Goal: Task Accomplishment & Management: Manage account settings

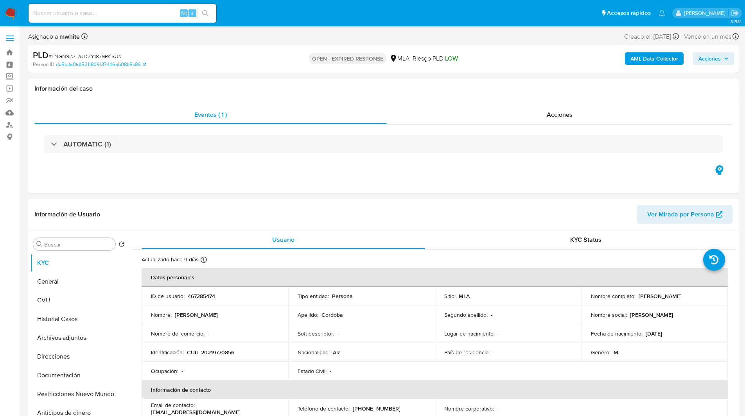
select select "10"
click at [277, 32] on div "Asignado a mwhite Asignado el: 18/08/2025 14:15:45 Creado el: 12/08/2025 Creado…" at bounding box center [383, 38] width 710 height 14
click at [400, 24] on nav "Pausado Ver notificaciones Alt s Accesos rápidos Presiona las siguientes teclas…" at bounding box center [372, 13] width 745 height 26
click at [495, 50] on div "OPEN - EXPIRED RESPONSE MLA Riesgo PLD: LOW" at bounding box center [382, 59] width 231 height 18
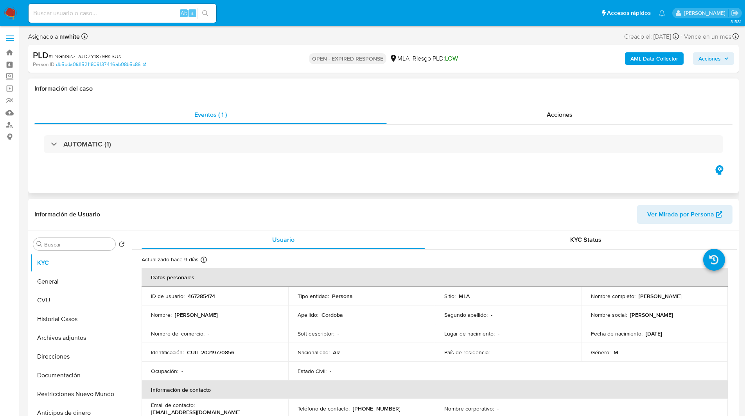
click at [394, 172] on div "Eventos ( 1 ) Acciones AUTOMATIC (1)" at bounding box center [383, 146] width 710 height 94
click at [359, 175] on div "Eventos ( 1 ) Acciones AUTOMATIC (1)" at bounding box center [383, 146] width 710 height 94
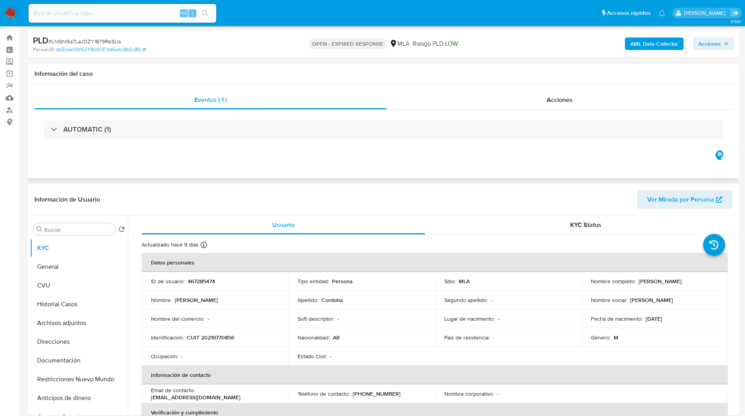
scroll to position [15, 0]
click at [325, 164] on div "Eventos ( 1 ) Acciones AUTOMATIC (1)" at bounding box center [383, 131] width 710 height 94
click at [63, 354] on button "Documentación" at bounding box center [75, 360] width 91 height 19
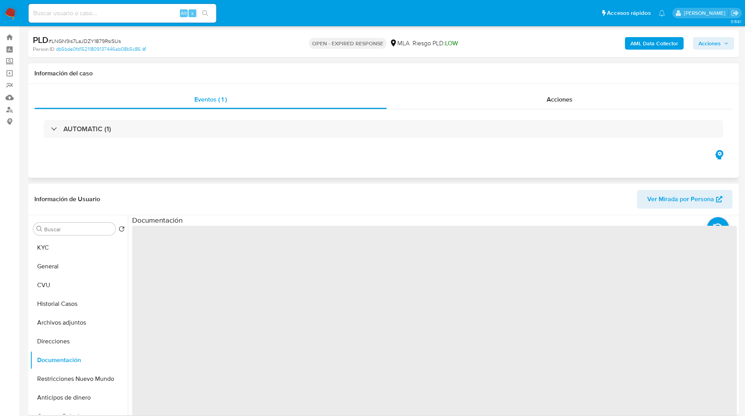
click at [200, 164] on div "Eventos ( 1 ) Acciones AUTOMATIC (1)" at bounding box center [383, 131] width 710 height 94
click at [210, 164] on div "Eventos ( 1 ) Acciones AUTOMATIC (1)" at bounding box center [383, 131] width 710 height 94
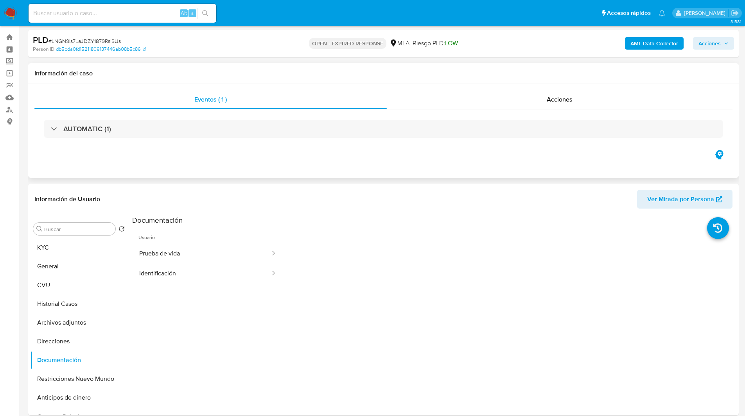
scroll to position [43, 0]
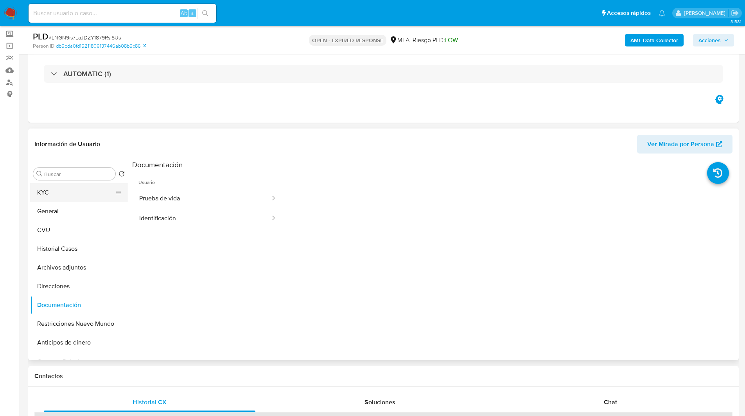
click at [59, 190] on button "KYC" at bounding box center [75, 192] width 91 height 19
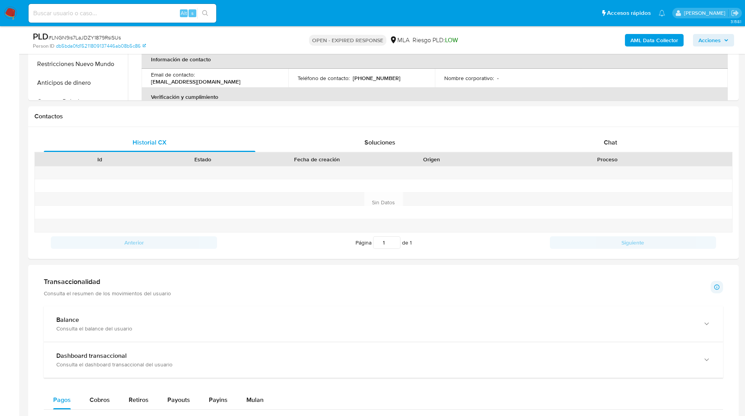
scroll to position [0, 0]
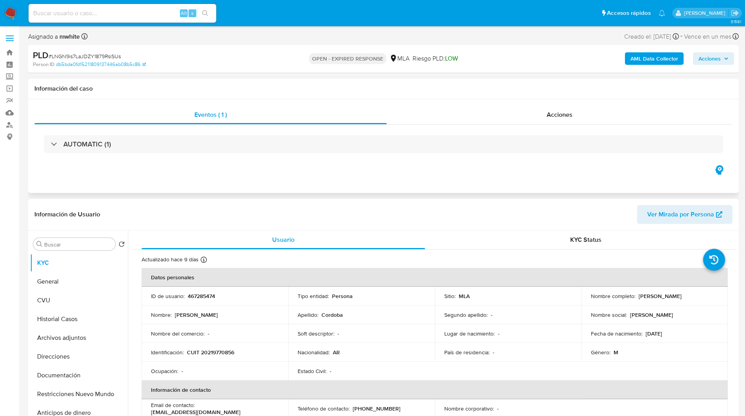
click at [407, 183] on div "Eventos ( 1 ) Acciones AUTOMATIC (1)" at bounding box center [383, 146] width 710 height 94
click at [490, 221] on header "Información de Usuario Ver Mirada por Persona" at bounding box center [383, 214] width 698 height 19
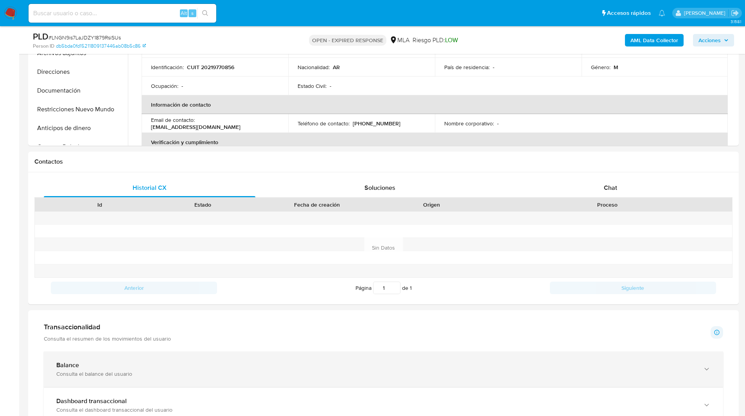
scroll to position [257, 0]
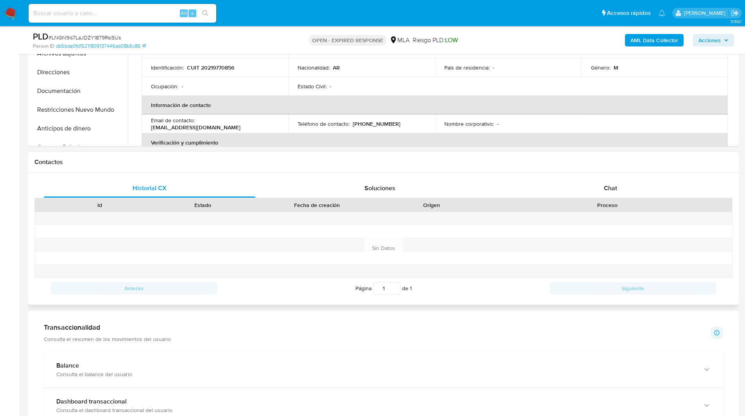
click at [621, 201] on div "Proceso" at bounding box center [607, 205] width 249 height 13
click at [593, 190] on div "Chat" at bounding box center [610, 188] width 212 height 19
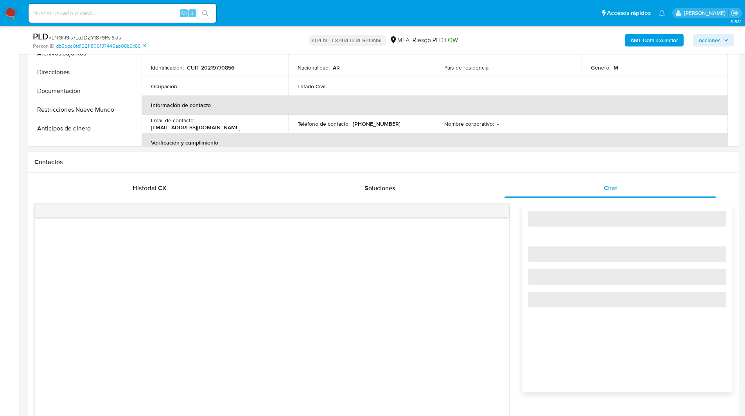
click at [536, 168] on div "Contactos" at bounding box center [383, 162] width 710 height 21
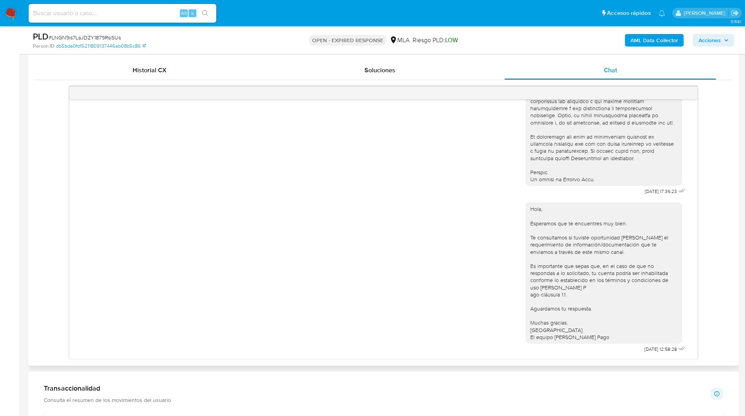
scroll to position [346, 0]
click at [645, 192] on span "18/08/2025 17:36:23" at bounding box center [661, 191] width 32 height 6
drag, startPoint x: 653, startPoint y: 194, endPoint x: 626, endPoint y: 192, distance: 27.0
copy span "18/08/2025"
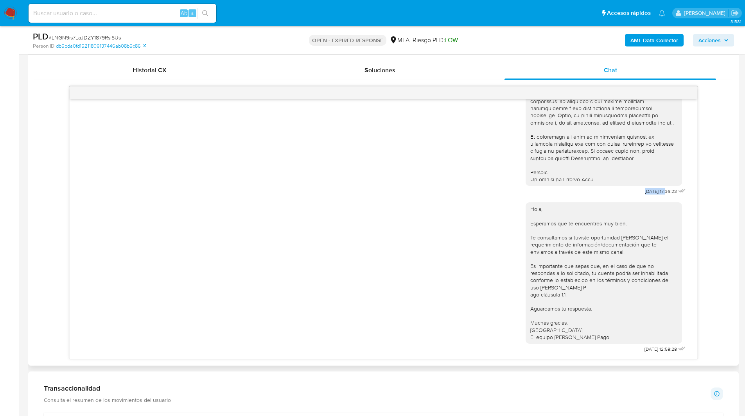
scroll to position [355, 0]
click at [586, 351] on div "Hola, Esperamos que te encuentres muy bien. Te consultamos si tuviste oportunid…" at bounding box center [606, 276] width 162 height 158
drag, startPoint x: 652, startPoint y: 348, endPoint x: 624, endPoint y: 348, distance: 27.8
click at [624, 348] on div "Hola, Esperamos que te encuentres muy bien. Te consultamos si tuviste oportunid…" at bounding box center [606, 276] width 162 height 158
copy span "22/08/2025"
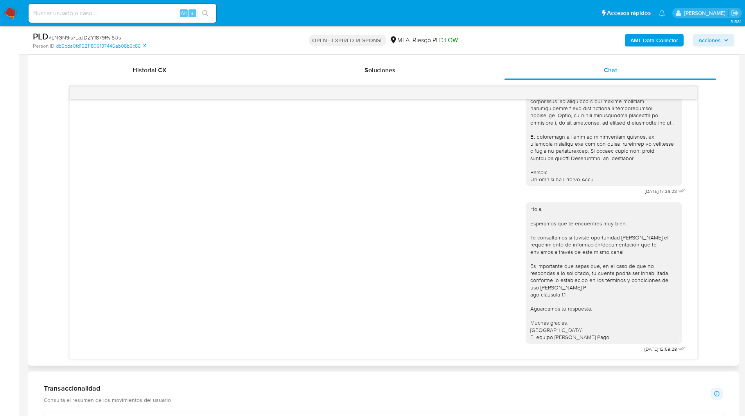
click at [667, 292] on div "Hola, Esperamos que te encuentres muy bien. Te consultamos si tuviste oportunid…" at bounding box center [603, 273] width 147 height 135
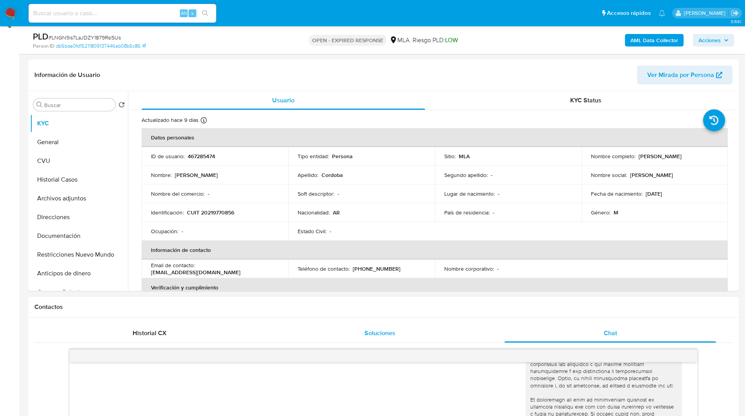
scroll to position [112, 0]
click at [419, 14] on ul "Pausado Ver notificaciones Alt s Accesos rápidos Presiona las siguientes teclas…" at bounding box center [347, 13] width 644 height 20
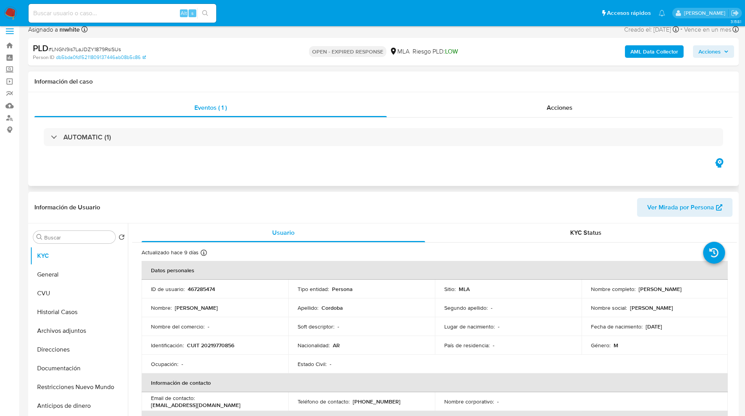
scroll to position [8, 0]
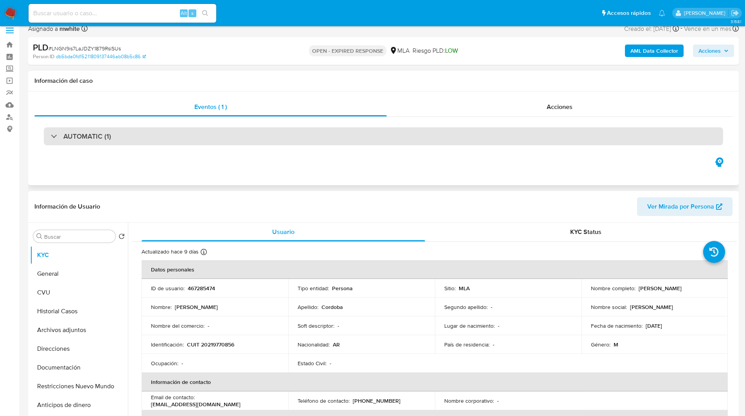
click at [122, 139] on div "AUTOMATIC (1)" at bounding box center [383, 136] width 679 height 18
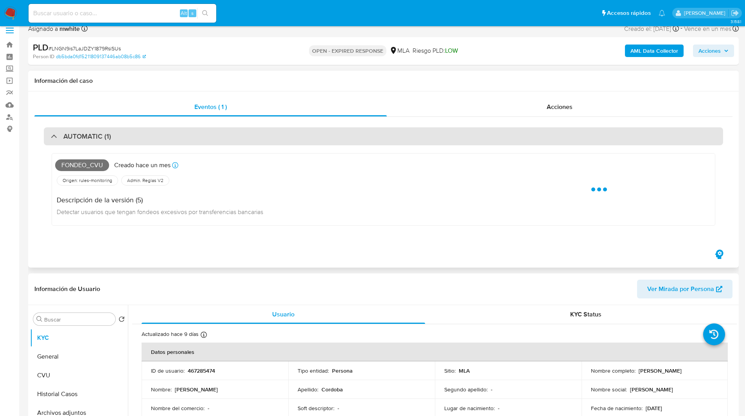
click at [178, 137] on div "AUTOMATIC (1)" at bounding box center [383, 136] width 679 height 18
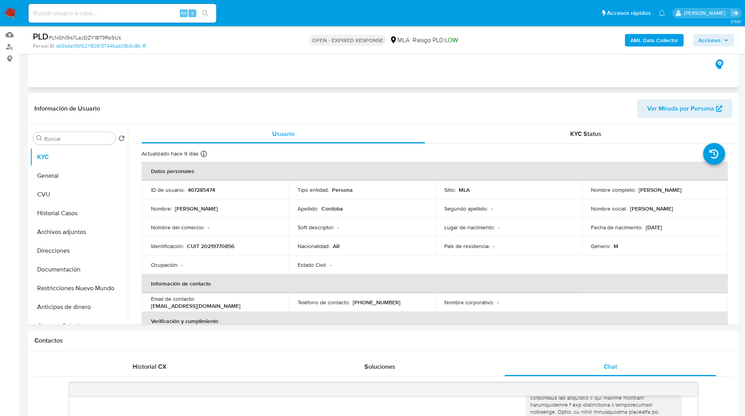
scroll to position [79, 0]
click at [93, 34] on span "# LNGN9is7LaJDZY1879RsiSUs" at bounding box center [84, 38] width 72 height 8
copy span "LNGN9is7LaJDZY1879RsiSUs"
click at [9, 12] on img at bounding box center [10, 13] width 13 height 13
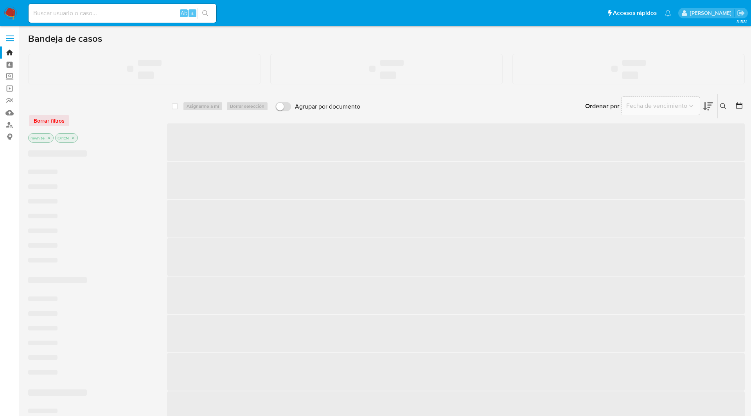
click ul "Pausado Ver notificaciones Alt s Accesos rápidos Presiona las siguientes teclas…"
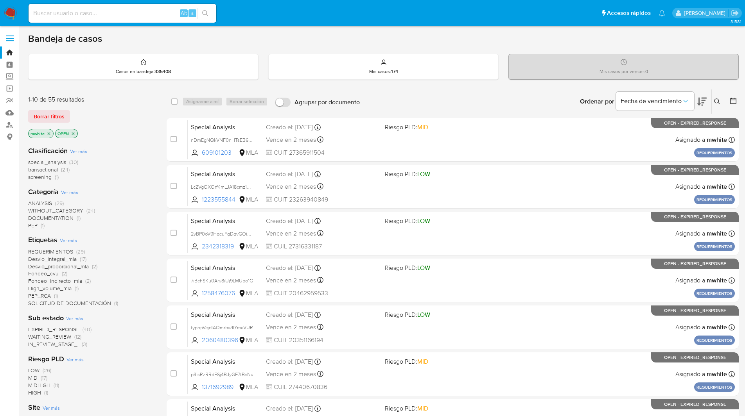
click div "Ingrese ID de usuario o caso Buscar Borrar filtros"
click icon
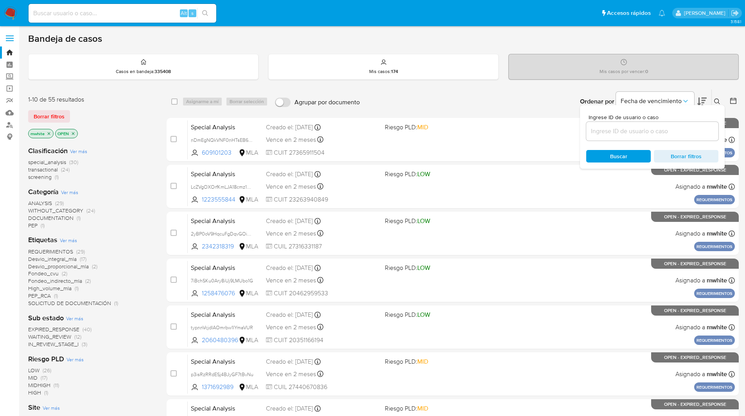
click input
type input "LNGN9is7LaJDZY1879RsiSUs"
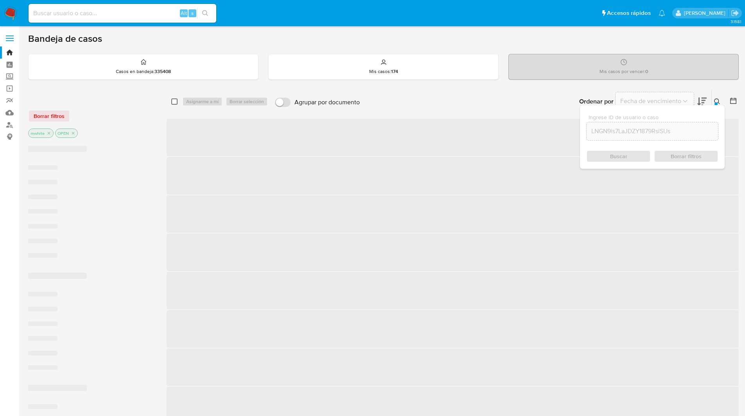
click input "checkbox"
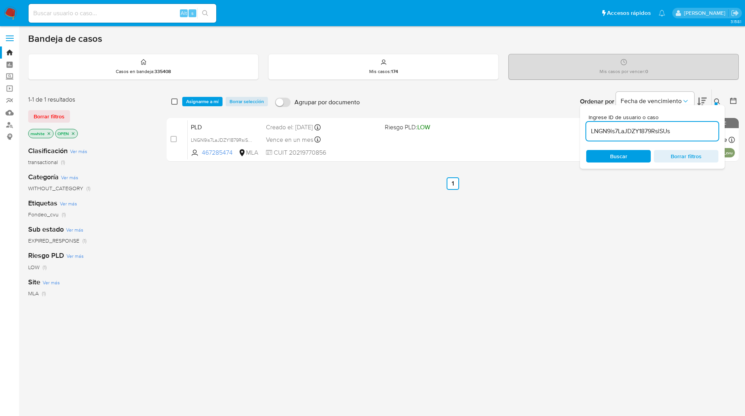
click input "checkbox"
checkbox input "true"
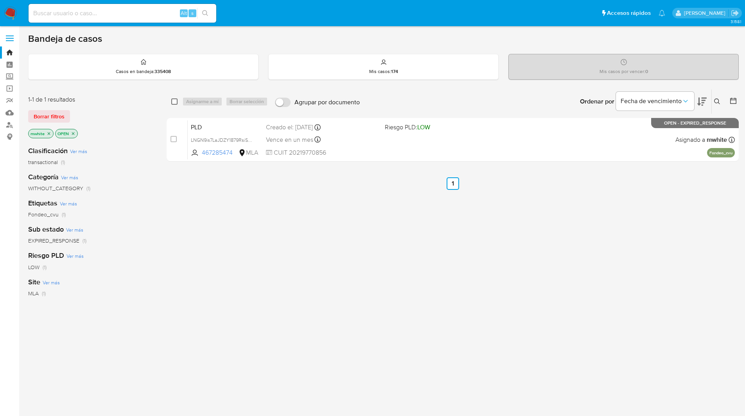
click at [176, 102] on input "checkbox" at bounding box center [174, 102] width 6 height 6
checkbox input "true"
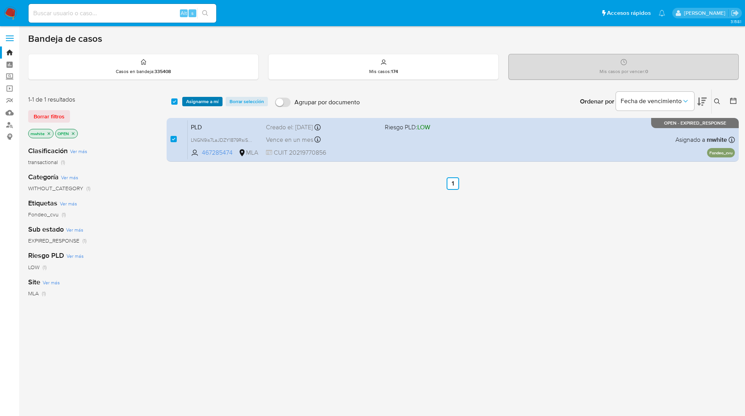
click at [197, 101] on span "Asignarme a mí" at bounding box center [202, 102] width 32 height 8
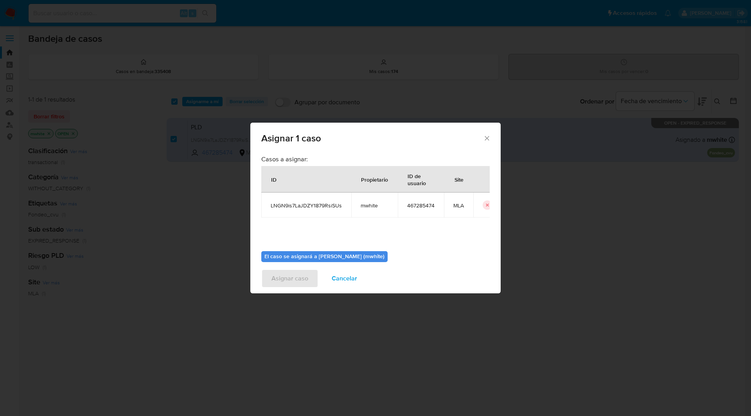
click at [372, 206] on span "mwhite" at bounding box center [374, 205] width 28 height 7
copy span "mwhite"
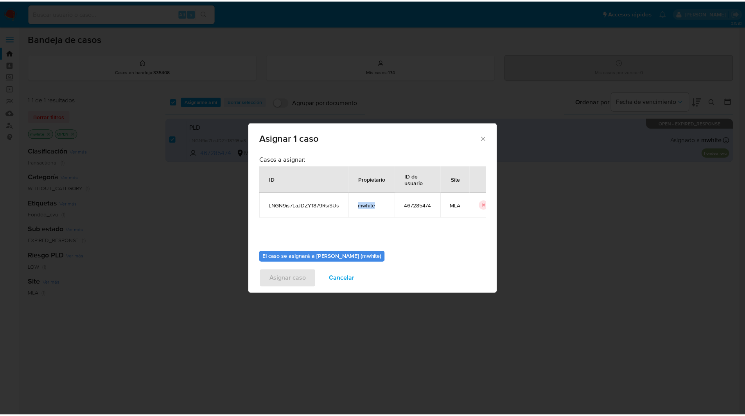
scroll to position [41, 0]
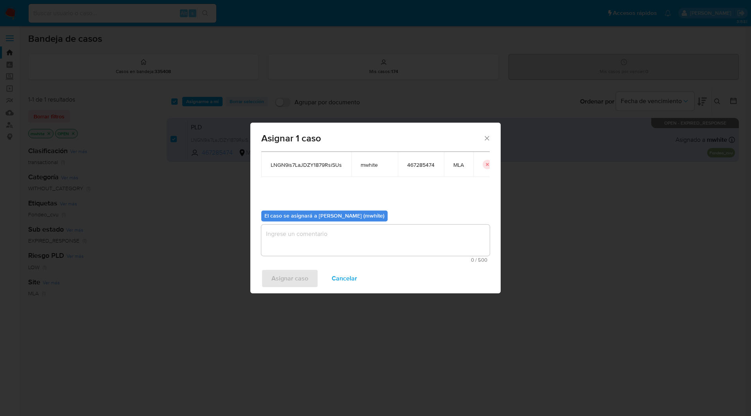
click at [292, 235] on textarea "assign-modal" at bounding box center [375, 240] width 228 height 31
paste textarea "mwhite"
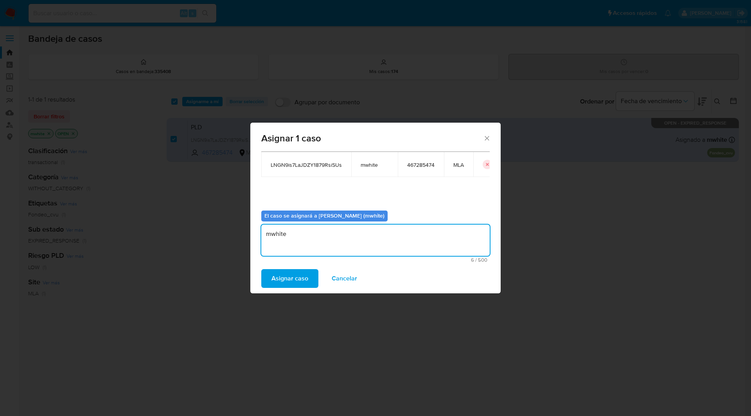
type textarea "mwhite"
click at [299, 279] on span "Asignar caso" at bounding box center [289, 278] width 37 height 17
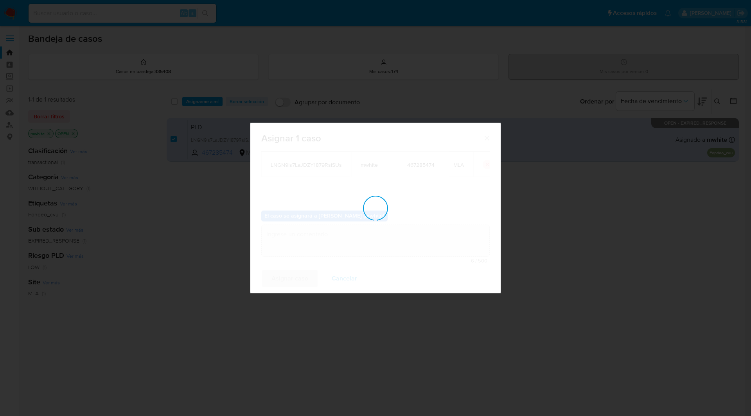
checkbox input "false"
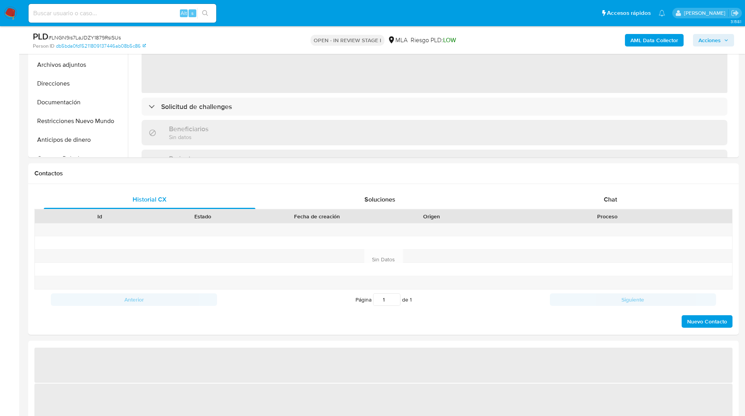
scroll to position [269, 0]
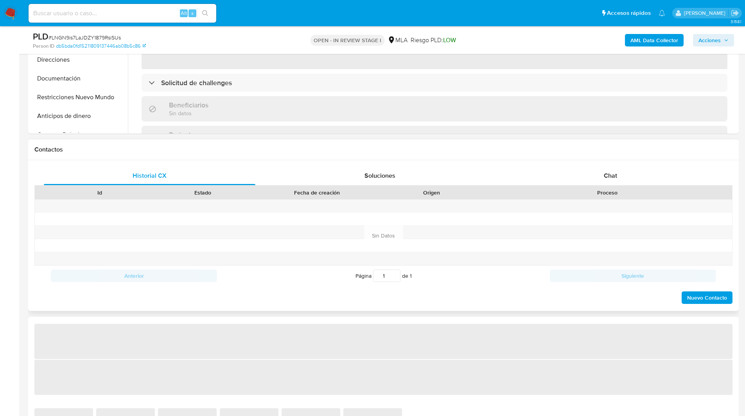
click at [646, 189] on div "Proceso" at bounding box center [607, 193] width 238 height 8
select select "10"
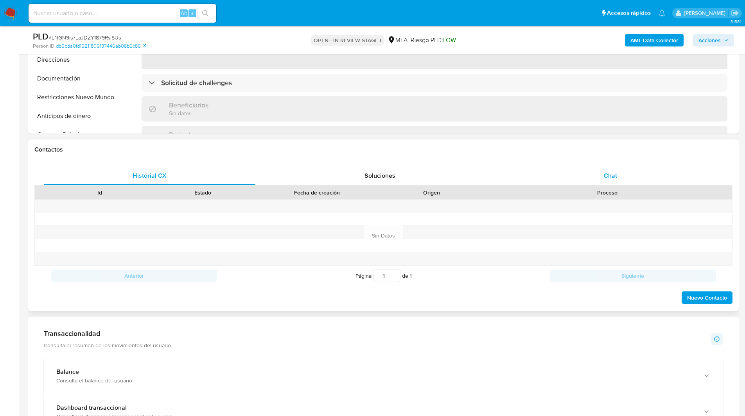
click at [612, 177] on span "Chat" at bounding box center [610, 175] width 13 height 9
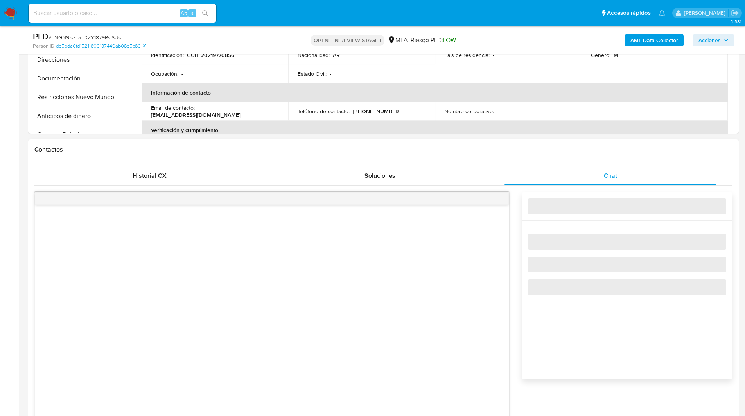
click at [535, 157] on div "Contactos" at bounding box center [383, 150] width 710 height 21
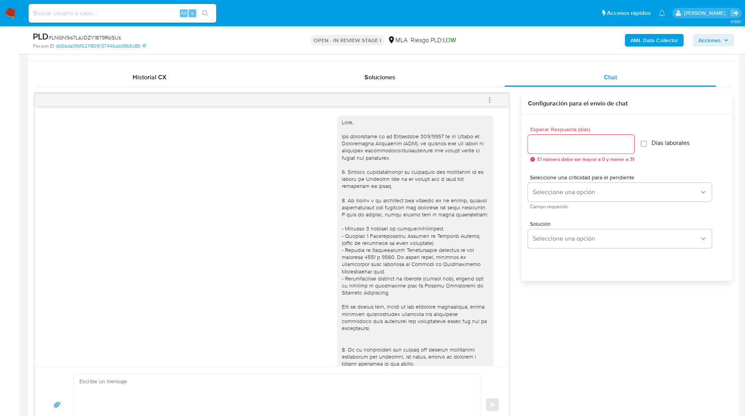
scroll to position [355, 0]
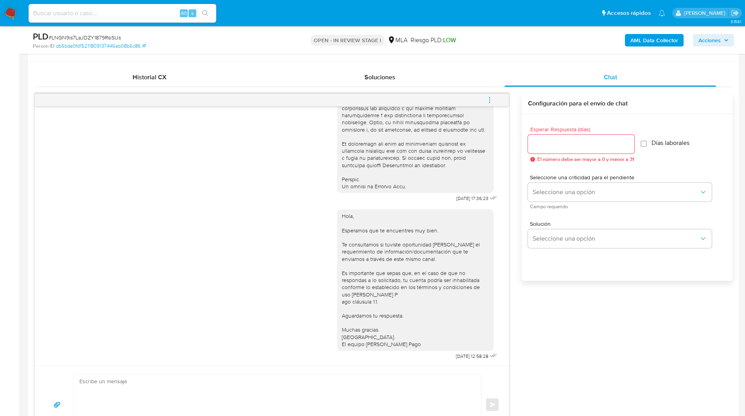
click at [494, 99] on button "menu-action" at bounding box center [490, 100] width 26 height 19
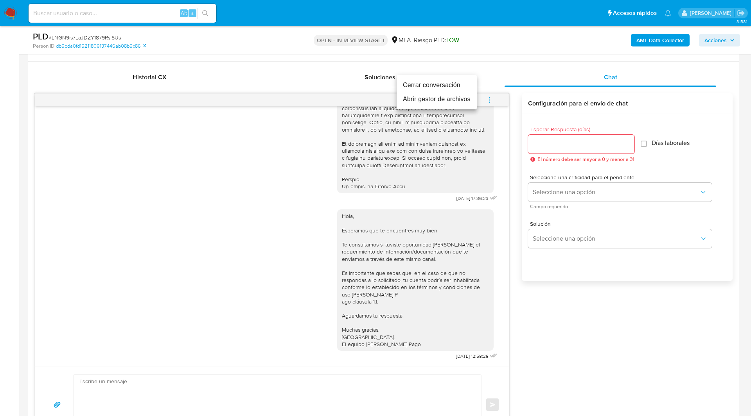
click at [442, 86] on li "Cerrar conversación" at bounding box center [436, 85] width 80 height 14
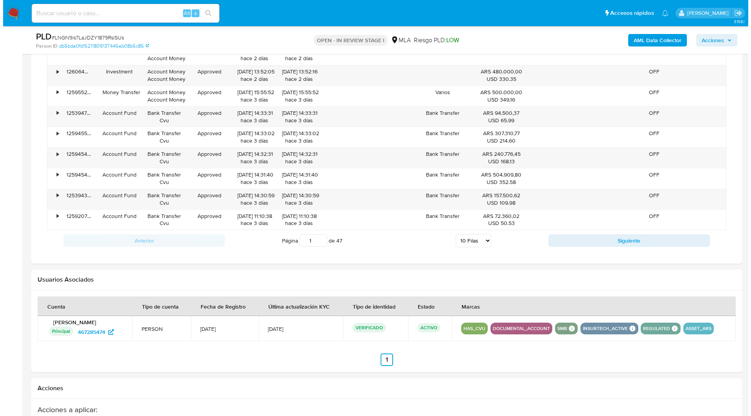
scroll to position [1196, 0]
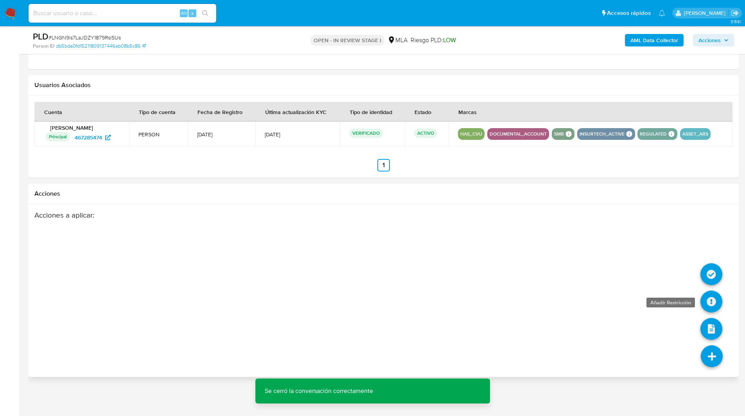
click at [716, 305] on icon at bounding box center [711, 302] width 22 height 22
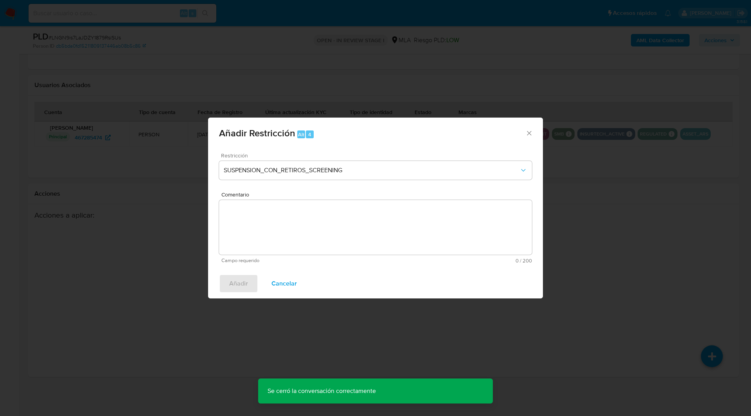
click at [332, 160] on div "Restricción SUSPENSION_CON_RETIROS_SCREENING" at bounding box center [375, 171] width 313 height 37
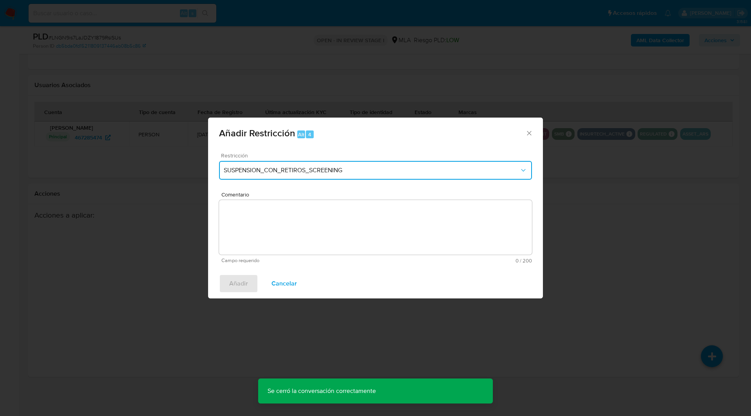
click at [316, 174] on span "SUSPENSION_CON_RETIROS_SCREENING" at bounding box center [372, 171] width 296 height 8
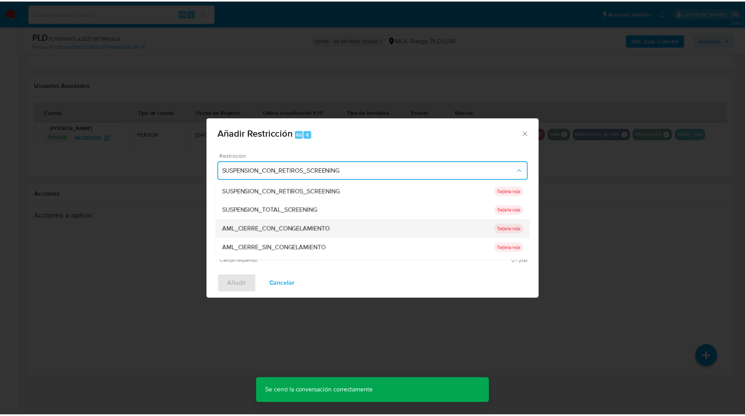
scroll to position [166, 0]
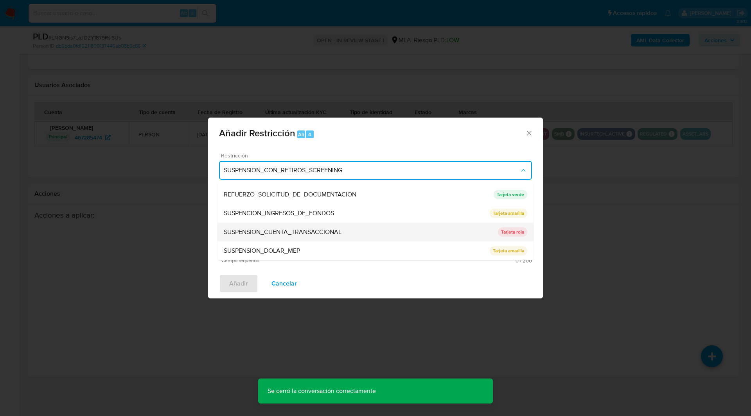
click at [260, 239] on div "SUSPENSION_CUENTA_TRANSACCIONAL" at bounding box center [361, 232] width 274 height 19
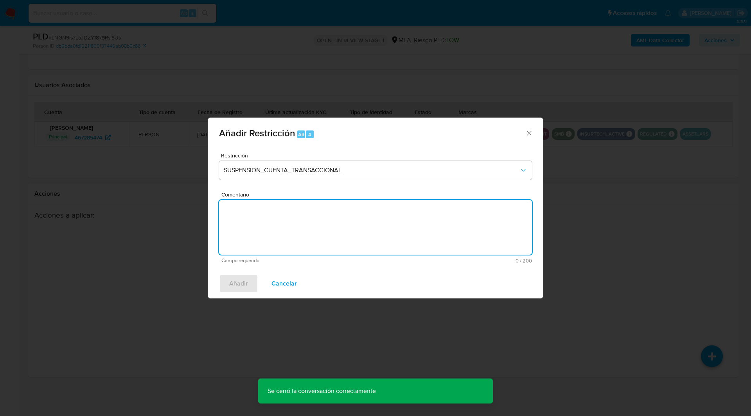
click at [317, 231] on textarea "Comentario" at bounding box center [375, 227] width 313 height 55
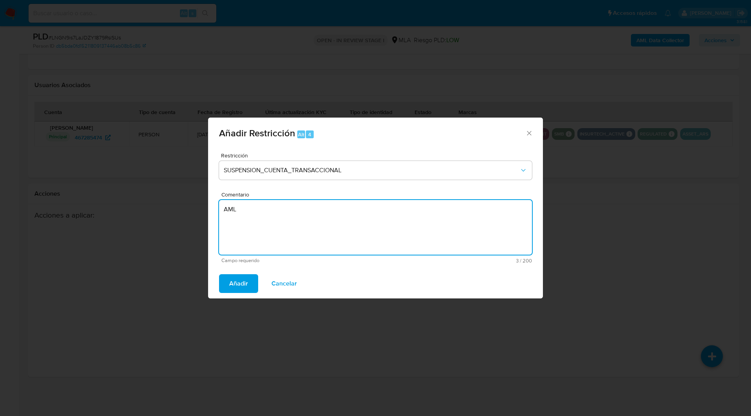
type textarea "AML"
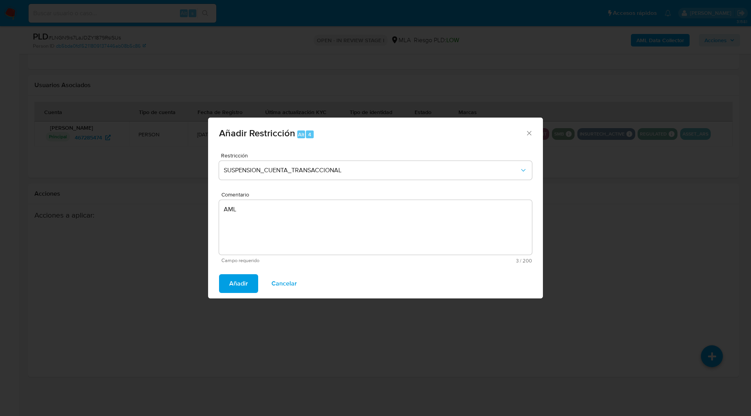
click at [232, 296] on div "Añadir Cancelar" at bounding box center [375, 284] width 335 height 30
click at [239, 286] on span "Añadir" at bounding box center [238, 283] width 19 height 17
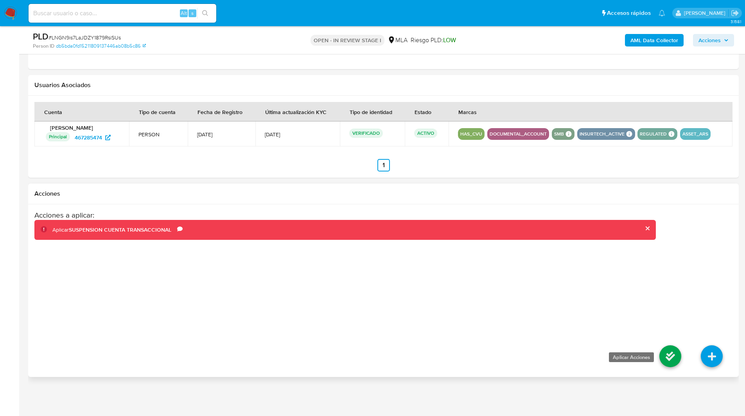
click at [670, 358] on icon at bounding box center [670, 357] width 22 height 22
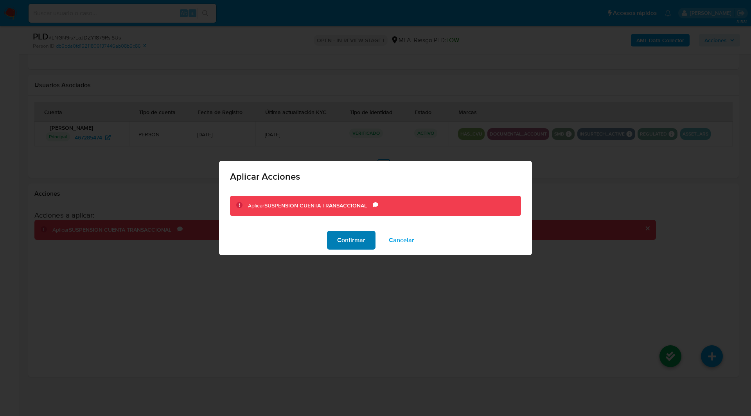
click at [337, 243] on span "Confirmar" at bounding box center [351, 240] width 28 height 17
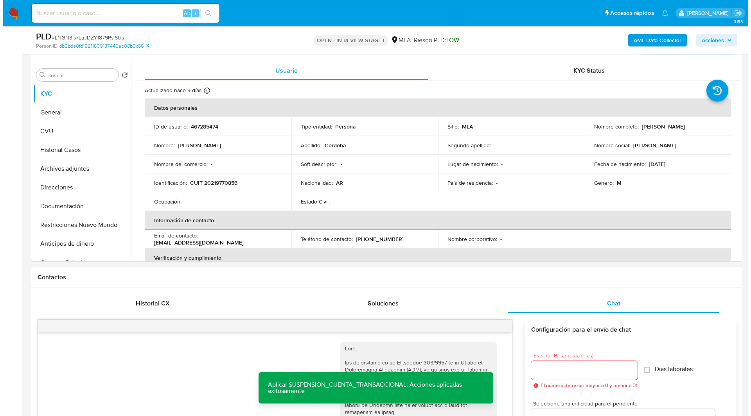
scroll to position [0, 0]
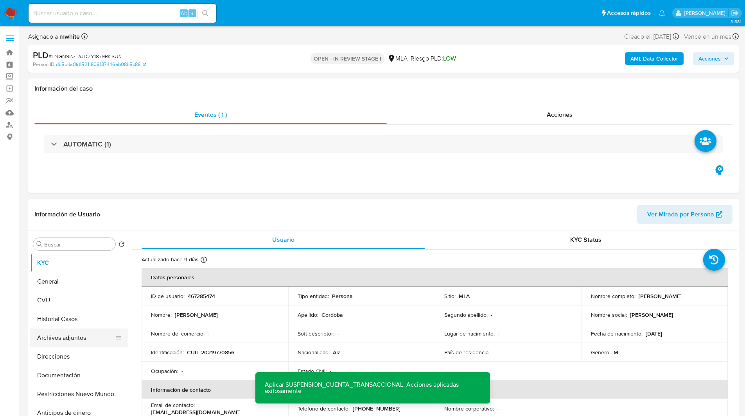
click at [56, 346] on button "Archivos adjuntos" at bounding box center [75, 338] width 91 height 19
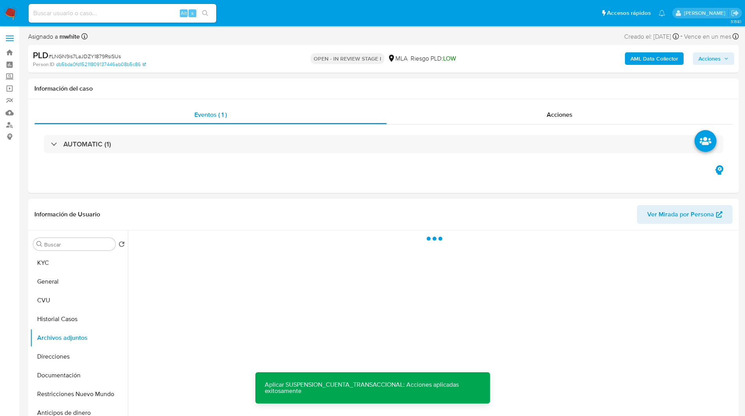
click at [658, 59] on b "AML Data Collector" at bounding box center [654, 58] width 48 height 13
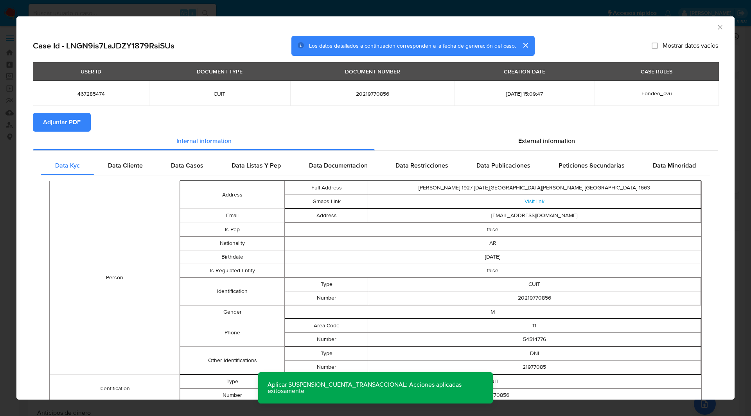
click at [64, 124] on span "Adjuntar PDF" at bounding box center [62, 122] width 38 height 17
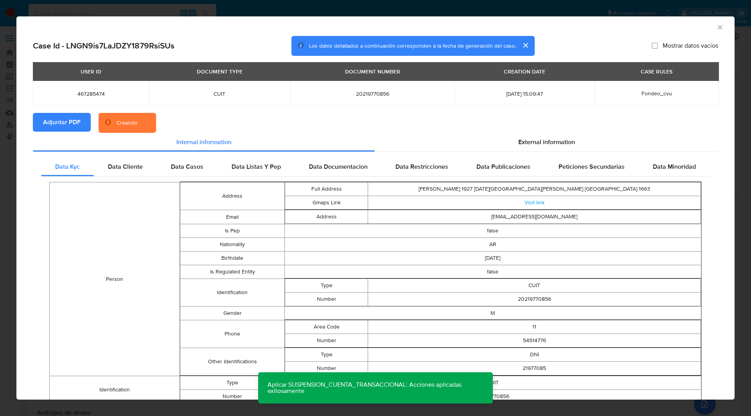
click at [303, 118] on section "Adjuntar PDF Creando" at bounding box center [375, 123] width 685 height 20
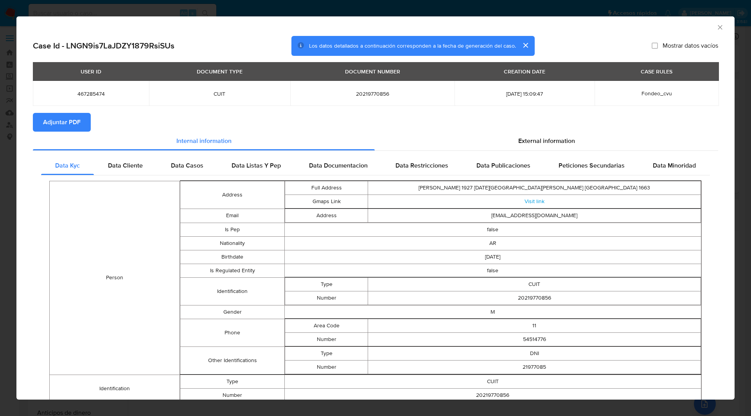
click at [717, 26] on icon "Cerrar ventana" at bounding box center [719, 27] width 4 height 4
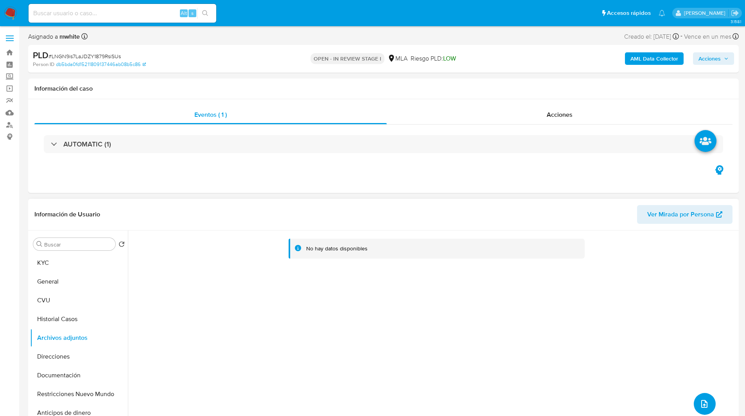
click at [707, 401] on button "upload-file" at bounding box center [705, 404] width 22 height 22
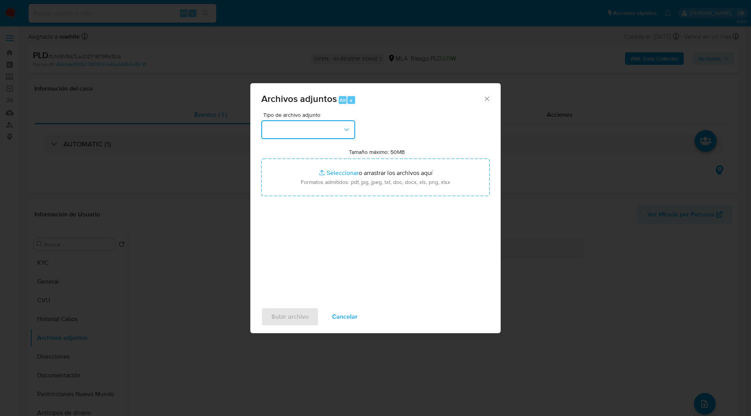
click at [308, 129] on button "button" at bounding box center [308, 129] width 94 height 19
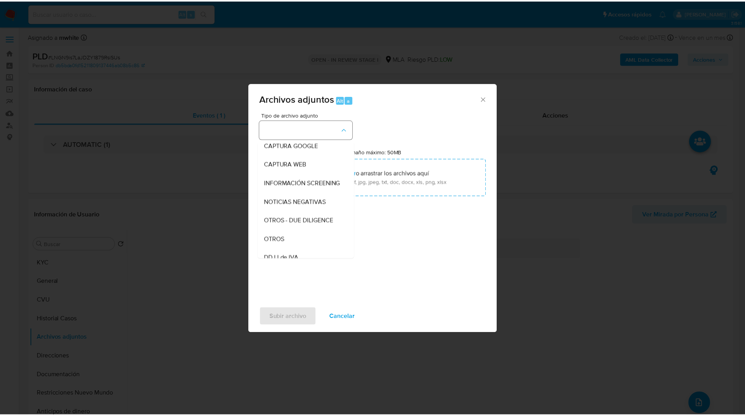
scroll to position [61, 0]
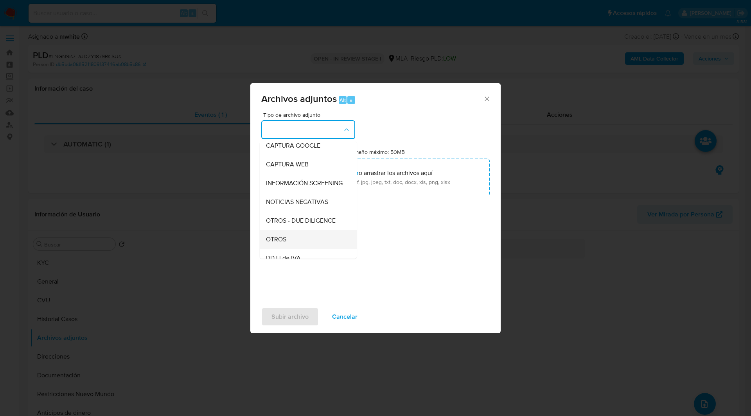
click at [280, 241] on div "OTROS" at bounding box center [306, 239] width 80 height 19
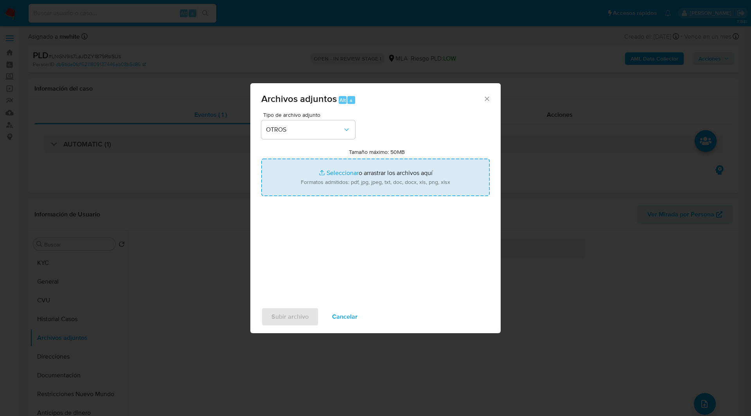
type input "C:\fakepath\Caselog LNGN9is7LaJDZY1879RsiSUs_2025_08_19_00_49_32.docx"
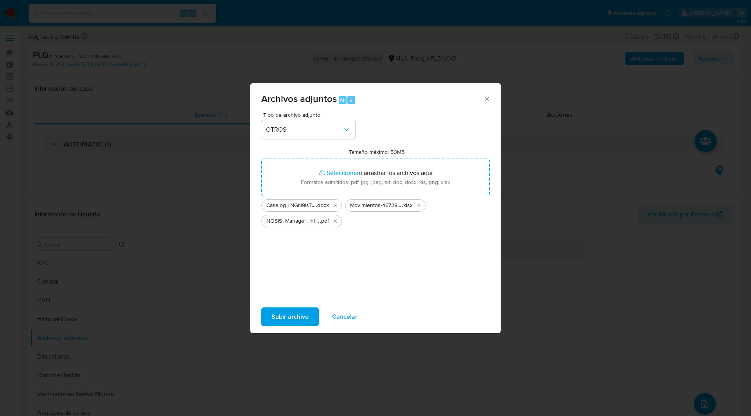
click at [292, 316] on span "Subir archivo" at bounding box center [289, 316] width 37 height 17
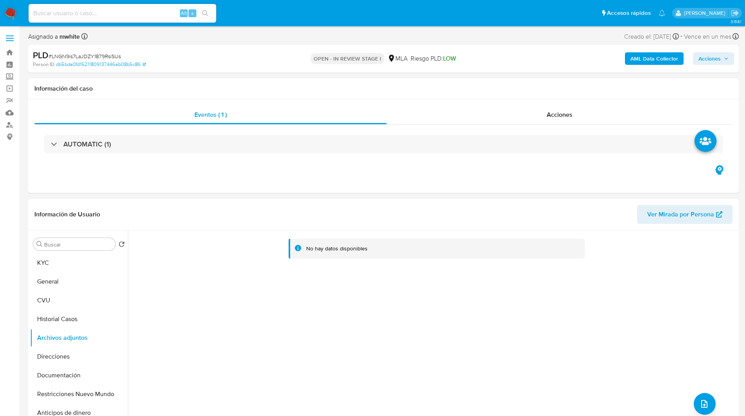
click at [706, 59] on span "Acciones" at bounding box center [709, 58] width 22 height 13
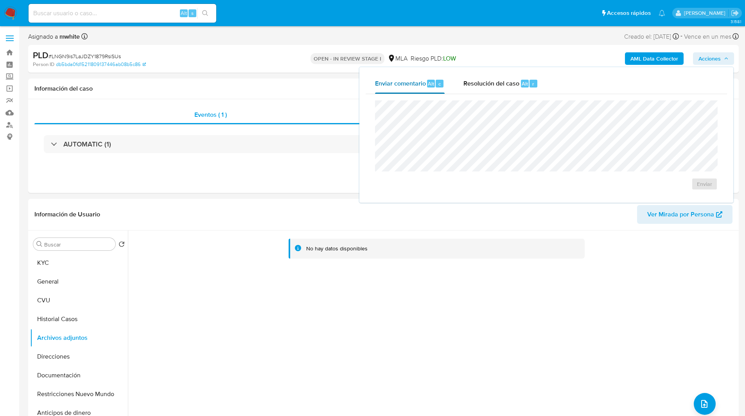
click at [426, 80] on div "Enviar comentario Alt c" at bounding box center [410, 83] width 70 height 20
click at [487, 82] on span "Resolución del caso" at bounding box center [491, 83] width 56 height 9
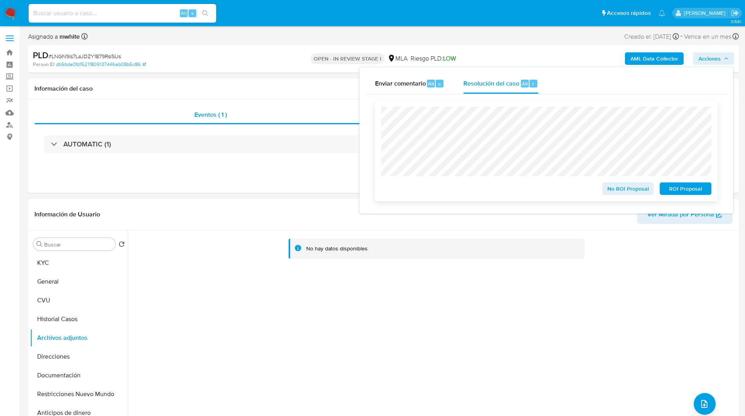
click at [684, 189] on span "ROI Proposal" at bounding box center [685, 188] width 41 height 11
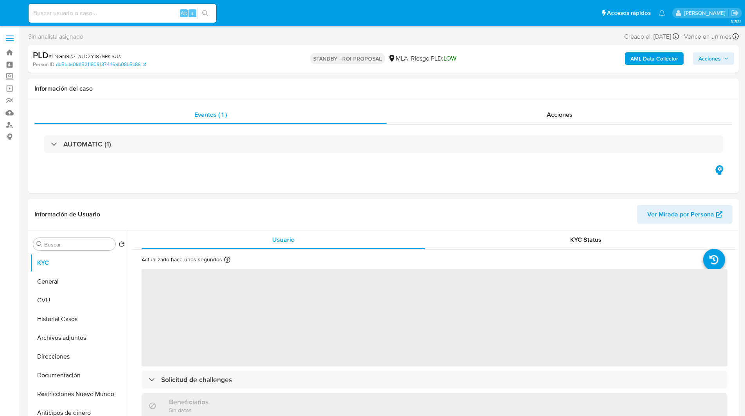
select select "10"
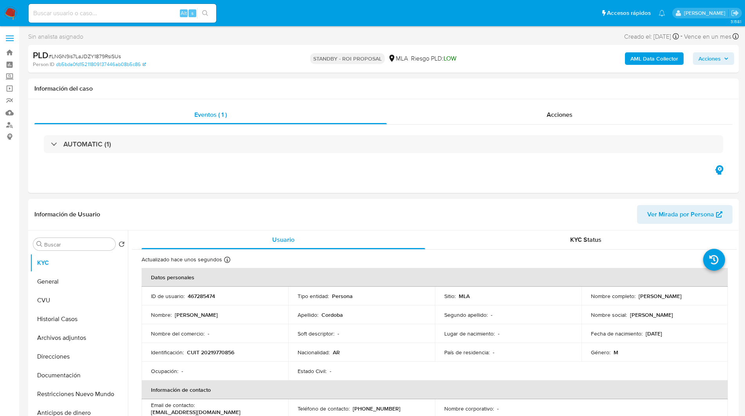
click at [108, 13] on input at bounding box center [123, 13] width 188 height 10
paste input "lv9BeQmN0ZgMMfOrSwwlIRaV"
type input "lv9BeQmN0ZgMMfOrSwwlIRaV"
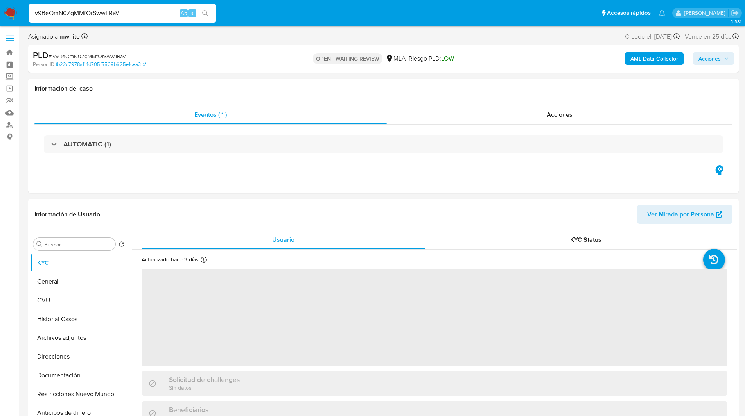
select select "10"
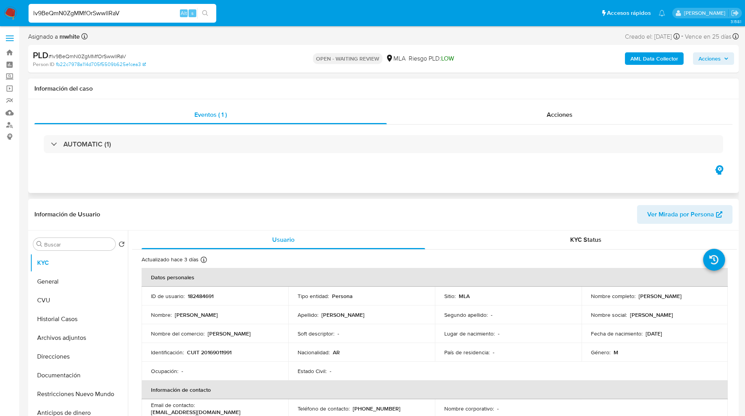
click at [358, 158] on div "AUTOMATIC (1)" at bounding box center [383, 144] width 698 height 39
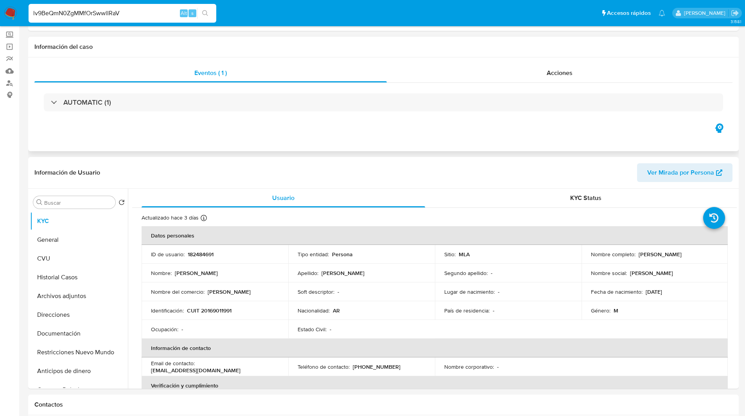
scroll to position [44, 0]
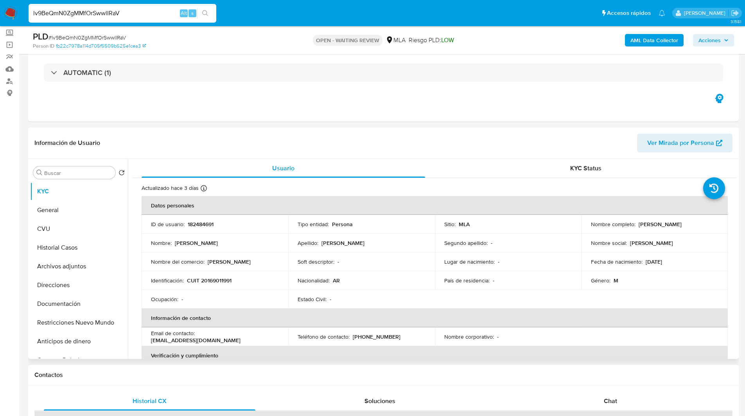
click at [196, 223] on p "182484691" at bounding box center [201, 224] width 26 height 7
copy p "182484691"
click at [441, 137] on header "Información de Usuario Ver Mirada por Persona" at bounding box center [383, 143] width 698 height 19
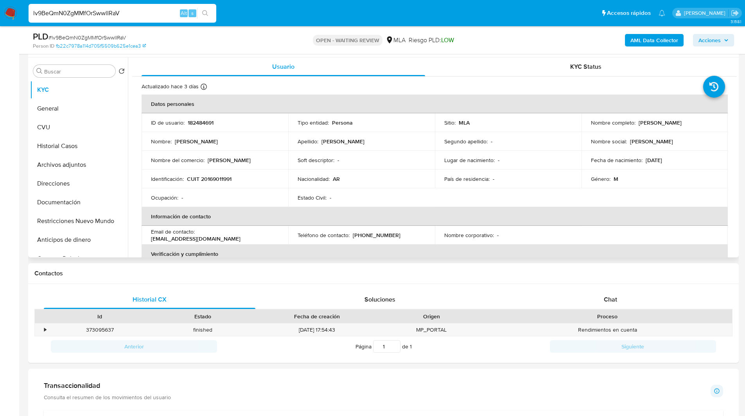
scroll to position [147, 0]
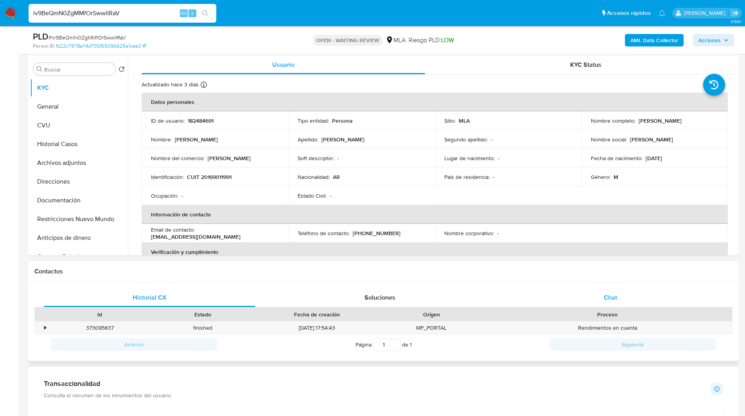
click at [609, 301] on span "Chat" at bounding box center [610, 297] width 13 height 9
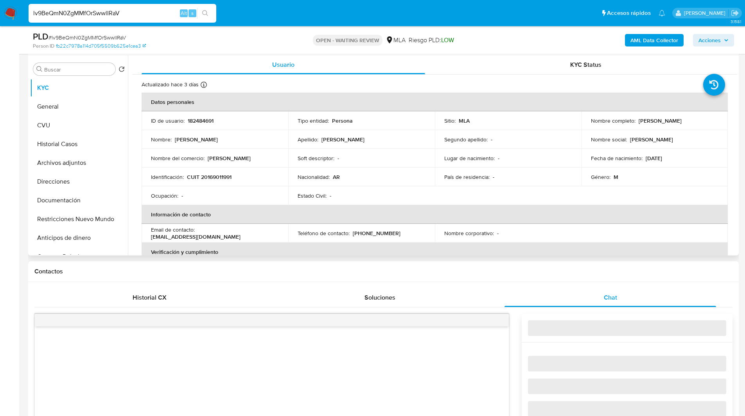
click at [525, 255] on th "Verificación y cumplimiento" at bounding box center [435, 252] width 586 height 19
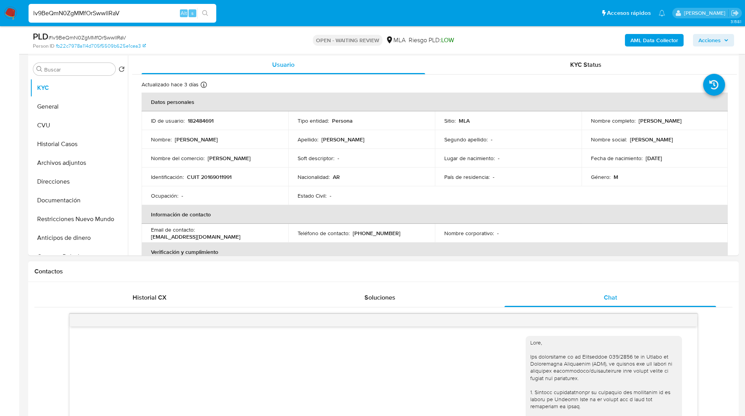
click at [503, 266] on div "Contactos" at bounding box center [383, 272] width 710 height 21
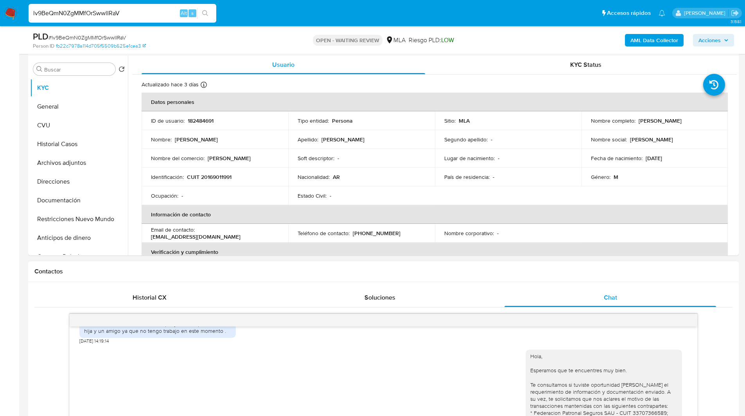
drag, startPoint x: 528, startPoint y: 271, endPoint x: 510, endPoint y: 268, distance: 18.2
click at [510, 268] on h1 "Contactos" at bounding box center [383, 272] width 698 height 8
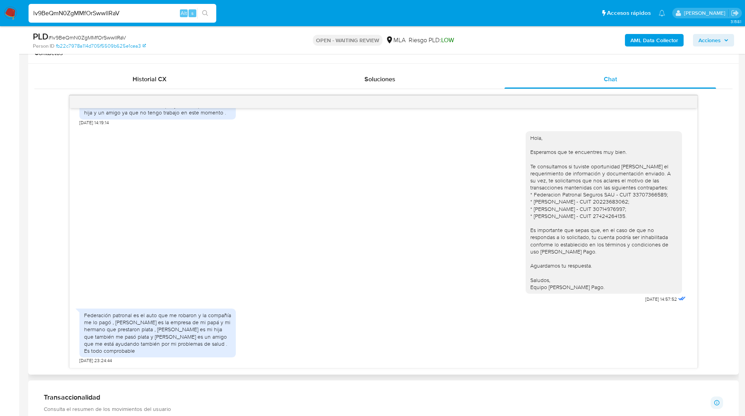
scroll to position [366, 0]
click at [47, 232] on div "17/07/2025 20:10:04 Hola, Esperamos que te encuentres muy bien. Te consultamos …" at bounding box center [383, 231] width 698 height 273
click at [47, 255] on div "17/07/2025 20:10:04 Hola, Esperamos que te encuentres muy bien. Te consultamos …" at bounding box center [383, 231] width 698 height 273
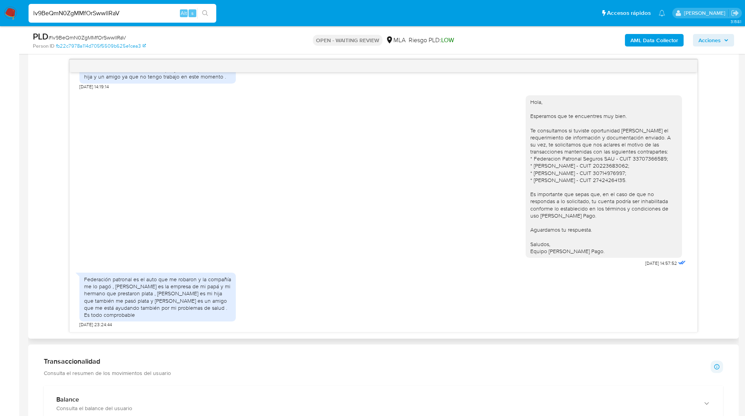
click at [51, 235] on div "17/07/2025 20:10:04 Hola, Esperamos que te encuentres muy bien. Te consultamos …" at bounding box center [383, 195] width 698 height 273
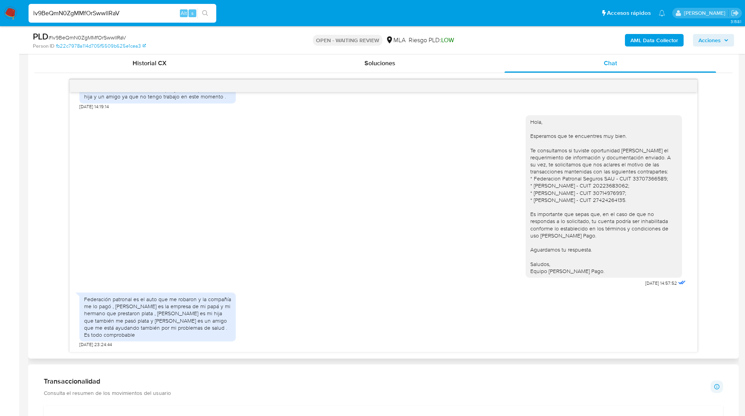
scroll to position [380, 0]
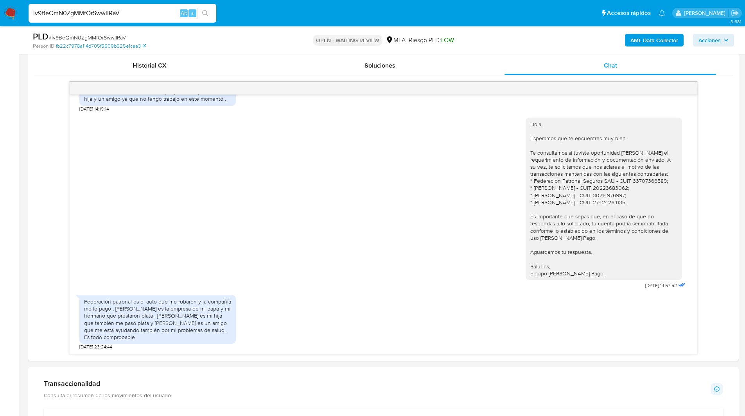
click at [453, 21] on ul "Pausado Ver notificaciones lv9BeQmN0ZgMMfOrSwwlIRaV Alt s Accesos rápidos Presi…" at bounding box center [347, 13] width 644 height 20
click at [124, 14] on input "lv9BeQmN0ZgMMfOrSwwlIRaV" at bounding box center [123, 13] width 188 height 10
paste input "pyYoqEFKpUEHe3KFYkbuadp8"
type input "pyYoqEFKpUEHe3KFYkbuadp8"
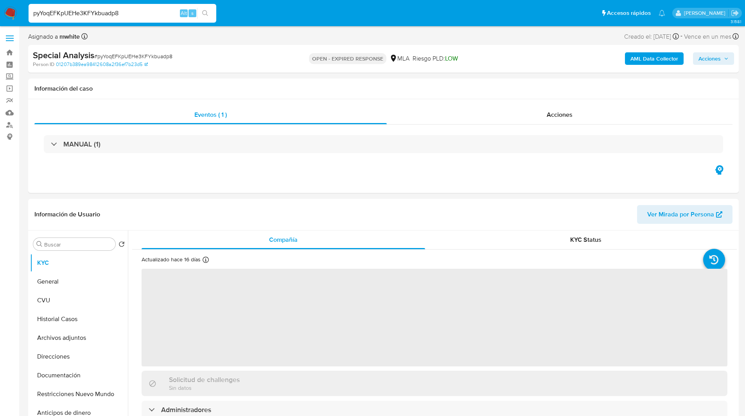
select select "10"
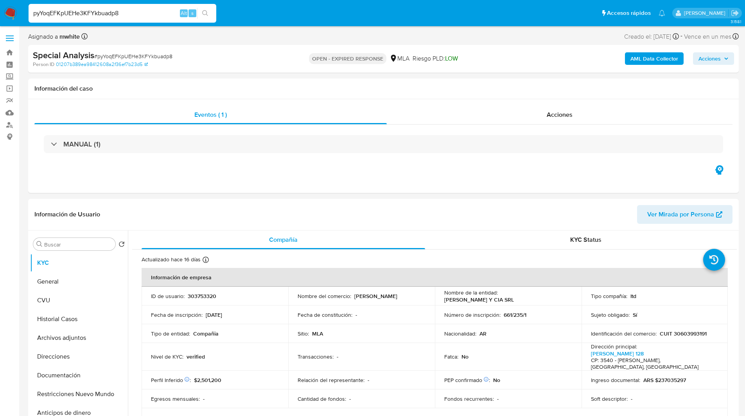
click at [411, 32] on div "Asignado a mwhite Asignado el: 16/07/2025 17:30:36 Creado el: 16/07/2025 Creado…" at bounding box center [383, 38] width 710 height 14
click at [195, 294] on p "303753320" at bounding box center [202, 296] width 29 height 7
copy p "303753320"
click at [449, 42] on div "Asignado a mwhite Asignado el: 16/07/2025 17:30:36 Creado el: 16/07/2025 Creado…" at bounding box center [383, 38] width 710 height 14
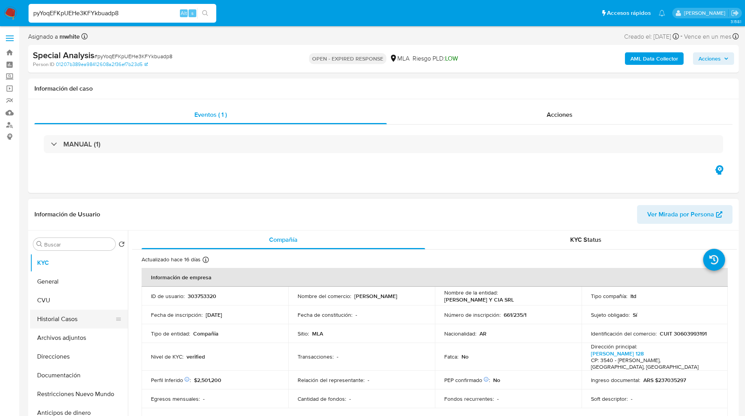
click at [54, 324] on button "Historial Casos" at bounding box center [75, 319] width 91 height 19
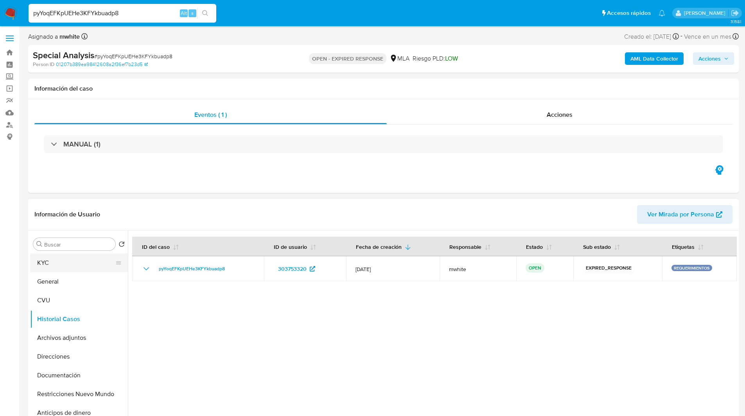
click at [79, 265] on button "KYC" at bounding box center [75, 263] width 91 height 19
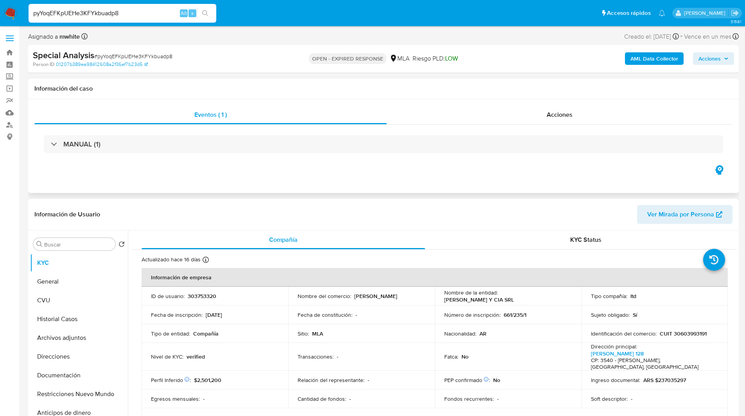
click at [310, 93] on div "Información del caso" at bounding box center [383, 89] width 710 height 21
click at [330, 184] on div "Eventos ( 1 ) Acciones MANUAL (1)" at bounding box center [383, 146] width 710 height 94
click at [284, 175] on div "Eventos ( 1 ) Acciones MANUAL (1)" at bounding box center [383, 146] width 710 height 94
click at [270, 169] on div "Eventos ( 1 ) Acciones MANUAL (1)" at bounding box center [383, 146] width 710 height 94
click at [258, 172] on div "Eventos ( 1 ) Acciones MANUAL (1)" at bounding box center [383, 146] width 710 height 94
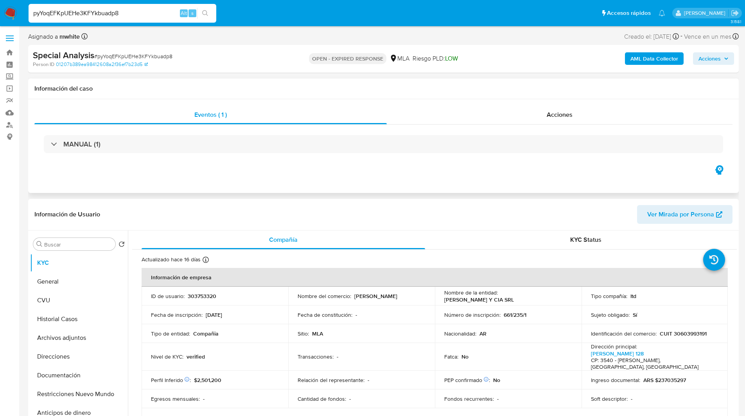
click at [218, 184] on div "Eventos ( 1 ) Acciones MANUAL (1)" at bounding box center [383, 146] width 710 height 94
click at [235, 182] on div "Eventos ( 1 ) Acciones MANUAL (1)" at bounding box center [383, 146] width 710 height 94
click at [192, 51] on div "Special Analysis # pyYoqEFKpUEHe3KFYkbuadp8" at bounding box center [148, 56] width 231 height 12
click at [695, 336] on p "CUIT 30603993191" at bounding box center [683, 333] width 47 height 7
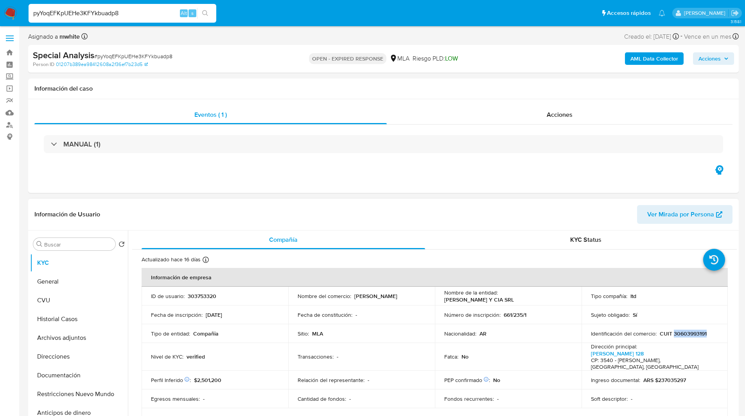
copy p "30603993191"
click at [446, 19] on ul "Pausado Ver notificaciones pyYoqEFKpUEHe3KFYkbuadp8 Alt s Accesos rápidos Presi…" at bounding box center [347, 13] width 644 height 20
click at [513, 67] on div "AML Data Collector Acciones" at bounding box center [617, 59] width 231 height 18
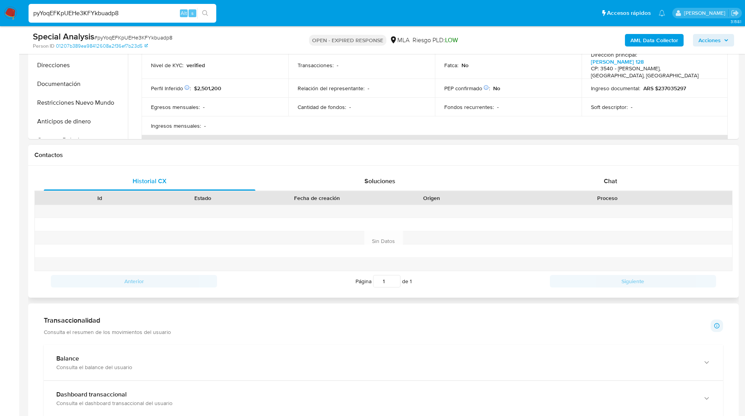
scroll to position [287, 0]
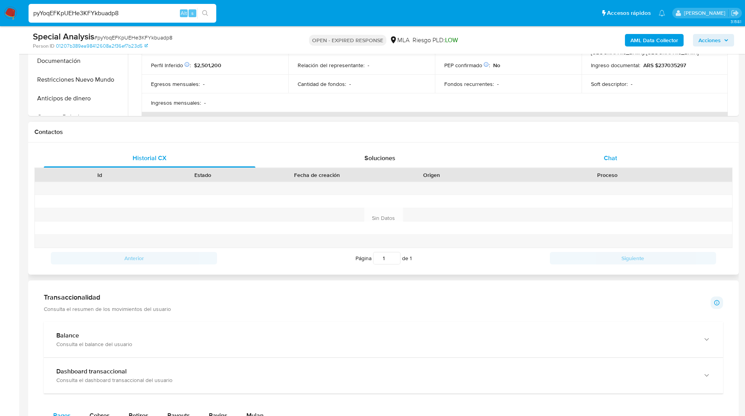
click at [604, 161] on span "Chat" at bounding box center [610, 158] width 13 height 9
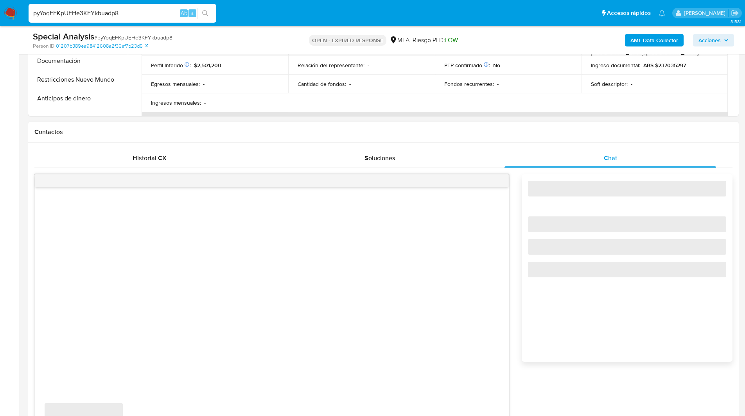
click at [509, 133] on h1 "Contactos" at bounding box center [383, 132] width 698 height 8
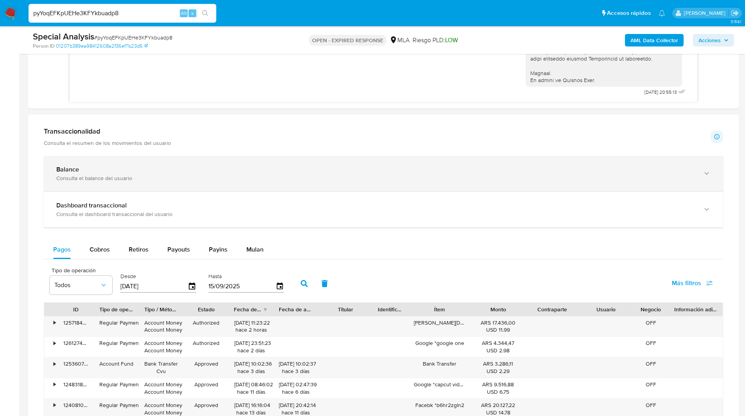
scroll to position [635, 0]
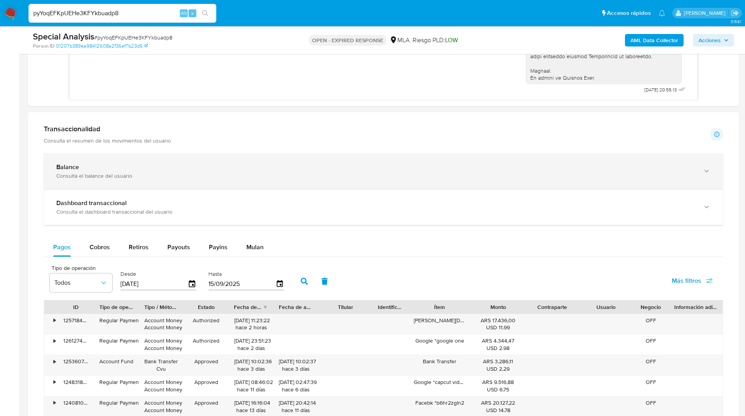
click at [254, 169] on div "Balance" at bounding box center [375, 167] width 638 height 8
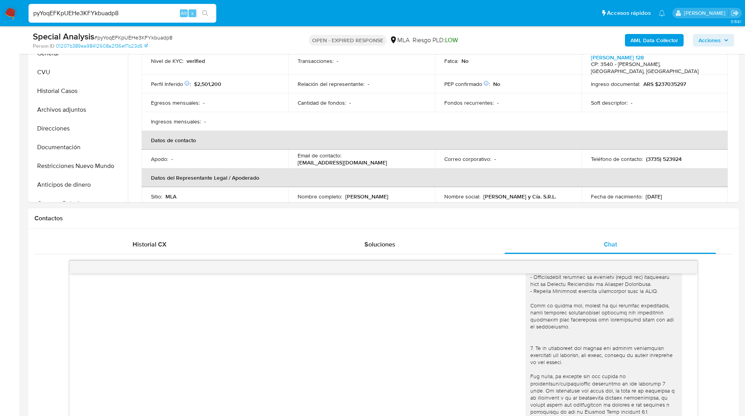
scroll to position [67, 0]
click at [605, 217] on h1 "Contactos" at bounding box center [383, 219] width 698 height 8
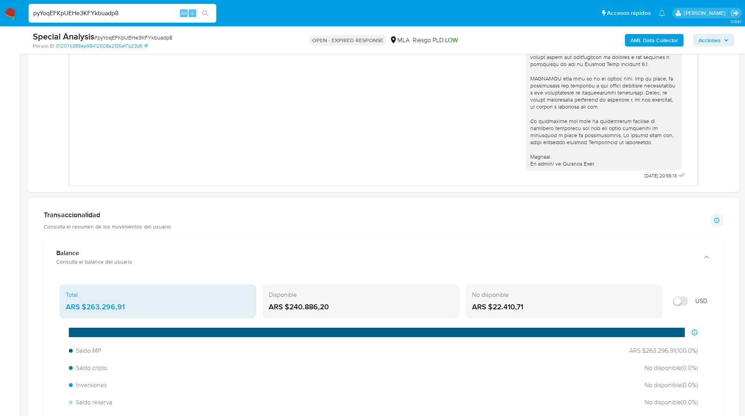
scroll to position [551, 0]
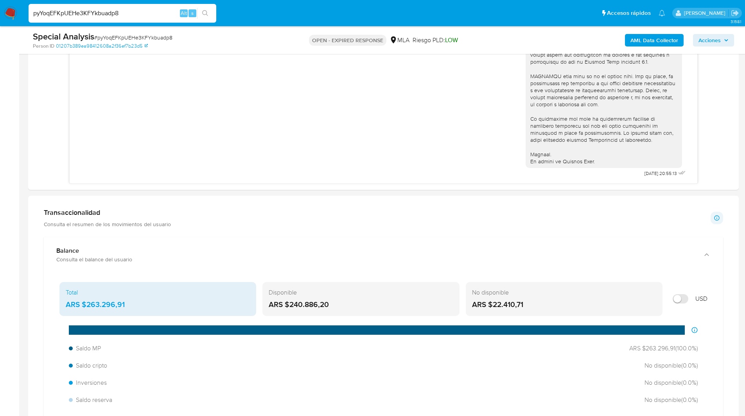
click at [511, 214] on div "Transaccionalidad Consulta el resumen de los movimientos del usuario Informació…" at bounding box center [383, 218] width 679 height 20
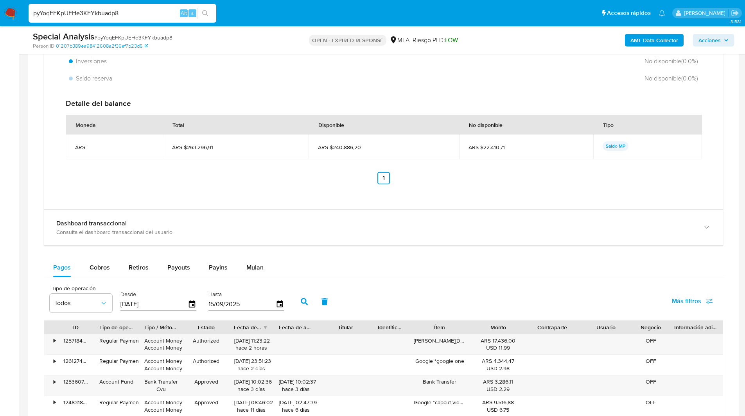
scroll to position [873, 0]
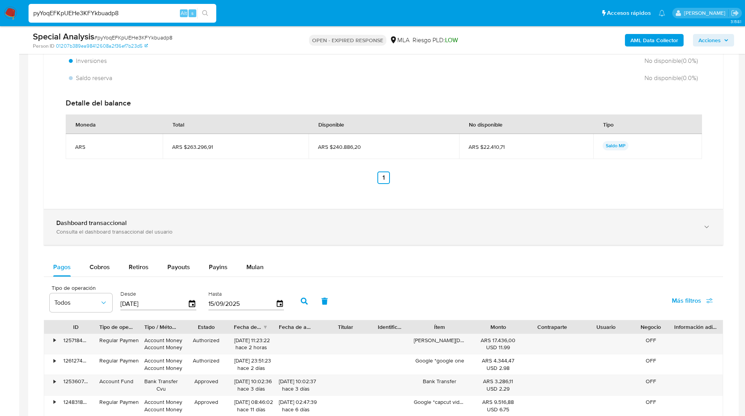
click at [707, 229] on icon "button" at bounding box center [707, 227] width 8 height 8
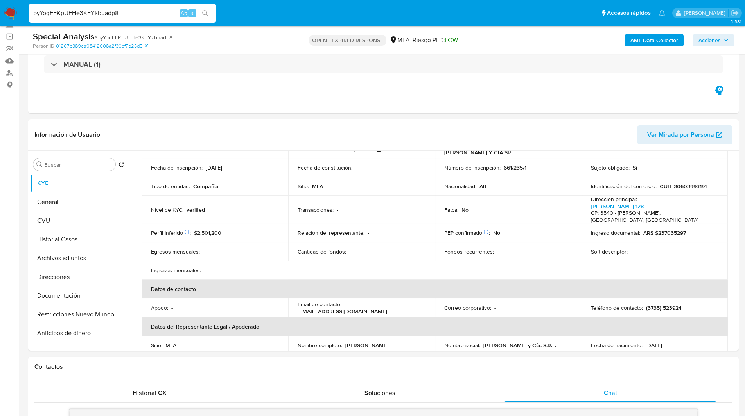
scroll to position [0, 0]
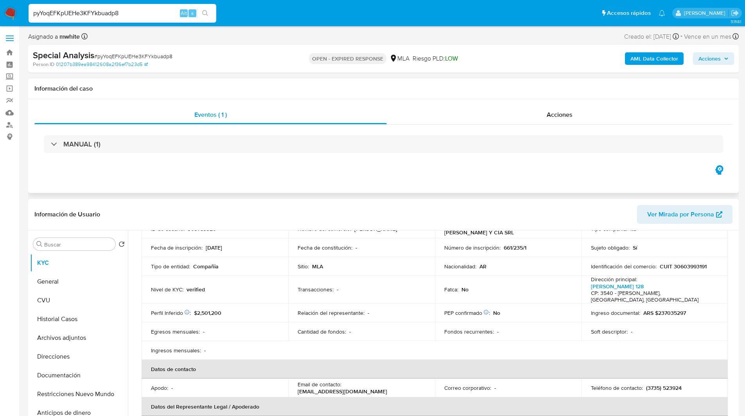
click at [310, 93] on div "Información del caso" at bounding box center [383, 89] width 710 height 21
click at [256, 20] on ul "Pausado Ver notificaciones pyYoqEFKpUEHe3KFYkbuadp8 Alt s Accesos rápidos Presi…" at bounding box center [347, 13] width 644 height 20
click at [249, 20] on ul "Pausado Ver notificaciones pyYoqEFKpUEHe3KFYkbuadp8 Alt s Accesos rápidos Presi…" at bounding box center [347, 13] width 644 height 20
click at [457, 13] on ul "Pausado Ver notificaciones pyYoqEFKpUEHe3KFYkbuadp8 Alt s Accesos rápidos Presi…" at bounding box center [347, 13] width 644 height 20
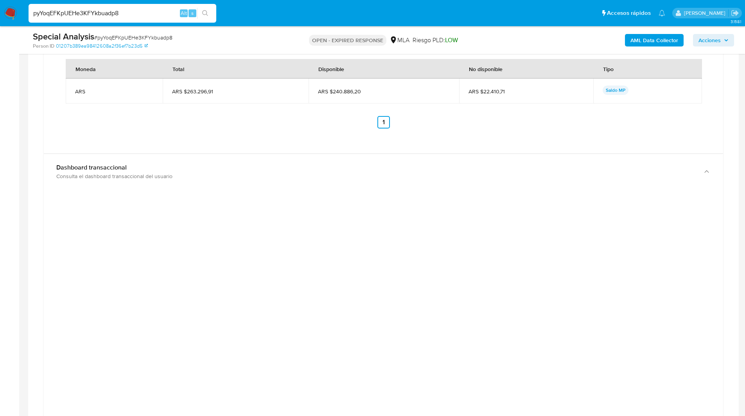
scroll to position [1015, 0]
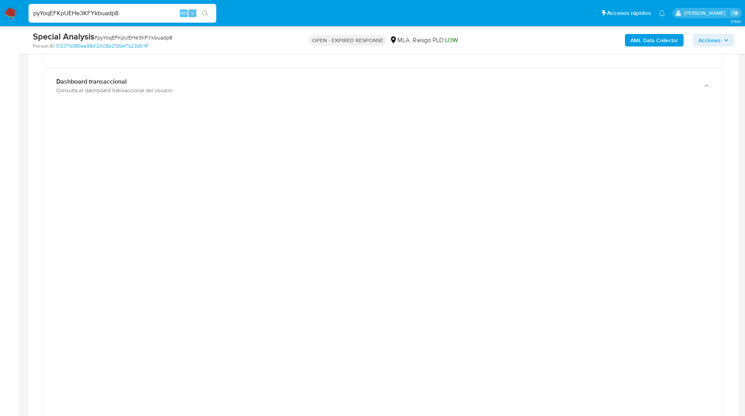
click at [671, 127] on div at bounding box center [383, 286] width 667 height 352
click at [726, 168] on div "Transaccionalidad Consulta el resumen de los movimientos del usuario Informació…" at bounding box center [383, 195] width 698 height 1056
click at [707, 153] on div at bounding box center [383, 287] width 667 height 352
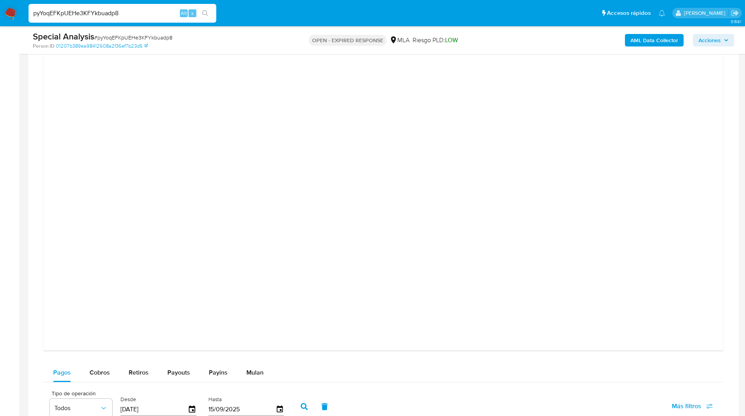
click at [667, 193] on div at bounding box center [383, 165] width 667 height 352
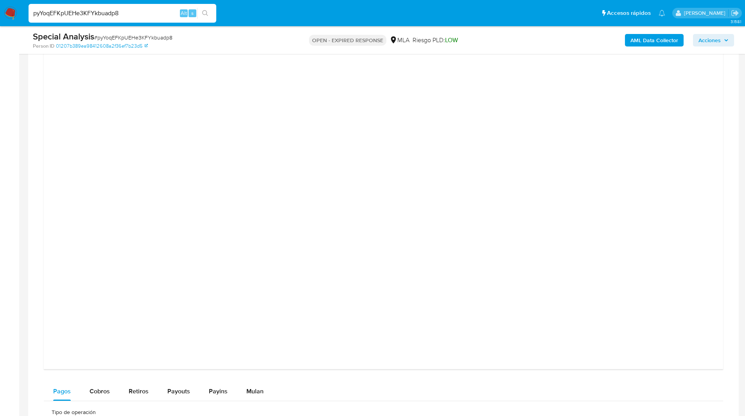
scroll to position [1029, 0]
click at [705, 246] on div at bounding box center [383, 271] width 667 height 352
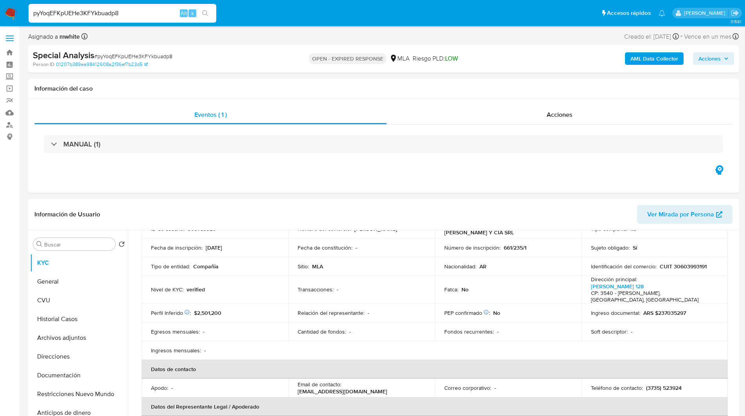
scroll to position [0, 0]
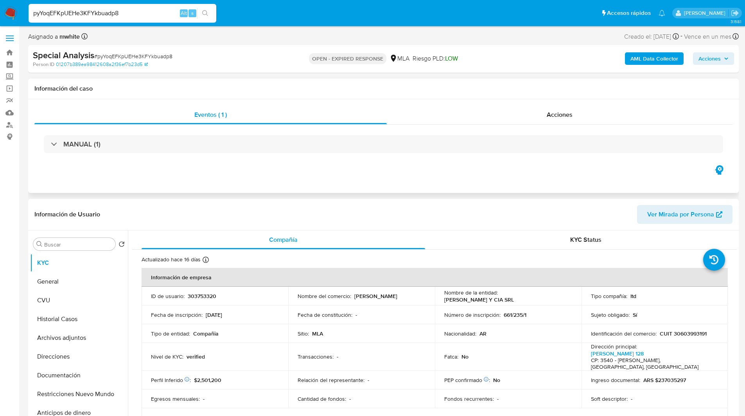
click at [492, 173] on div "Eventos ( 1 ) Acciones MANUAL (1)" at bounding box center [383, 146] width 710 height 94
click at [249, 205] on header "Información de Usuario Ver Mirada por Persona" at bounding box center [383, 214] width 698 height 19
click at [199, 181] on div "Eventos ( 1 ) Acciones MANUAL (1)" at bounding box center [383, 146] width 710 height 94
click at [243, 176] on div "Eventos ( 1 ) Acciones MANUAL (1)" at bounding box center [383, 146] width 710 height 94
click at [485, 90] on h1 "Información del caso" at bounding box center [383, 89] width 698 height 8
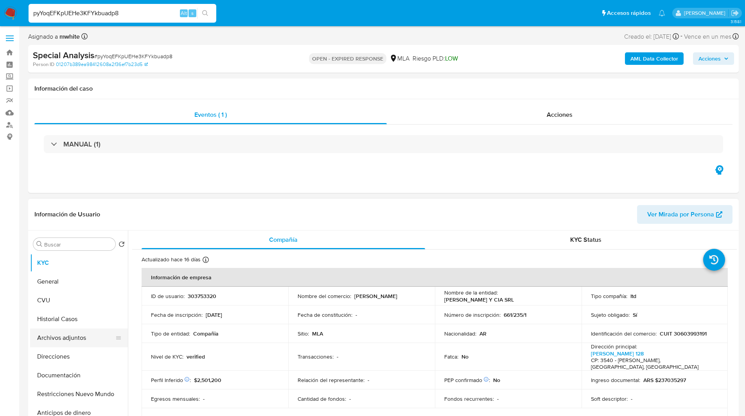
click at [70, 333] on button "Archivos adjuntos" at bounding box center [75, 338] width 91 height 19
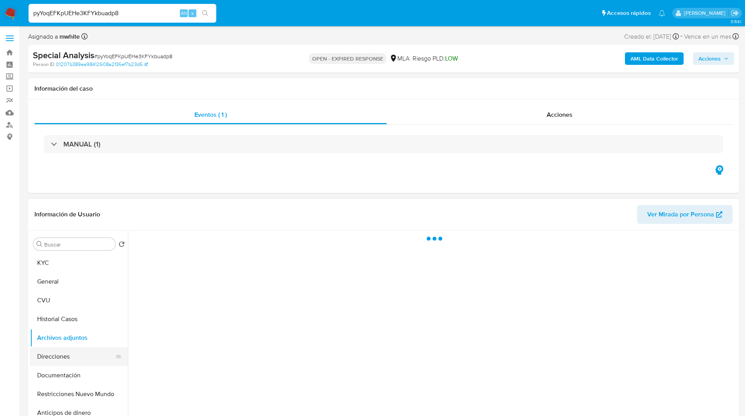
click at [63, 359] on button "Direcciones" at bounding box center [75, 357] width 91 height 19
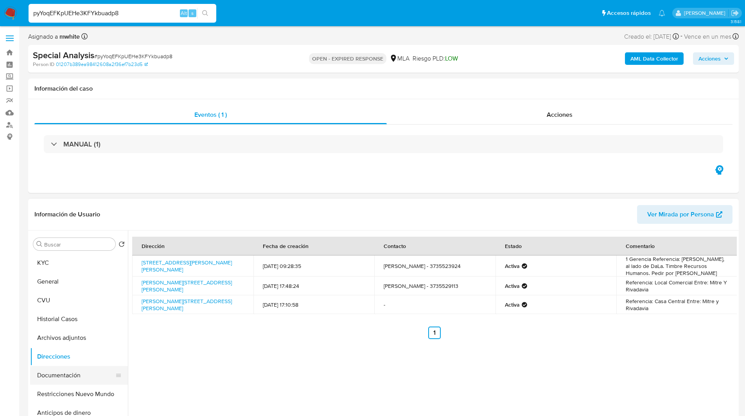
click at [59, 376] on button "Documentación" at bounding box center [75, 375] width 91 height 19
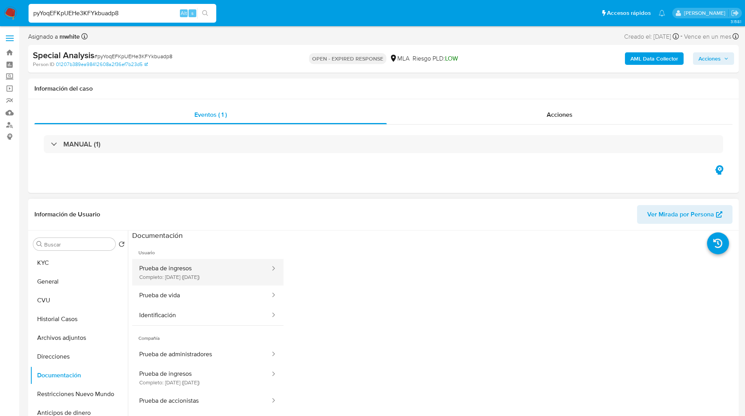
click at [190, 268] on button "Prueba de ingresos Completo: 15/02/2024 (hace 2 años)" at bounding box center [201, 272] width 139 height 27
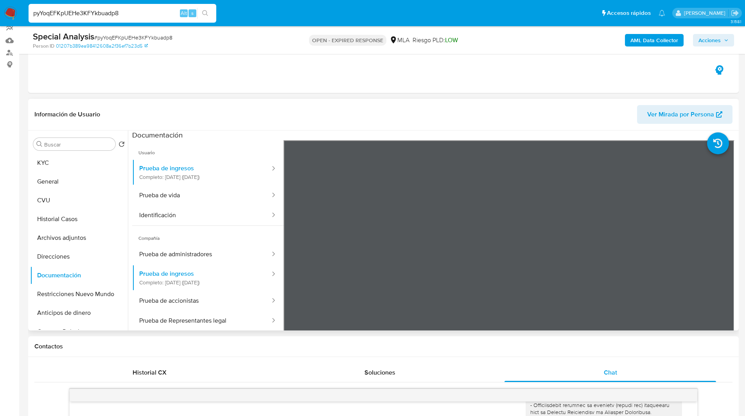
scroll to position [73, 0]
drag, startPoint x: 105, startPoint y: 164, endPoint x: 55, endPoint y: 158, distance: 50.0
click at [55, 158] on button "KYC" at bounding box center [75, 162] width 91 height 19
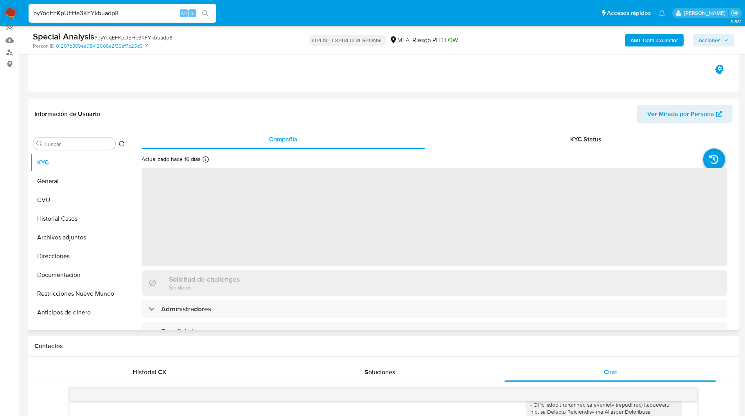
click at [312, 125] on div "Información de Usuario Ver Mirada por Persona" at bounding box center [383, 115] width 710 height 32
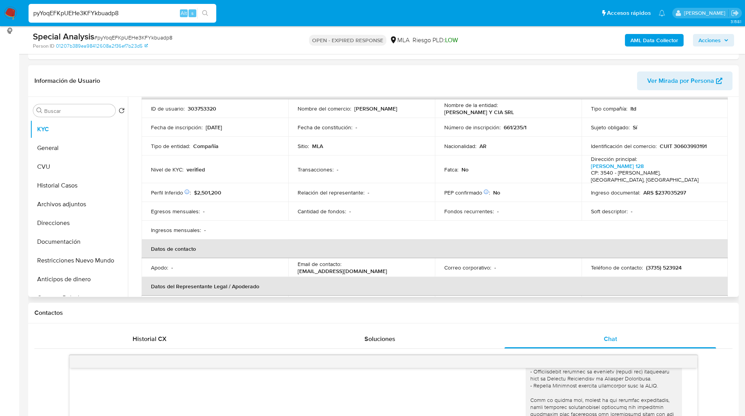
scroll to position [0, 0]
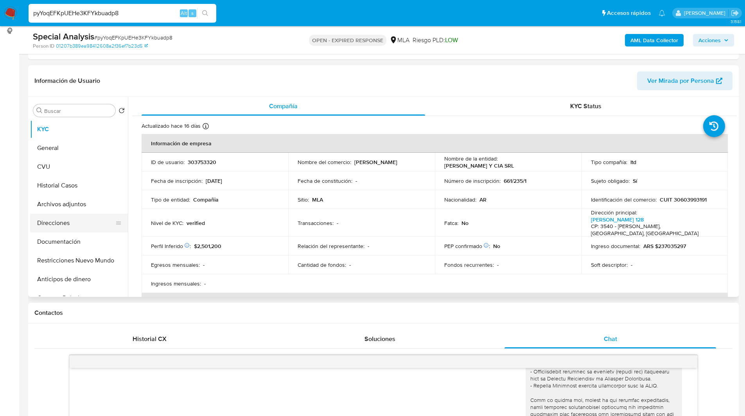
click at [66, 218] on button "Direcciones" at bounding box center [75, 223] width 91 height 19
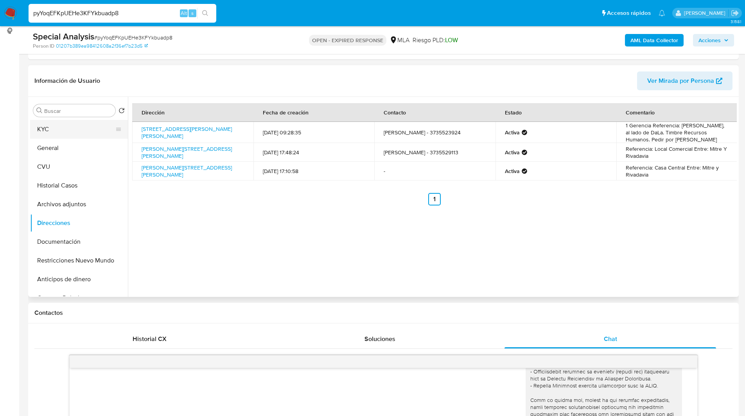
click at [61, 128] on button "KYC" at bounding box center [75, 129] width 91 height 19
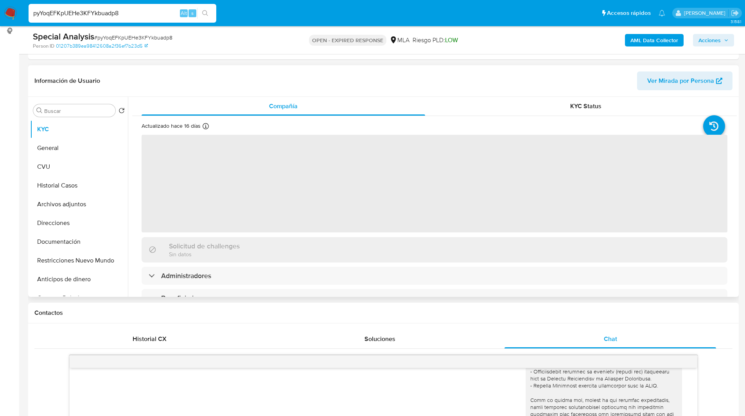
click at [216, 82] on header "Información de Usuario Ver Mirada por Persona" at bounding box center [383, 81] width 698 height 19
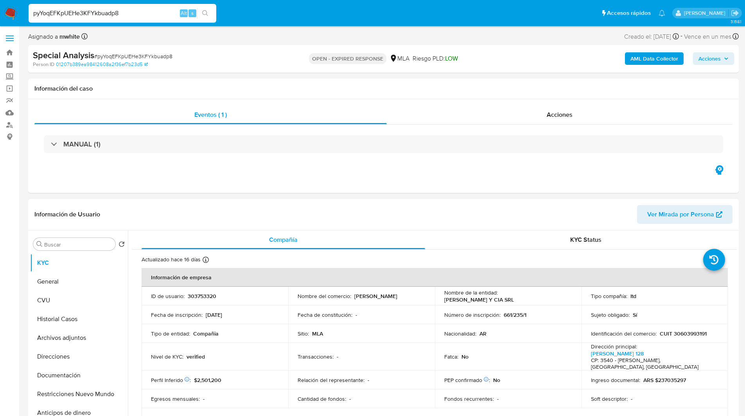
click at [183, 211] on header "Información de Usuario Ver Mirada por Persona" at bounding box center [383, 214] width 698 height 19
click at [61, 357] on button "Direcciones" at bounding box center [75, 357] width 91 height 19
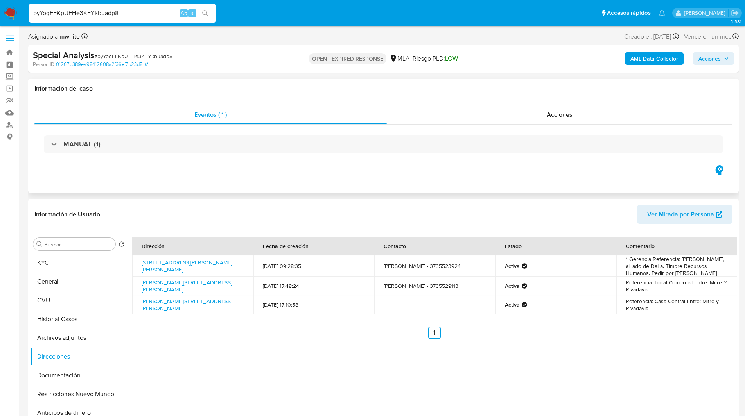
click at [470, 178] on div "Eventos ( 1 ) Acciones MANUAL (1)" at bounding box center [383, 146] width 710 height 94
click at [172, 266] on link "Calle Pte J D Peron 87, Villa Angela, Chaco, 3540, Argentina 87" at bounding box center [187, 266] width 90 height 15
click at [156, 286] on link "Peron 128, Villa Ángela, Chaco, 3540, Argentina 128" at bounding box center [187, 286] width 90 height 15
click at [261, 97] on div "Información del caso" at bounding box center [383, 89] width 710 height 21
click at [51, 259] on button "KYC" at bounding box center [75, 263] width 91 height 19
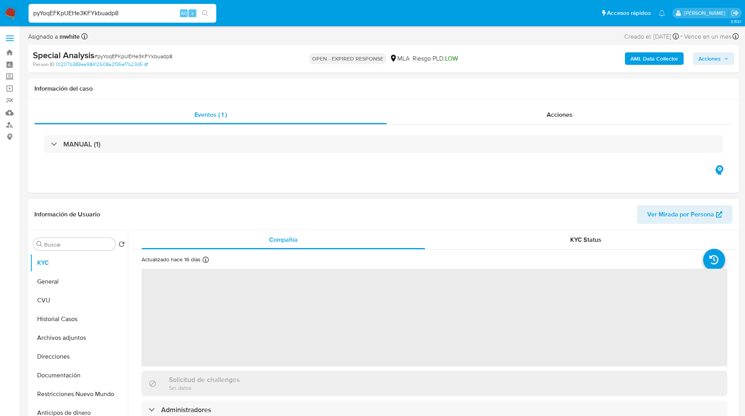
click at [141, 206] on header "Información de Usuario Ver Mirada por Persona" at bounding box center [383, 214] width 698 height 19
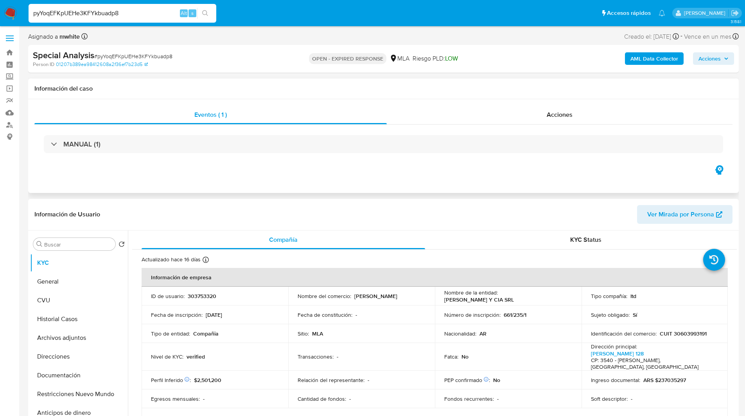
click at [387, 188] on div "Eventos ( 1 ) Acciones MANUAL (1)" at bounding box center [383, 146] width 710 height 94
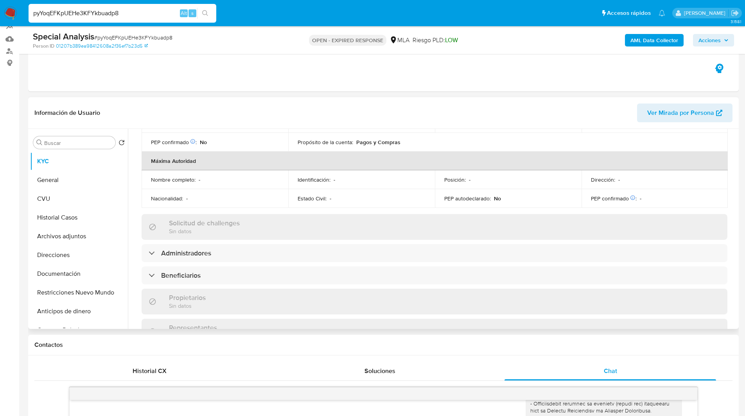
scroll to position [314, 0]
click at [212, 227] on div "Información de empresa ID de usuario : 303753320 Nombre del comercio : Muñoz Ma…" at bounding box center [435, 201] width 586 height 699
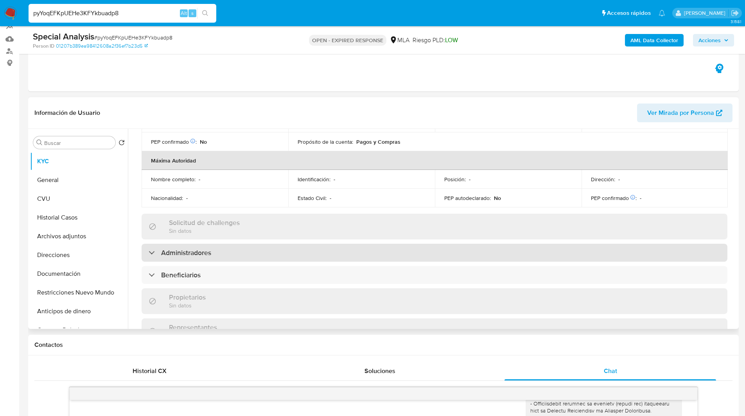
click at [215, 244] on div "Administradores" at bounding box center [435, 253] width 586 height 18
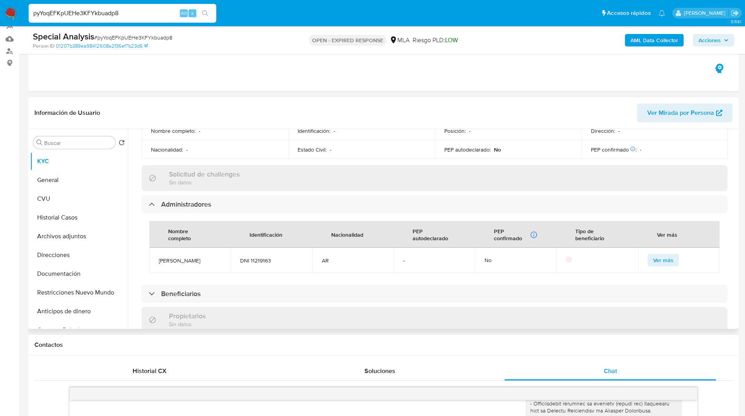
scroll to position [366, 0]
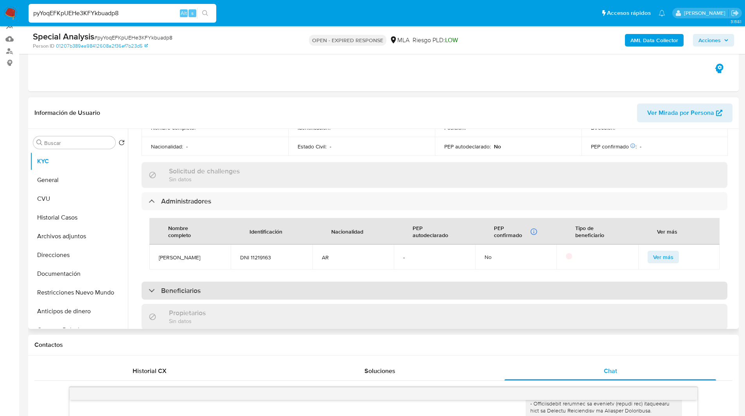
click at [176, 287] on h3 "Beneficiarios" at bounding box center [180, 291] width 39 height 9
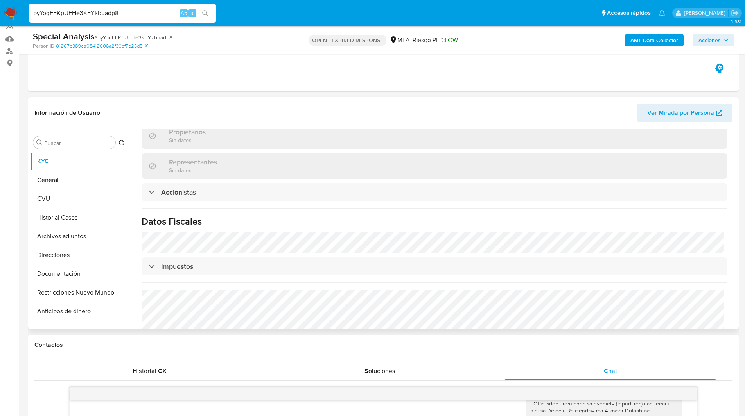
scroll to position [616, 0]
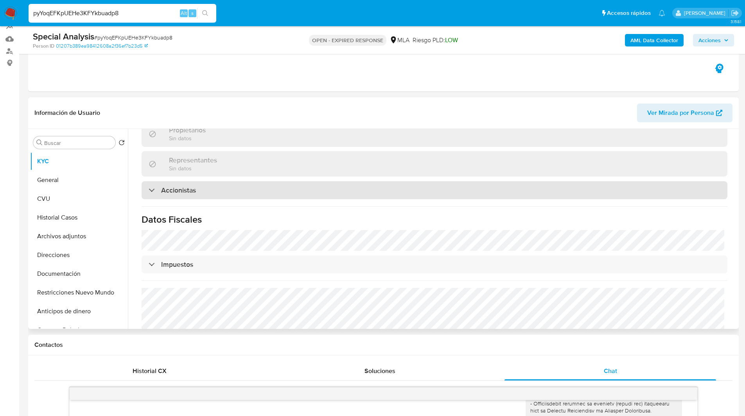
click at [178, 186] on h3 "Accionistas" at bounding box center [178, 190] width 35 height 9
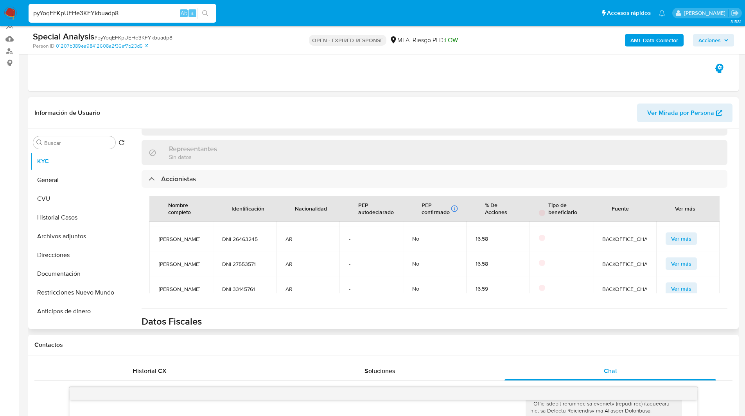
scroll to position [20, 0]
click at [671, 245] on span "Ver más" at bounding box center [681, 239] width 20 height 11
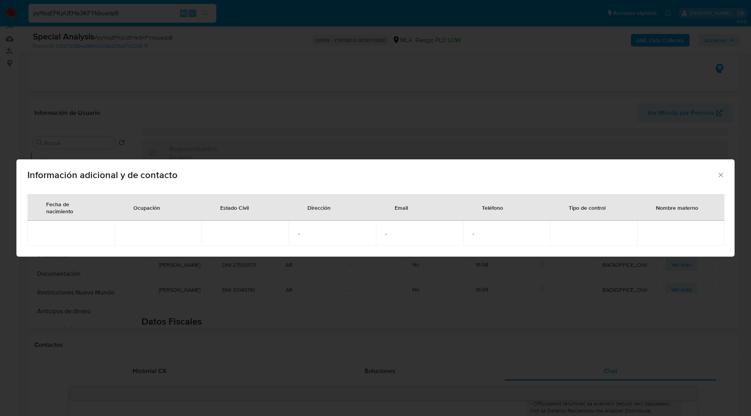
click at [719, 177] on icon "Cerrar" at bounding box center [721, 175] width 8 height 8
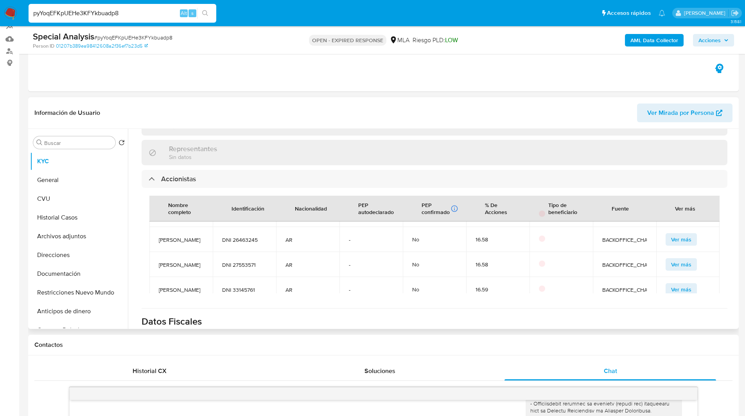
click at [243, 242] on span "DNI 26463245" at bounding box center [244, 240] width 45 height 7
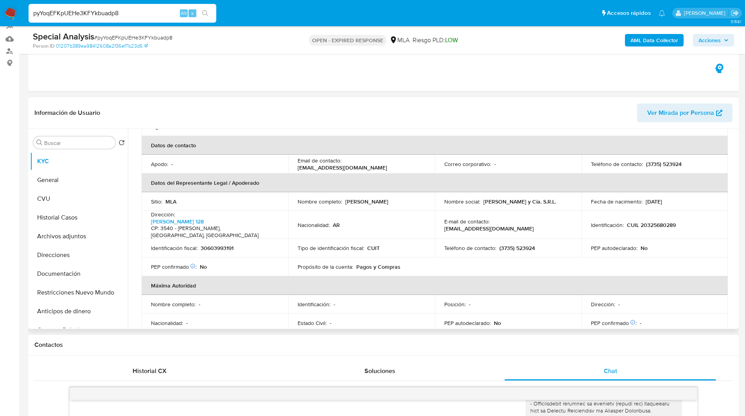
scroll to position [114, 0]
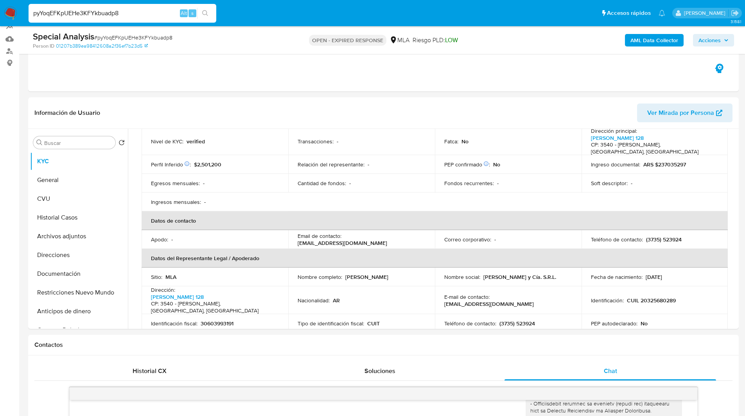
copy span "26463245"
click at [5, 49] on link "Buscador de personas" at bounding box center [46, 51] width 93 height 12
click at [260, 24] on nav "Pausado Ver notificaciones pyYoqEFKpUEHe3KFYkbuadp8 Alt s Accesos rápidos Presi…" at bounding box center [372, 13] width 745 height 26
click at [446, 22] on ul "Pausado Ver notificaciones pyYoqEFKpUEHe3KFYkbuadp8 Alt s Accesos rápidos Presi…" at bounding box center [347, 13] width 644 height 20
click at [52, 255] on button "Direcciones" at bounding box center [75, 255] width 91 height 19
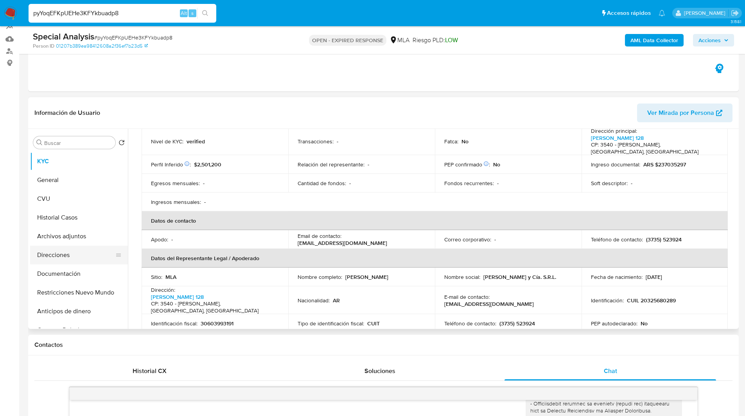
scroll to position [0, 0]
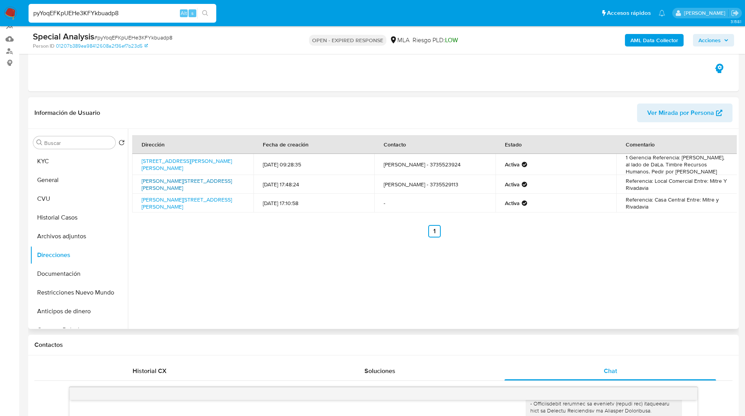
click at [159, 188] on link "Peron 128, Villa Ángela, Chaco, 3540, Argentina 128" at bounding box center [187, 184] width 90 height 15
click at [477, 62] on div "Eventos ( 1 ) Acciones MANUAL (1)" at bounding box center [383, 45] width 710 height 94
click at [84, 15] on input "pyYoqEFKpUEHe3KFYkbuadp8" at bounding box center [123, 13] width 188 height 10
click at [4, 13] on nav "Pausado Ver notificaciones pyYoqEFKpUEHe3KFYkbuadp8 Alt s Accesos rápidos Presi…" at bounding box center [372, 13] width 745 height 26
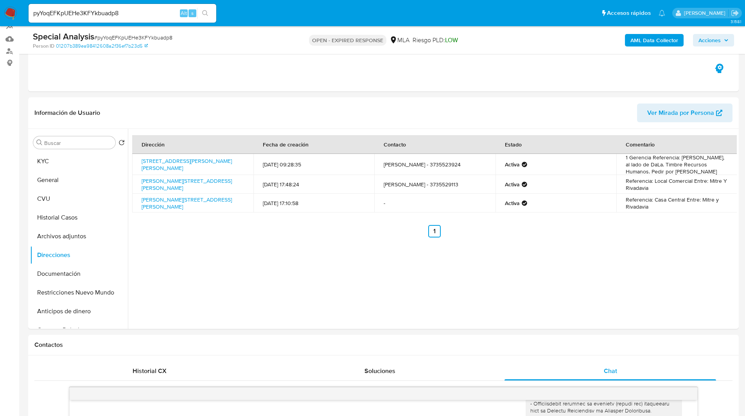
click at [11, 13] on img at bounding box center [10, 13] width 13 height 13
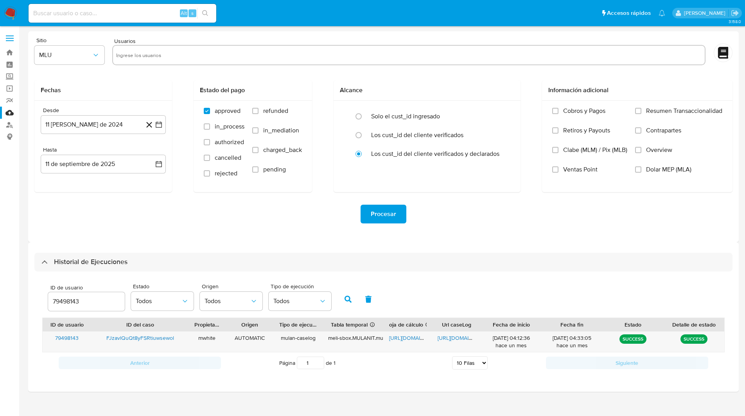
select select "10"
click at [66, 302] on input "79498143" at bounding box center [86, 302] width 77 height 10
paste input "303753320"
type input "303753320"
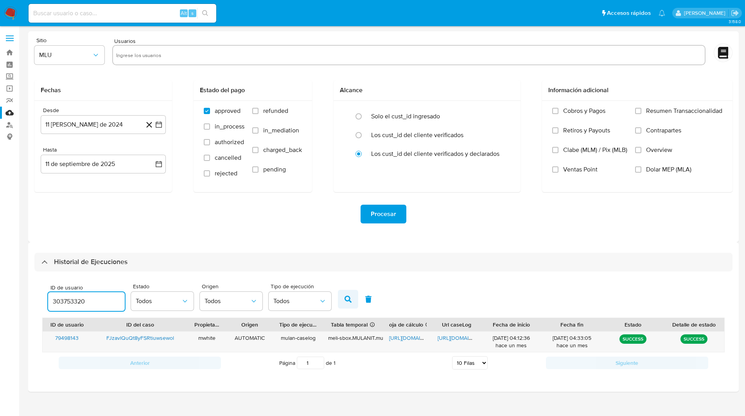
click at [346, 299] on icon "button" at bounding box center [347, 299] width 7 height 7
click at [416, 337] on span "[URL][DOMAIN_NAME]" at bounding box center [416, 338] width 54 height 8
click at [462, 336] on span "[URL][DOMAIN_NAME]" at bounding box center [464, 338] width 54 height 8
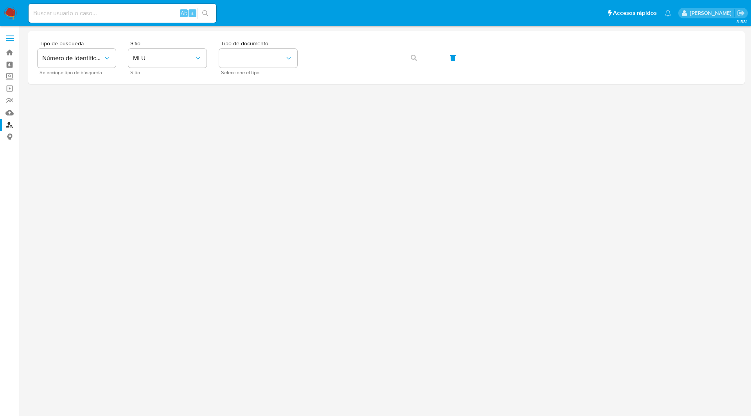
click at [248, 13] on ul "Pausado Ver notificaciones Alt s Accesos rápidos Presiona las siguientes teclas…" at bounding box center [350, 13] width 650 height 20
click at [160, 55] on span "MLU" at bounding box center [163, 58] width 61 height 8
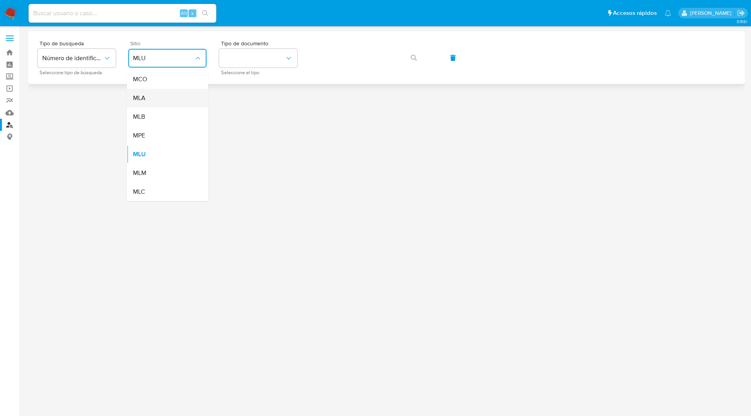
click at [145, 101] on div "MLA" at bounding box center [165, 98] width 64 height 19
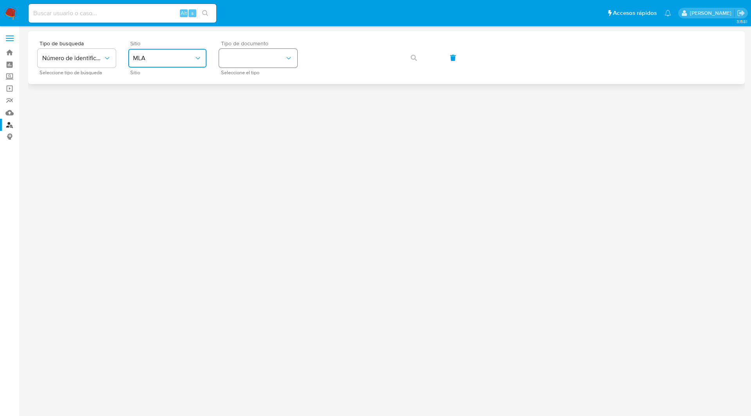
click at [275, 59] on button "identificationType" at bounding box center [258, 58] width 78 height 19
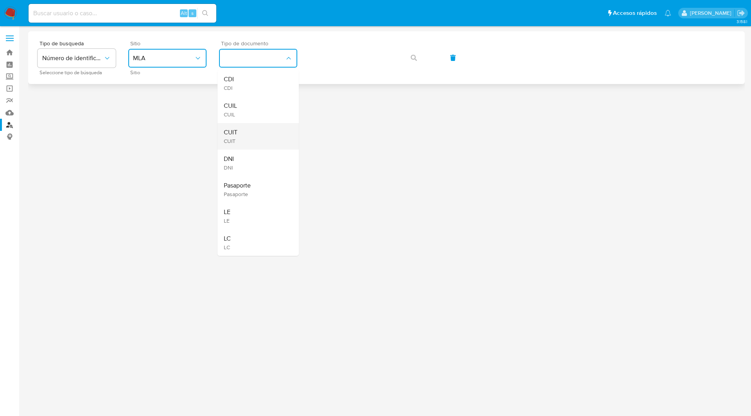
click at [249, 133] on div "CUIT CUIT" at bounding box center [256, 136] width 64 height 27
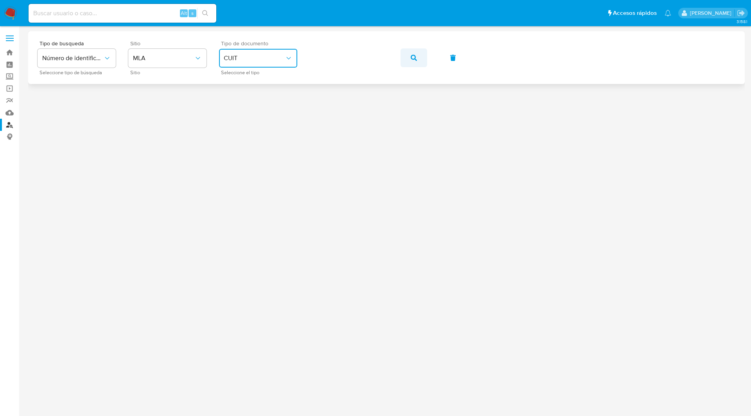
click at [409, 56] on button "button" at bounding box center [413, 57] width 27 height 19
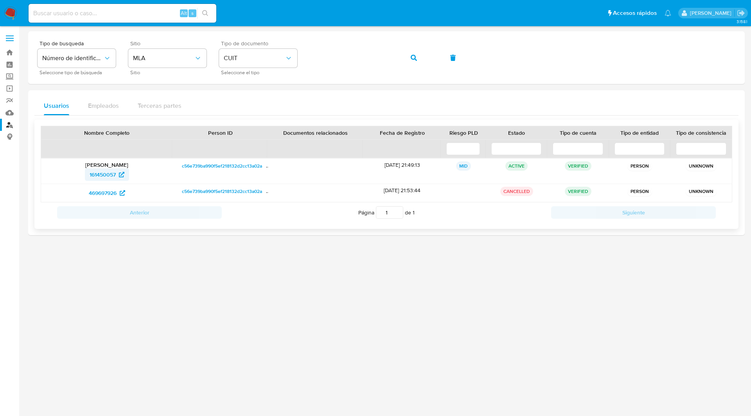
click at [100, 176] on span "161450057" at bounding box center [103, 175] width 26 height 13
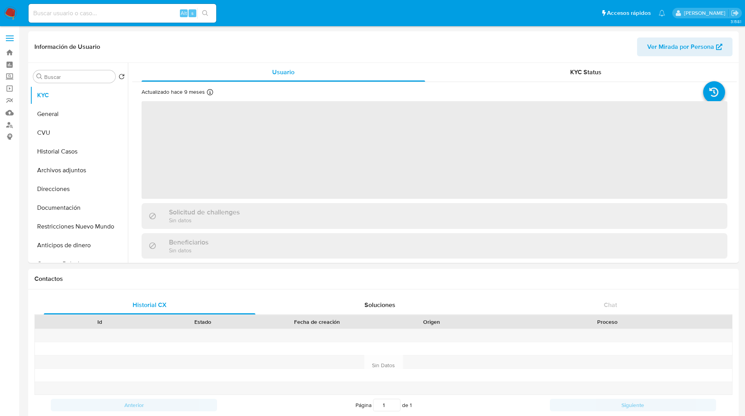
select select "10"
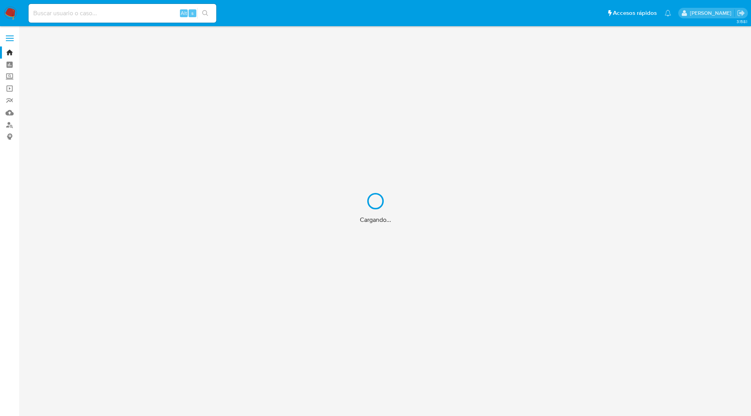
click at [446, 19] on div "Cargando..." at bounding box center [375, 208] width 751 height 416
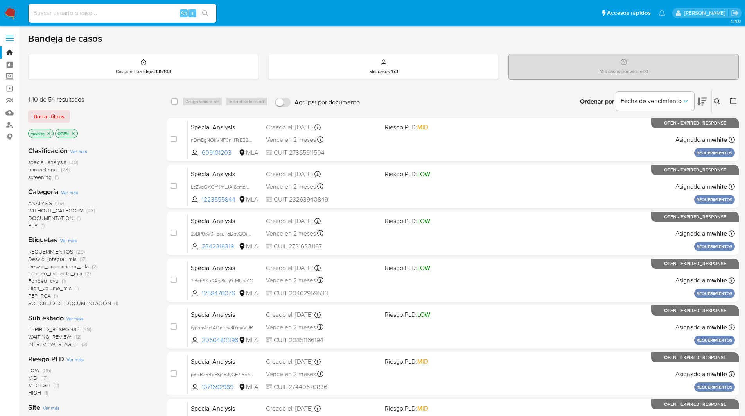
click at [719, 99] on icon at bounding box center [717, 102] width 6 height 6
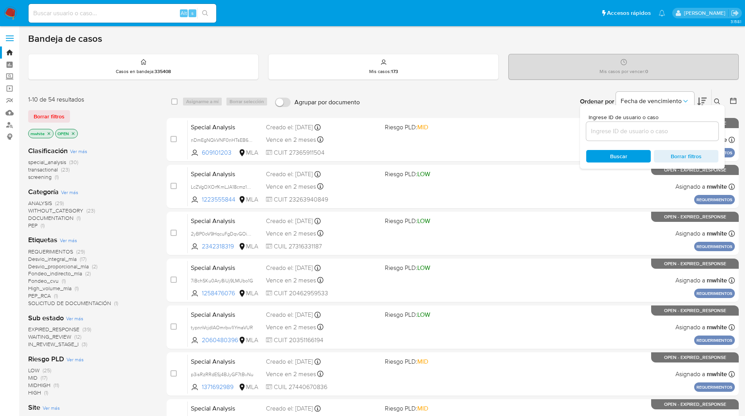
click at [643, 130] on input at bounding box center [652, 131] width 132 height 10
type input "pyYoqEFKpUEHe3KFYkbuadp8"
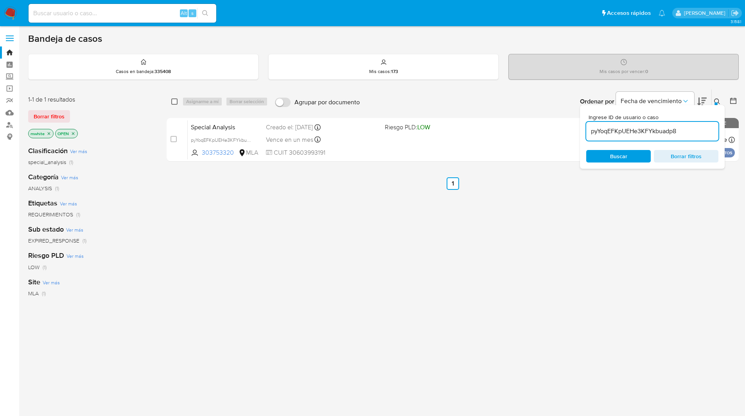
click at [174, 102] on input "checkbox" at bounding box center [174, 102] width 6 height 6
checkbox input "true"
click at [203, 102] on span "Asignarme a mí" at bounding box center [202, 102] width 32 height 8
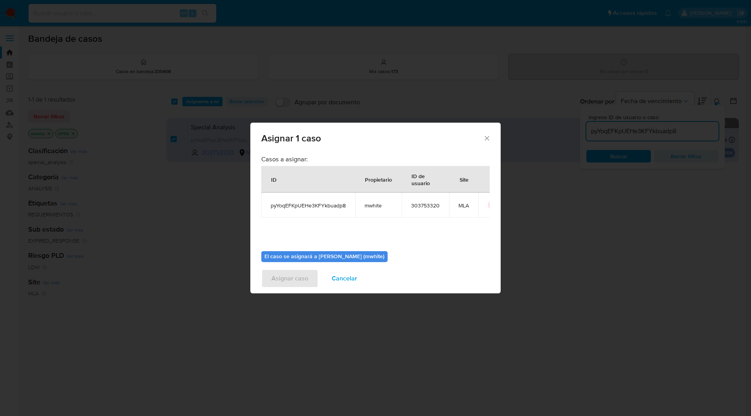
click at [373, 203] on span "mwhite" at bounding box center [378, 205] width 28 height 7
copy span "mwhite"
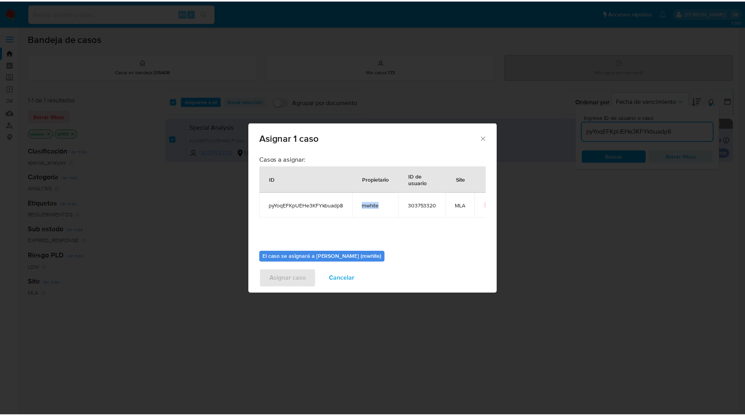
scroll to position [41, 0]
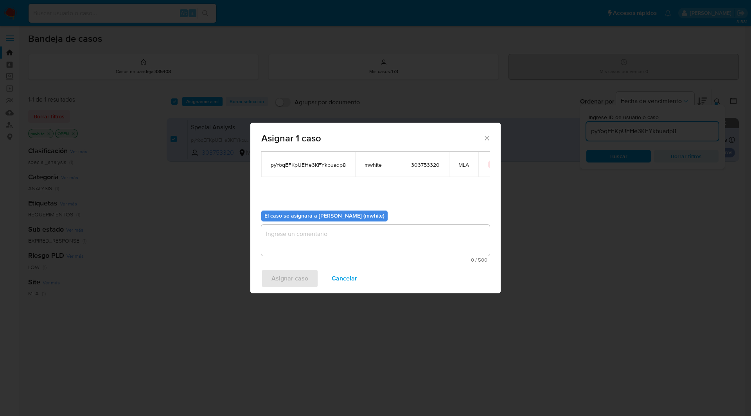
click at [332, 236] on textarea "assign-modal" at bounding box center [375, 240] width 228 height 31
paste textarea "mwhite"
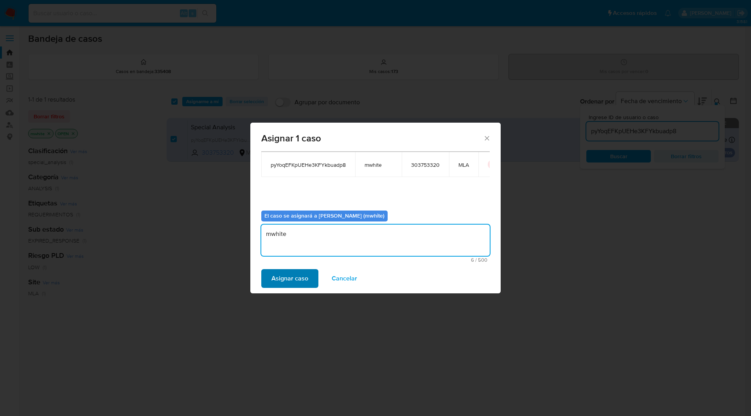
type textarea "mwhite"
click at [294, 273] on span "Asignar caso" at bounding box center [289, 278] width 37 height 17
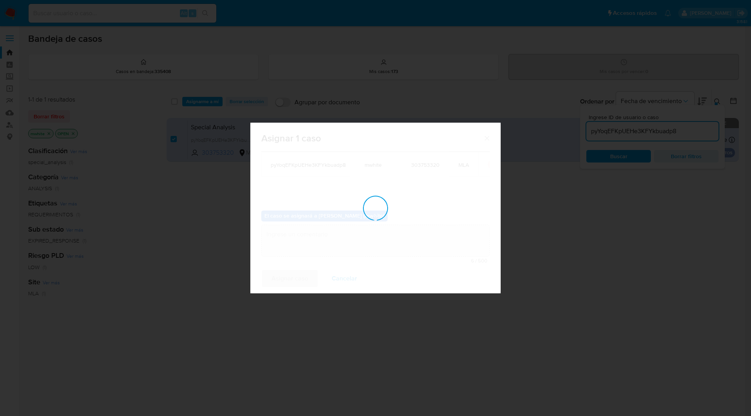
checkbox input "false"
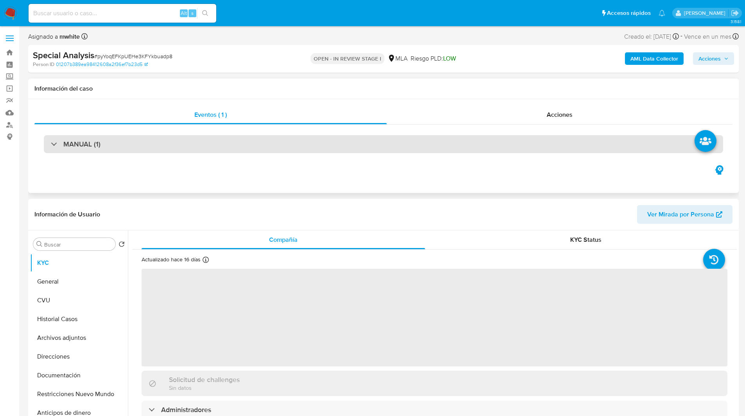
select select "10"
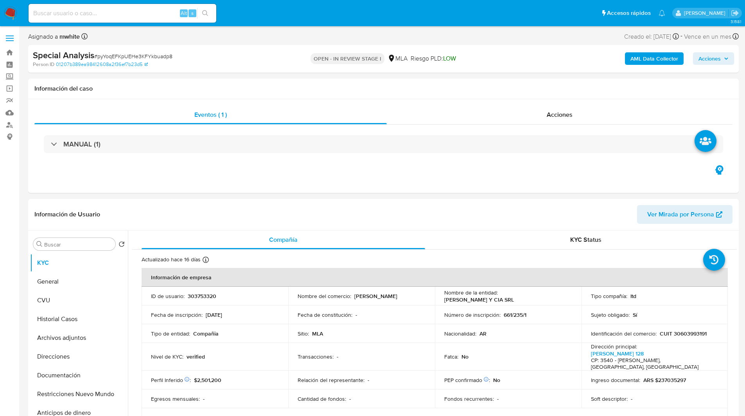
click at [463, 36] on div "Asignado a mwhite Asignado el: [DATE] 17:30:36 Creado el: [DATE] Creado el: [DA…" at bounding box center [383, 38] width 710 height 14
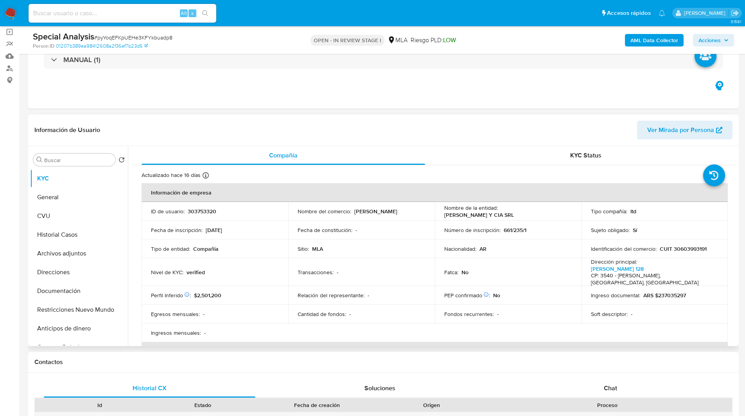
click at [480, 124] on header "Información de Usuario Ver Mirada por Persona" at bounding box center [383, 130] width 698 height 19
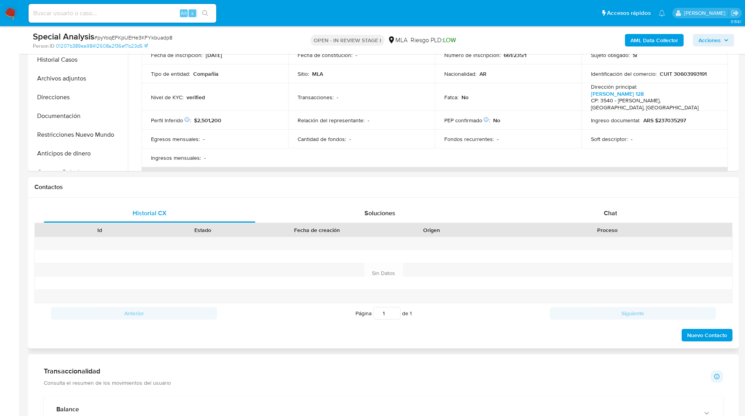
scroll to position [233, 0]
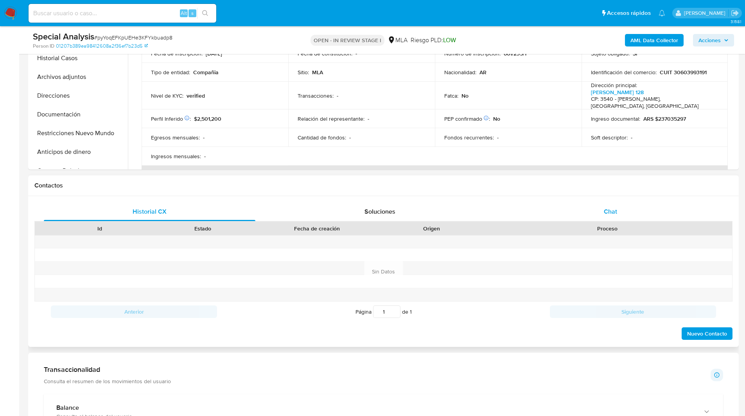
click at [615, 209] on span "Chat" at bounding box center [610, 211] width 13 height 9
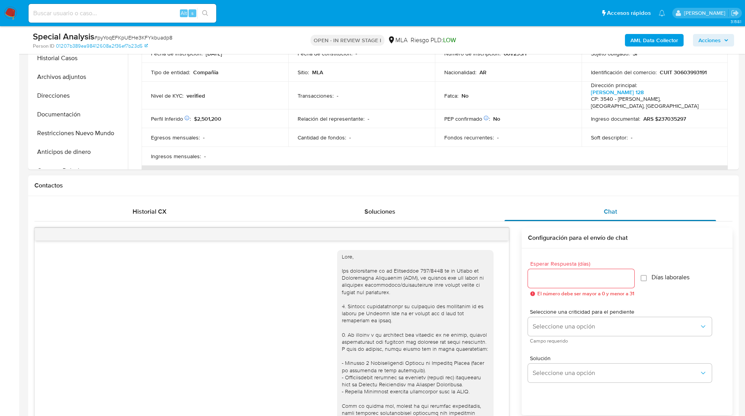
scroll to position [147, 0]
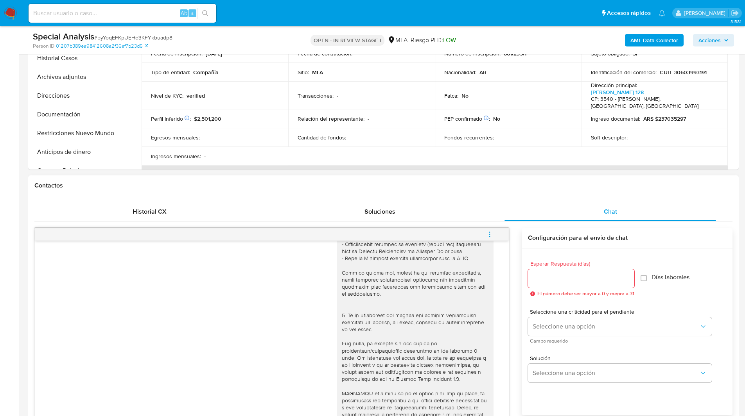
click at [491, 234] on icon "menu-action" at bounding box center [489, 234] width 7 height 7
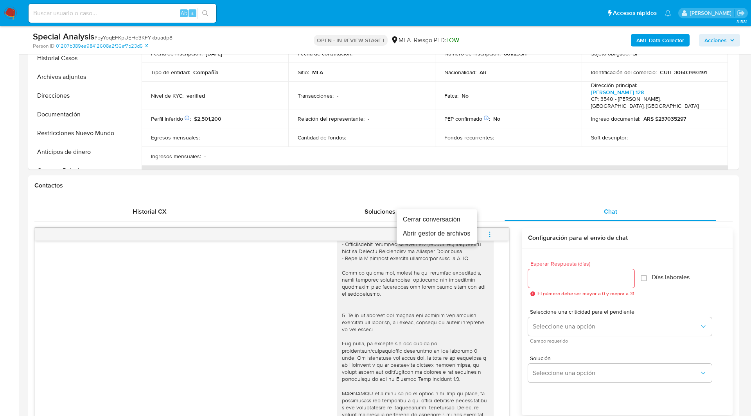
click at [446, 219] on li "Cerrar conversación" at bounding box center [436, 220] width 80 height 14
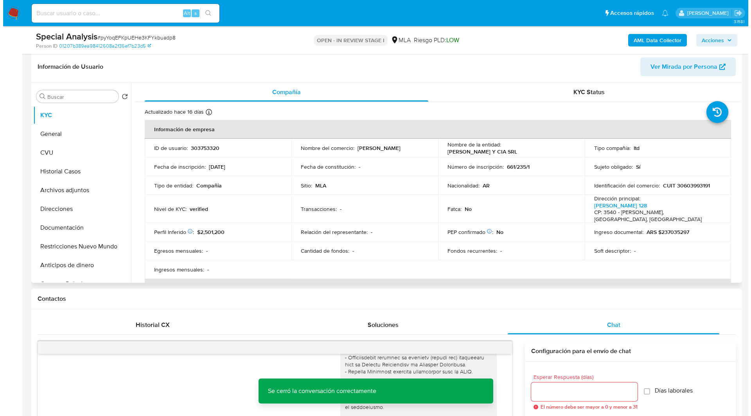
scroll to position [102, 0]
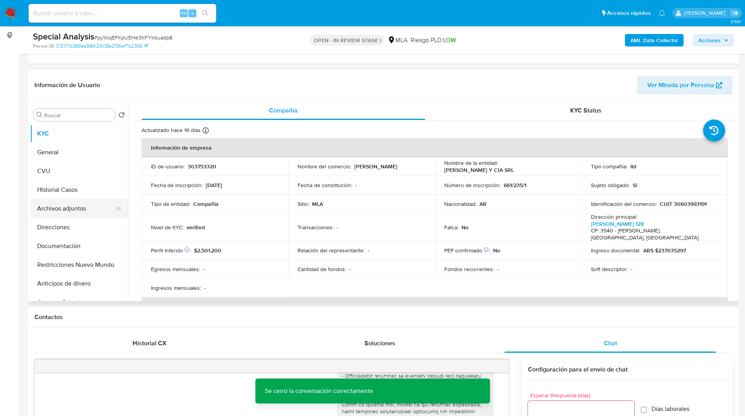
click at [51, 207] on button "Archivos adjuntos" at bounding box center [75, 208] width 91 height 19
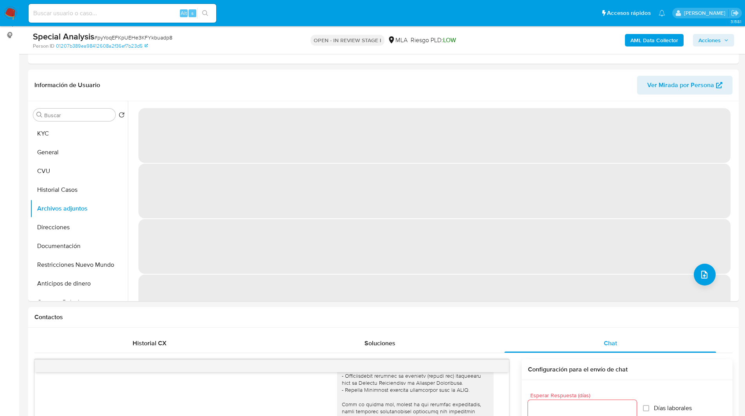
click at [641, 45] on b "AML Data Collector" at bounding box center [654, 40] width 48 height 13
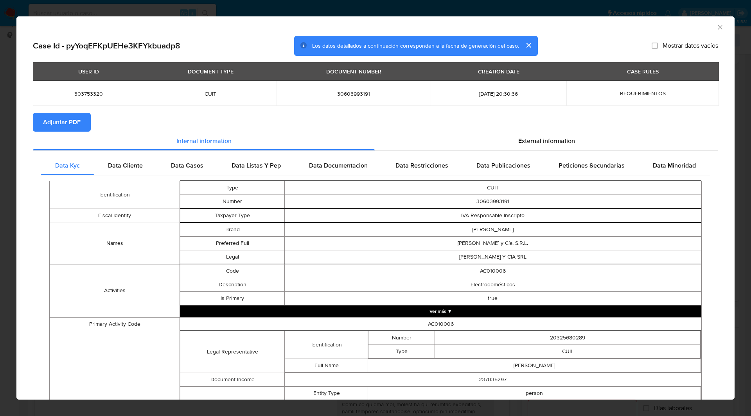
click at [76, 120] on span "Adjuntar PDF" at bounding box center [62, 122] width 38 height 17
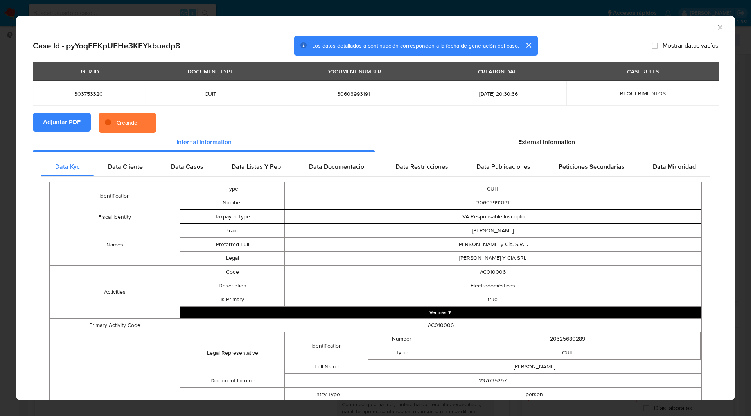
click at [194, 118] on section "Adjuntar PDF Creando" at bounding box center [375, 123] width 685 height 20
click at [576, 37] on div "Case Id - pyYoqEFKpUEHe3KFYkbuadp8 Los datos detallados a continuación correspo…" at bounding box center [375, 46] width 685 height 20
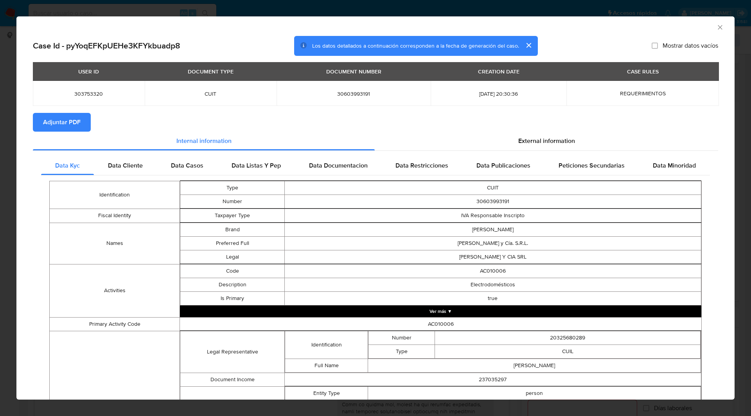
click at [717, 26] on icon "Cerrar ventana" at bounding box center [719, 27] width 4 height 4
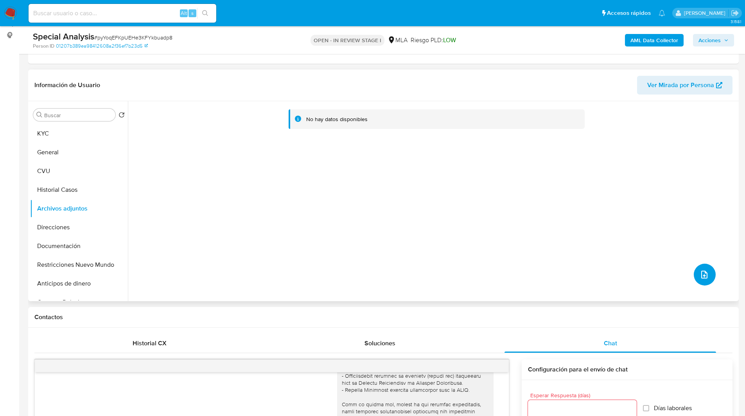
click at [708, 281] on button "upload-file" at bounding box center [705, 275] width 22 height 22
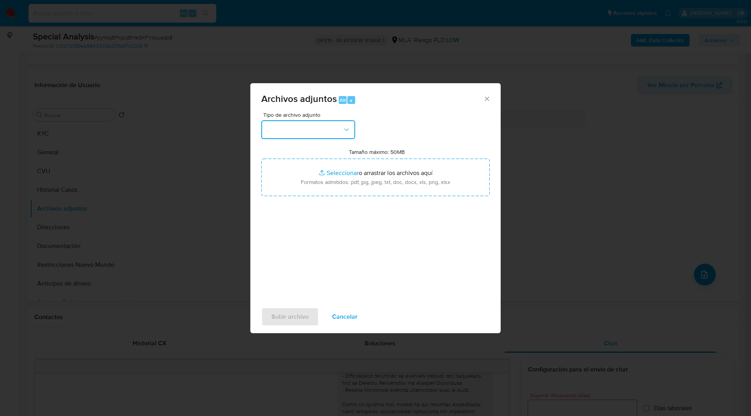
click at [332, 127] on button "button" at bounding box center [308, 129] width 94 height 19
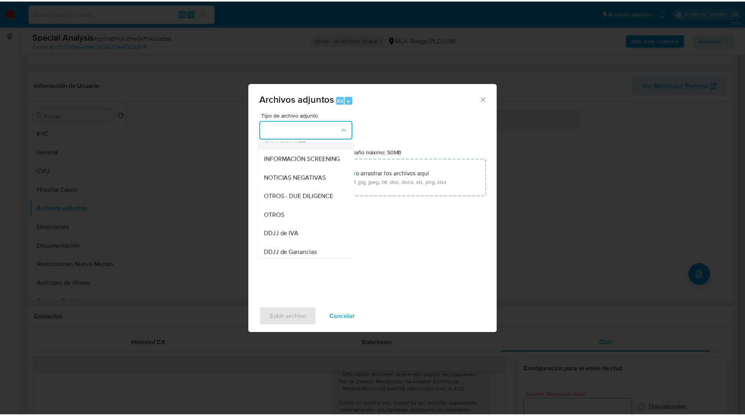
scroll to position [93, 0]
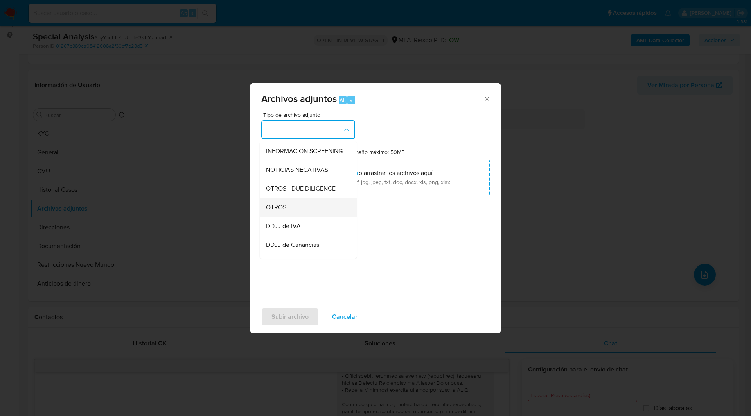
click at [290, 217] on div "OTROS" at bounding box center [306, 207] width 80 height 19
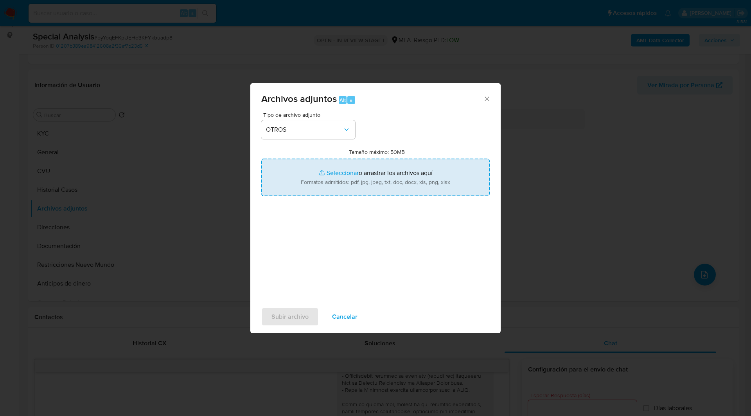
type input "C:\fakepath\D44355.pdf"
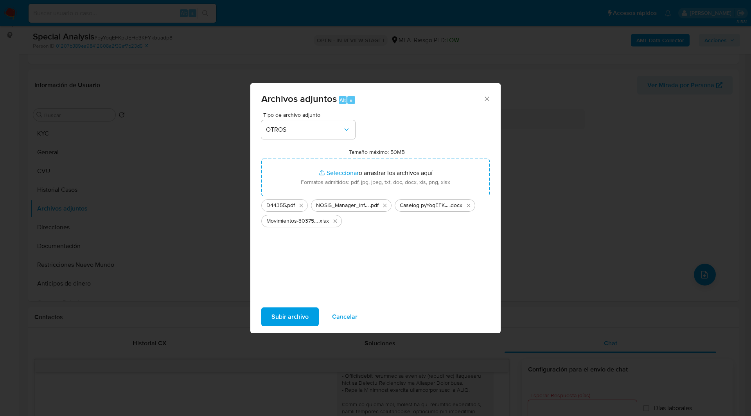
click at [287, 314] on span "Subir archivo" at bounding box center [289, 316] width 37 height 17
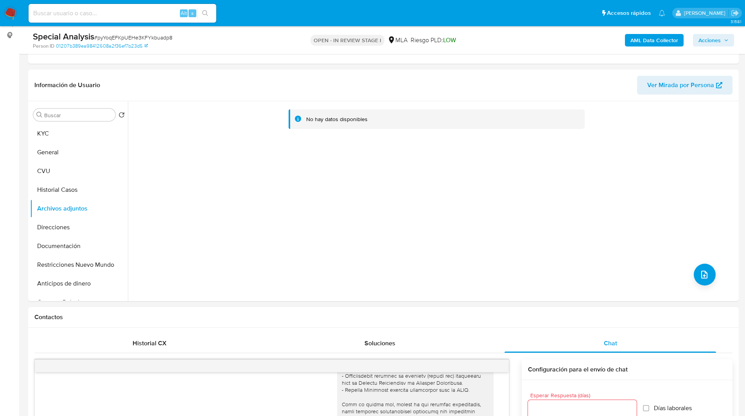
click at [714, 45] on span "Acciones" at bounding box center [709, 40] width 22 height 13
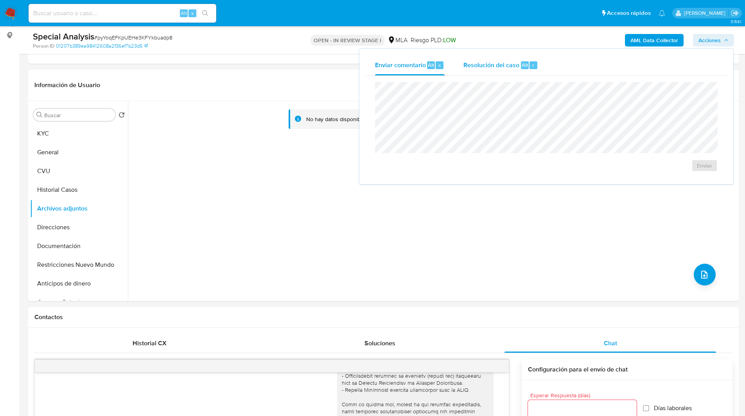
click at [514, 64] on span "Resolución del caso" at bounding box center [491, 64] width 56 height 9
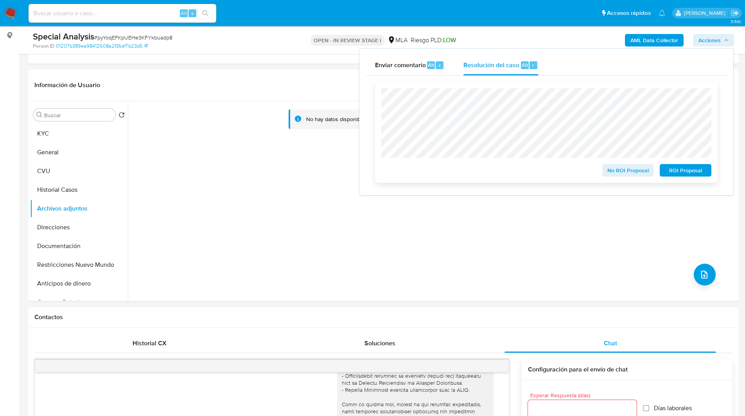
click at [622, 174] on span "No ROI Proposal" at bounding box center [628, 170] width 41 height 11
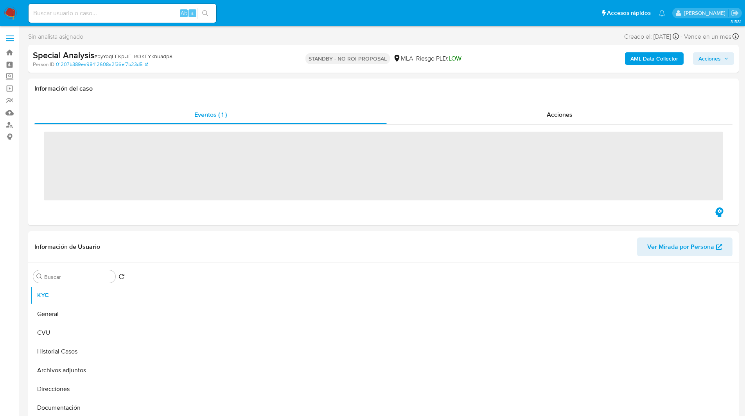
click at [113, 13] on input at bounding box center [123, 13] width 188 height 10
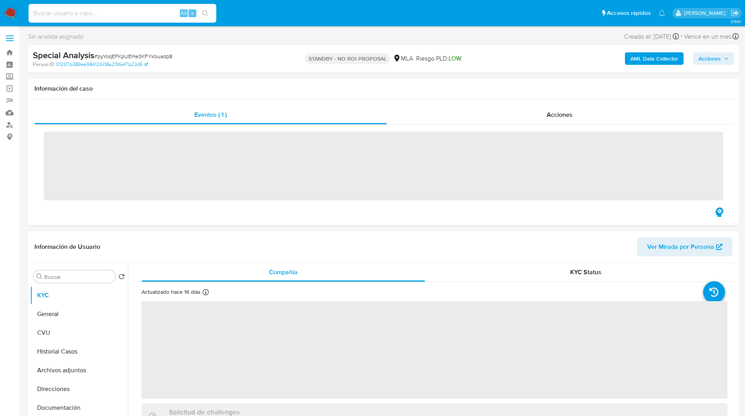
paste input "KCwnOdBOia4w0wGlW6EW4cdP"
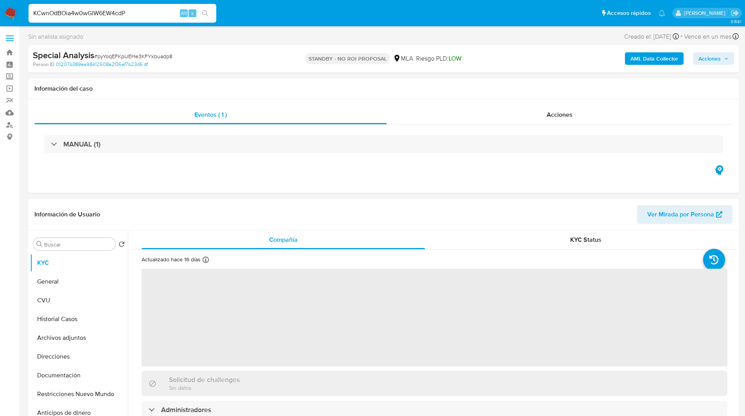
type input "KCwnOdBOia4w0wGlW6EW4cdP"
select select "10"
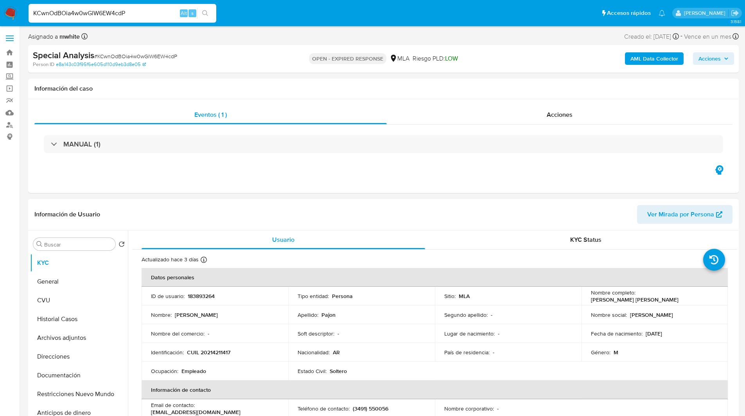
click at [203, 296] on p "183893264" at bounding box center [201, 296] width 27 height 7
copy p "183893264"
click at [435, 39] on div "Asignado a mwhite Asignado el: 16/07/2025 17:30:36 Creado el: 16/07/2025 Creado…" at bounding box center [383, 38] width 710 height 14
click at [219, 351] on p "CUIL 20214211417" at bounding box center [208, 352] width 43 height 7
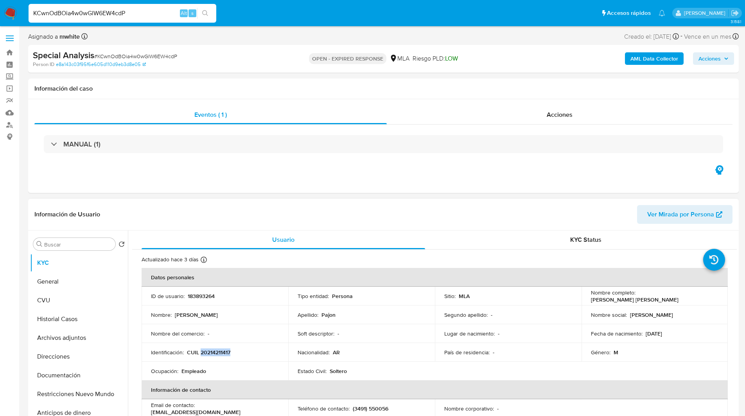
click at [219, 351] on p "CUIL 20214211417" at bounding box center [208, 352] width 43 height 7
copy p "20214211417"
click at [194, 297] on p "183893264" at bounding box center [201, 296] width 27 height 7
copy p "183893264"
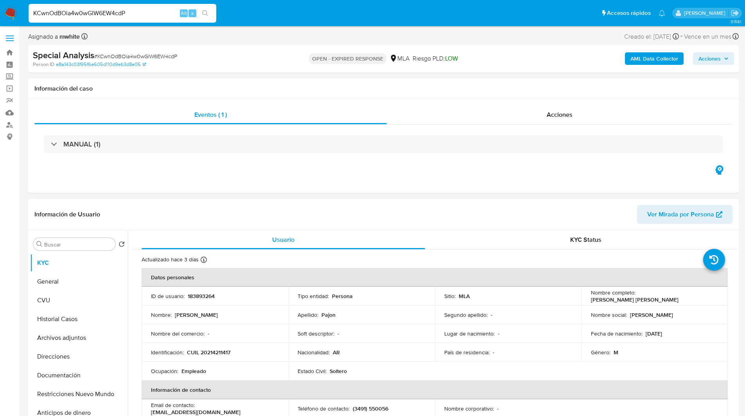
click at [213, 350] on p "CUIL 20214211417" at bounding box center [208, 352] width 43 height 7
copy p "20214211417"
click at [284, 36] on div "Asignado a mwhite Asignado el: 16/07/2025 17:30:36 Creado el: 16/07/2025 Creado…" at bounding box center [383, 38] width 710 height 14
click at [395, 50] on div "OPEN - EXPIRED RESPONSE MLA Riesgo PLD: LOW" at bounding box center [382, 59] width 231 height 18
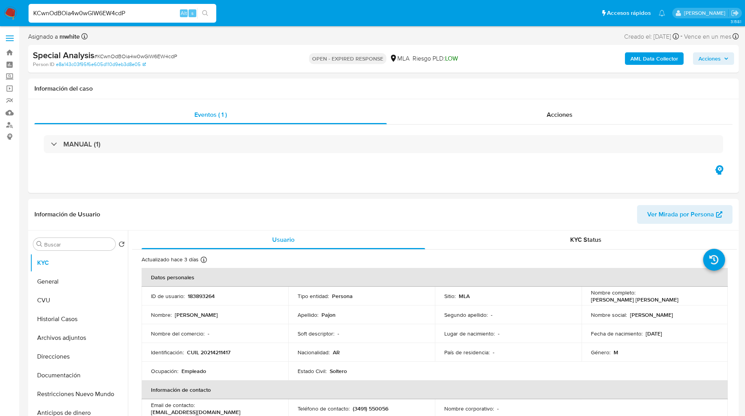
click at [278, 18] on ul "Pausado Ver notificaciones KCwnOdBOia4w0wGlW6EW4cdP Alt s Accesos rápidos Presi…" at bounding box center [347, 13] width 644 height 20
click at [478, 96] on div "Información del caso" at bounding box center [383, 89] width 710 height 21
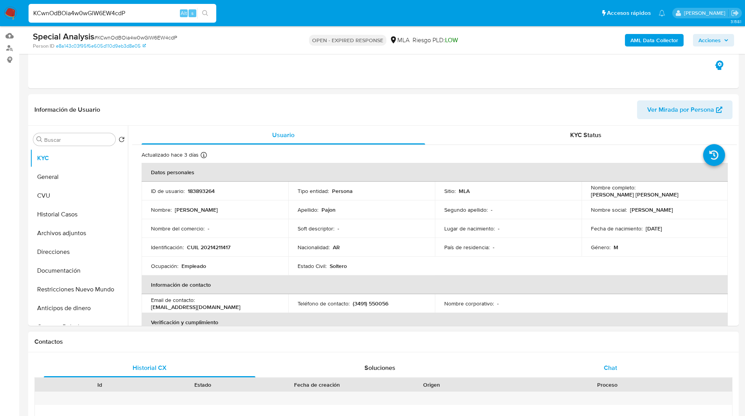
click at [615, 366] on span "Chat" at bounding box center [610, 368] width 13 height 9
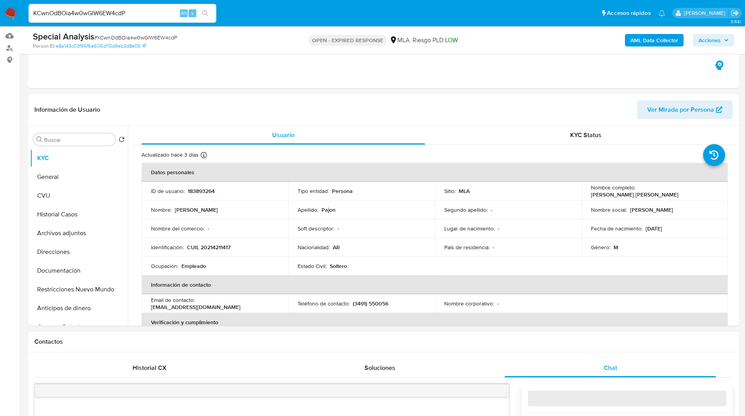
click at [574, 346] on h1 "Contactos" at bounding box center [383, 342] width 698 height 8
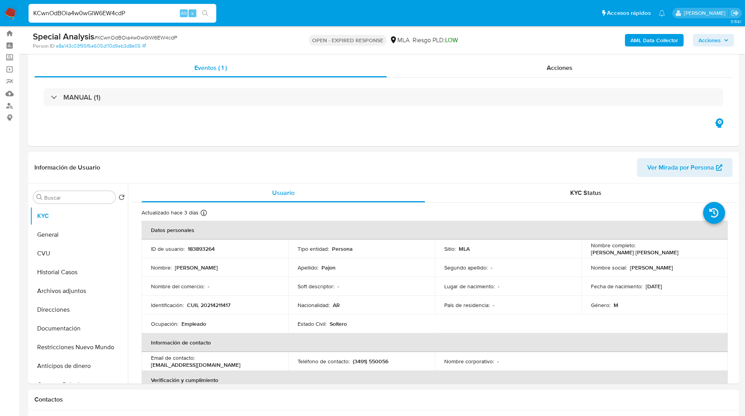
scroll to position [0, 0]
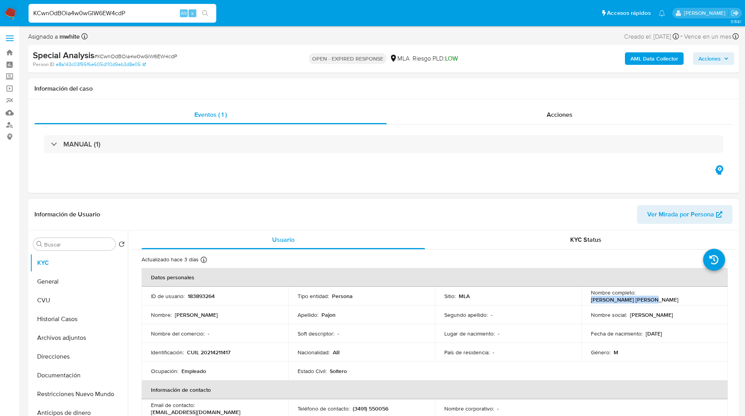
drag, startPoint x: 636, startPoint y: 297, endPoint x: 706, endPoint y: 295, distance: 70.0
click at [706, 295] on div "Nombre completo : Fabian Fernando Pajon" at bounding box center [655, 296] width 128 height 14
copy p "Fabian Fernando Pajon"
click at [184, 316] on p "Fabian Fernando" at bounding box center [196, 315] width 43 height 7
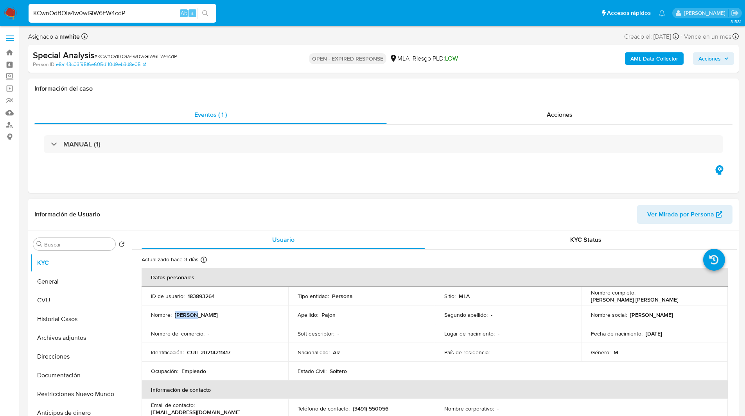
copy p "Fabian"
click at [442, 5] on ul "Pausado Ver notificaciones KCwnOdBOia4w0wGlW6EW4cdP Alt s Accesos rápidos Presi…" at bounding box center [347, 13] width 644 height 20
click at [250, 10] on ul "Pausado Ver notificaciones KCwnOdBOia4w0wGlW6EW4cdP Alt s Accesos rápidos Presi…" at bounding box center [347, 13] width 644 height 20
click at [265, 9] on ul "Pausado Ver notificaciones KCwnOdBOia4w0wGlW6EW4cdP Alt s Accesos rápidos Presi…" at bounding box center [347, 13] width 644 height 20
click at [257, 21] on ul "Pausado Ver notificaciones KCwnOdBOia4w0wGlW6EW4cdP Alt s Accesos rápidos Presi…" at bounding box center [347, 13] width 644 height 20
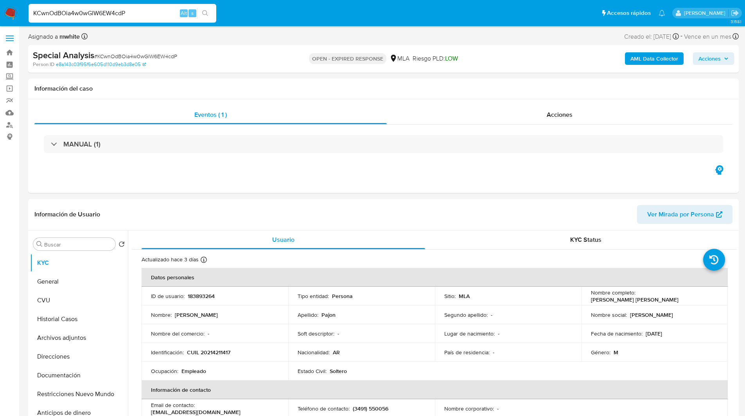
click at [271, 16] on ul "Pausado Ver notificaciones KCwnOdBOia4w0wGlW6EW4cdP Alt s Accesos rápidos Presi…" at bounding box center [347, 13] width 644 height 20
click at [289, 16] on ul "Pausado Ver notificaciones KCwnOdBOia4w0wGlW6EW4cdP Alt s Accesos rápidos Presi…" at bounding box center [347, 13] width 644 height 20
click at [229, 4] on ul "Pausado Ver notificaciones KCwnOdBOia4w0wGlW6EW4cdP Alt s Accesos rápidos Presi…" at bounding box center [347, 13] width 644 height 20
click at [235, 55] on div "Special Analysis # KCwnOdBOia4w0wGlW6EW4cdP" at bounding box center [148, 56] width 231 height 12
click at [484, 66] on div "OPEN - EXPIRED RESPONSE MLA Riesgo PLD: LOW" at bounding box center [382, 59] width 231 height 18
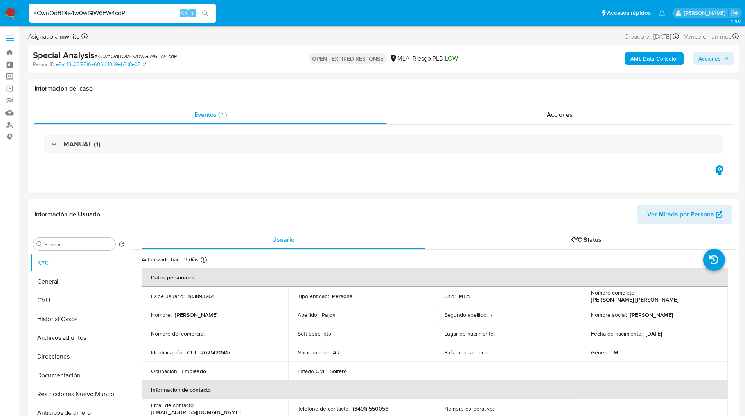
click at [204, 51] on div "Special Analysis # KCwnOdBOia4w0wGlW6EW4cdP" at bounding box center [148, 56] width 231 height 12
click at [432, 58] on span "Riesgo PLD: LOW" at bounding box center [434, 58] width 45 height 9
click at [249, 11] on ul "Pausado Ver notificaciones KCwnOdBOia4w0wGlW6EW4cdP Alt s Accesos rápidos Presi…" at bounding box center [347, 13] width 644 height 20
click at [282, 16] on ul "Pausado Ver notificaciones KCwnOdBOia4w0wGlW6EW4cdP Alt s Accesos rápidos Presi…" at bounding box center [347, 13] width 644 height 20
click at [470, 190] on div "Eventos ( 1 ) Acciones MANUAL (1)" at bounding box center [383, 146] width 710 height 94
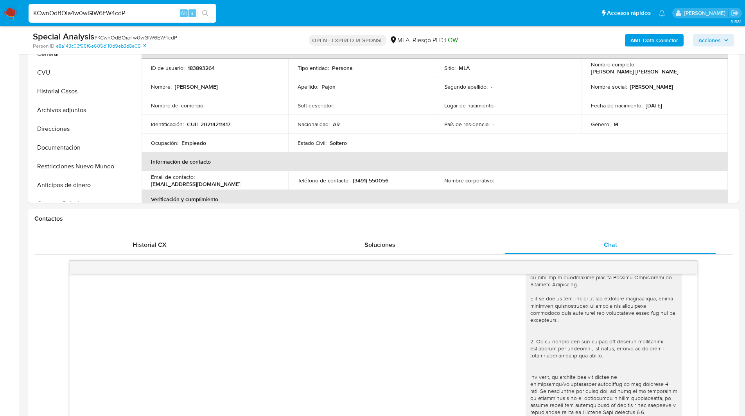
scroll to position [208, 0]
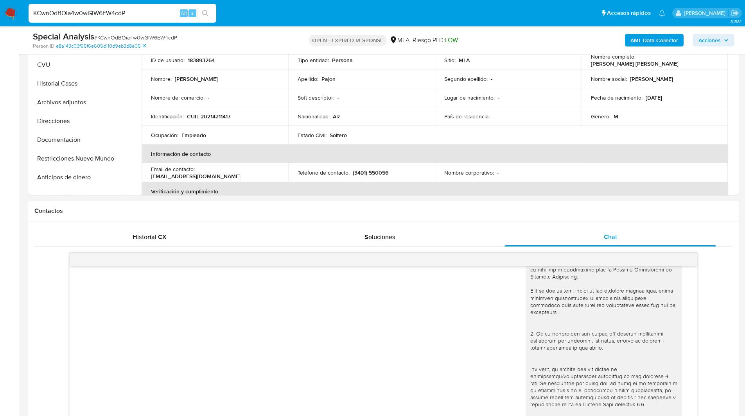
click at [541, 211] on h1 "Contactos" at bounding box center [383, 211] width 698 height 8
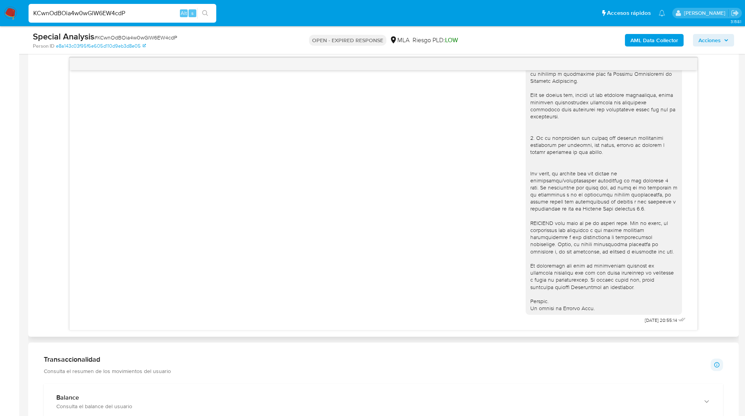
scroll to position [404, 0]
drag, startPoint x: 653, startPoint y: 322, endPoint x: 604, endPoint y: 318, distance: 49.8
click at [604, 318] on div "16/07/2025 20:55:14" at bounding box center [606, 112] width 162 height 428
copy div "16/07/2025"
click at [644, 326] on div "16/07/2025 20:55:14" at bounding box center [383, 200] width 627 height 260
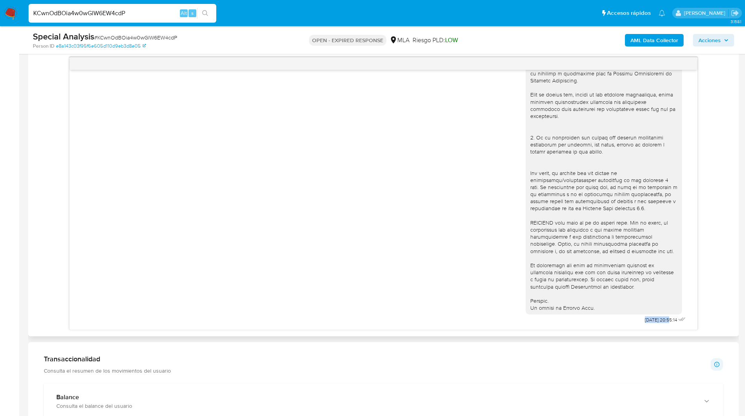
drag, startPoint x: 629, startPoint y: 321, endPoint x: 653, endPoint y: 321, distance: 24.3
click at [653, 321] on span "16/07/2025 20:55:14" at bounding box center [661, 320] width 32 height 6
copy span "16/07/2025"
click at [667, 277] on div at bounding box center [603, 109] width 147 height 405
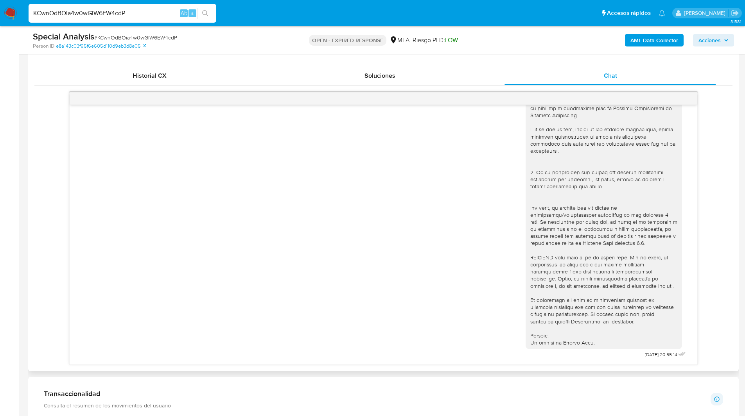
scroll to position [190, 0]
click at [127, 39] on span "# KCwnOdBOia4w0wGlW6EW4cdP" at bounding box center [135, 38] width 83 height 8
copy span "KCwnOdBOia4w0wGlW6EW4cdP"
click at [5, 14] on img at bounding box center [10, 13] width 13 height 13
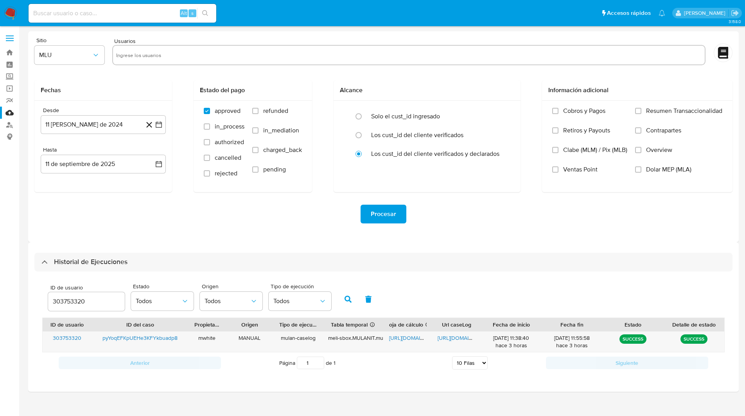
select select "10"
click at [73, 299] on input "303753320" at bounding box center [86, 302] width 77 height 10
type input "183893264"
click at [351, 299] on icon "button" at bounding box center [347, 299] width 7 height 7
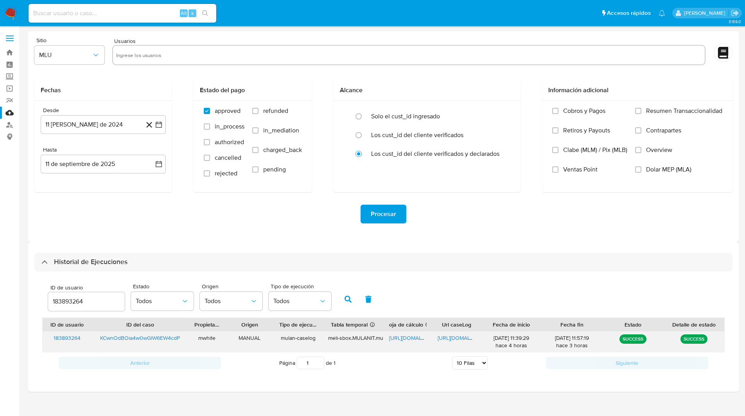
click at [402, 340] on span "https://docs.google.com/spreadsheets/d/1K97FdBltloyM4JhXpXKRwSqUXYz3X0-Nl876hCe…" at bounding box center [416, 338] width 54 height 8
click at [460, 335] on span "https://docs.google.com/document/d/1UnmZadIZ83RxuVVCrfNABH1yhu29Ufr-o230Kl9v8vs…" at bounding box center [464, 338] width 54 height 8
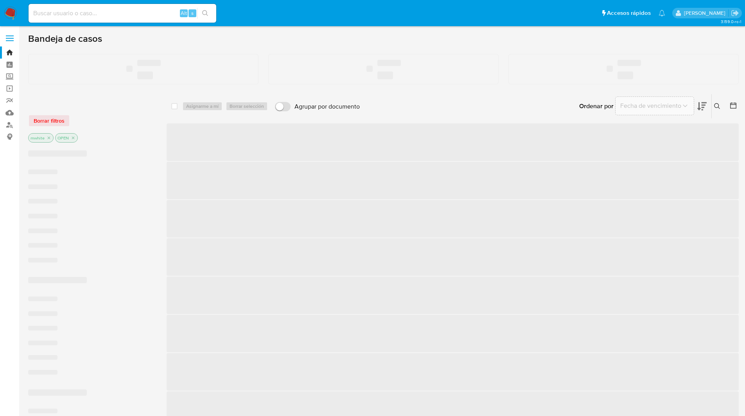
click at [457, 16] on ul "Pausado Ver notificaciones Alt s Accesos rápidos Presiona las siguientes teclas…" at bounding box center [347, 13] width 644 height 20
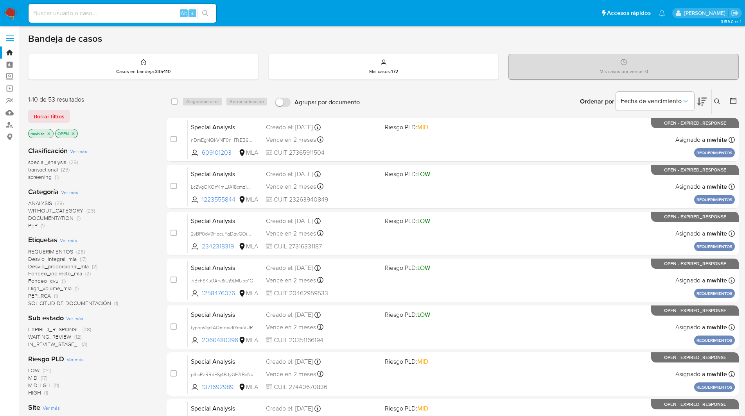
click at [714, 104] on icon at bounding box center [717, 102] width 6 height 6
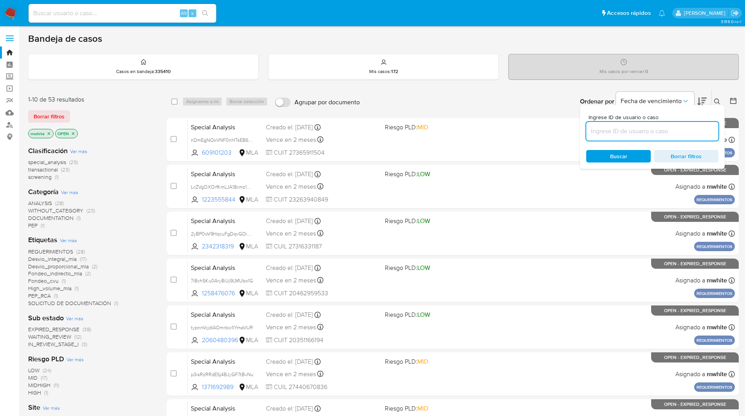
click at [643, 130] on input at bounding box center [652, 131] width 132 height 10
type input "KCwnOdBOia4w0wGlW6EW4cdP"
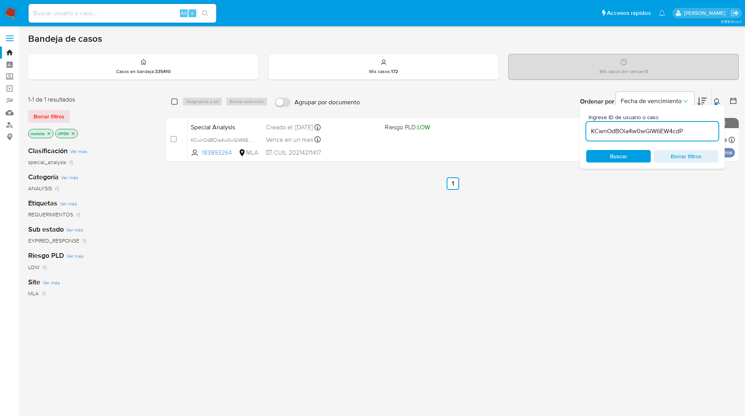
click at [174, 102] on input "checkbox" at bounding box center [174, 102] width 6 height 6
checkbox input "true"
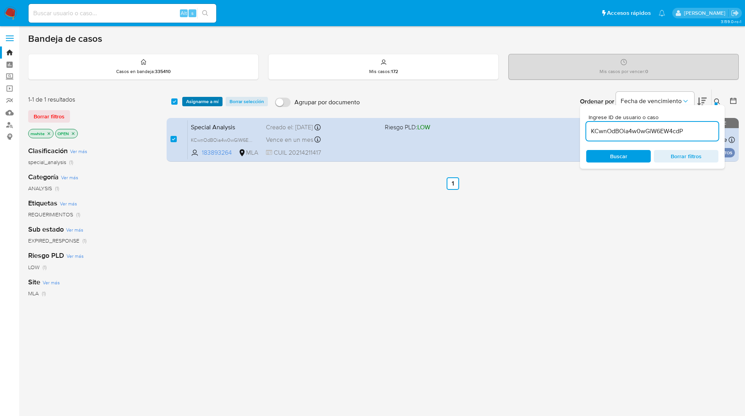
click at [218, 100] on span "Asignarme a mí" at bounding box center [202, 102] width 32 height 8
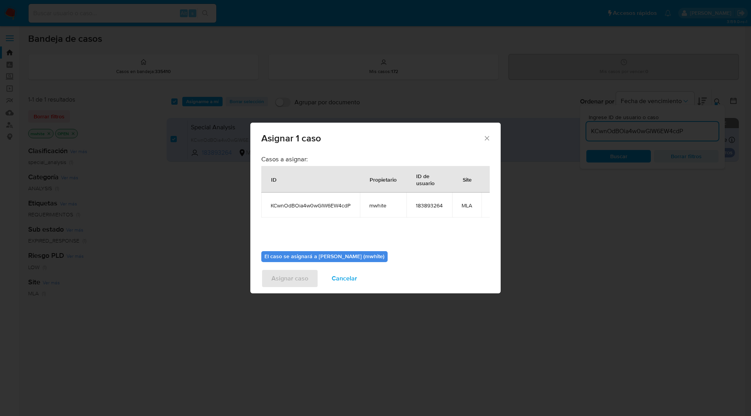
click at [379, 207] on span "mwhite" at bounding box center [383, 205] width 28 height 7
copy span "mwhite"
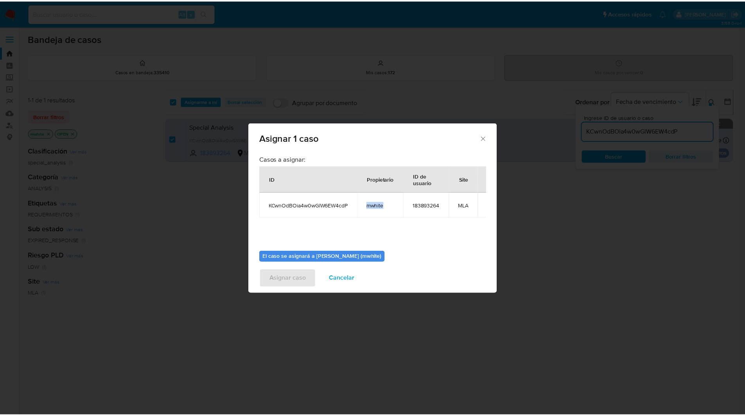
scroll to position [41, 0]
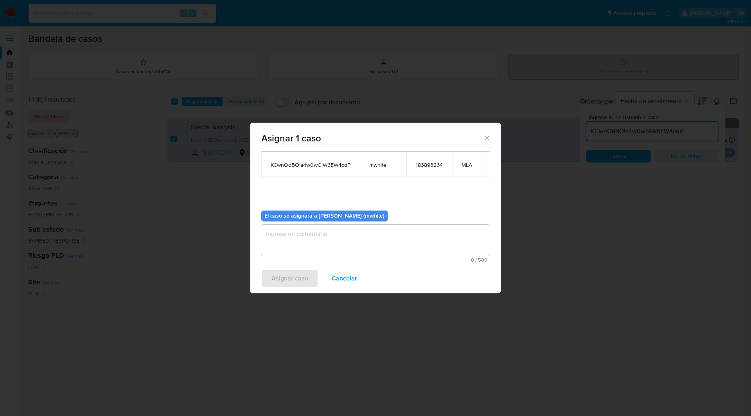
click at [299, 255] on textarea "assign-modal" at bounding box center [375, 240] width 228 height 31
paste textarea "mwhite"
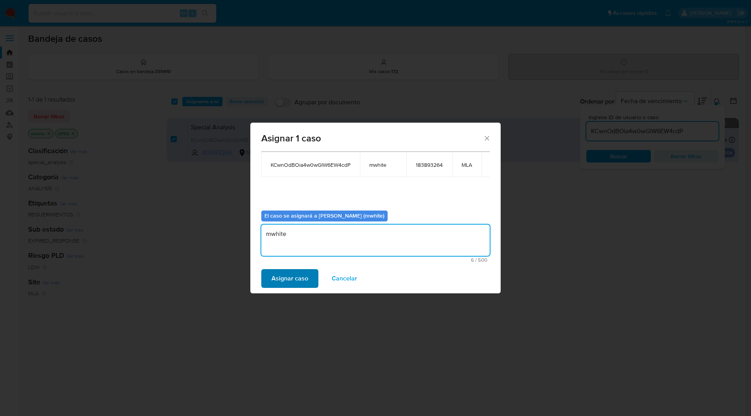
type textarea "mwhite"
click at [292, 273] on span "Asignar caso" at bounding box center [289, 278] width 37 height 17
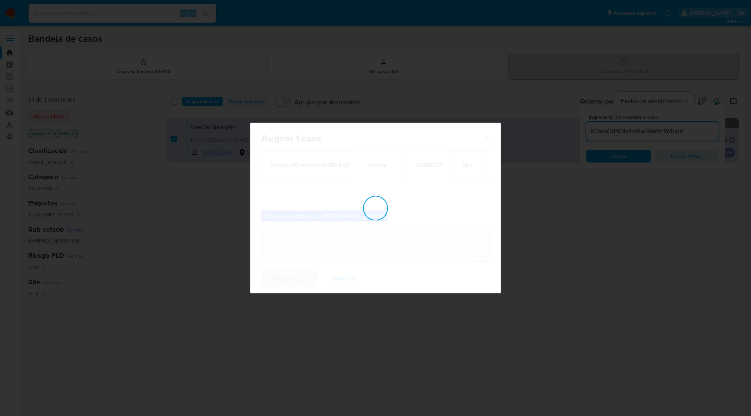
checkbox input "false"
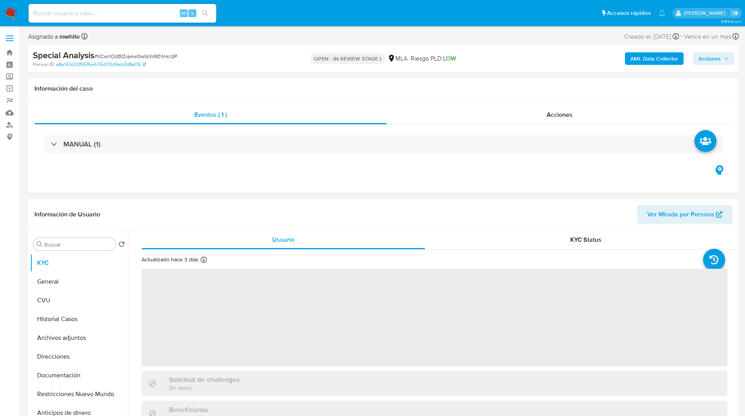
select select "10"
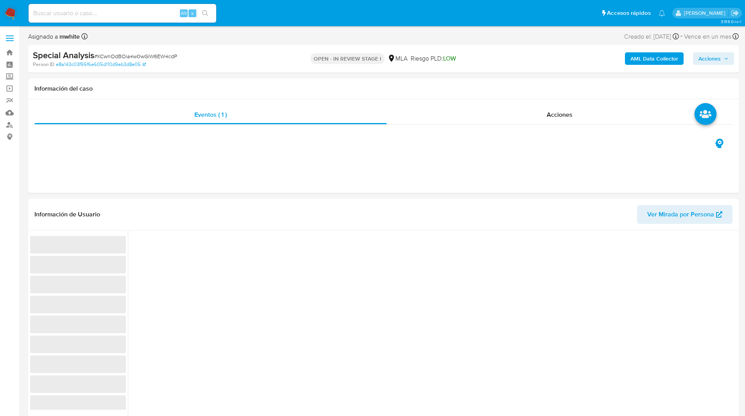
click at [251, 16] on ul "Pausado Ver notificaciones Alt s Accesos rápidos Presiona las siguientes teclas…" at bounding box center [347, 13] width 644 height 20
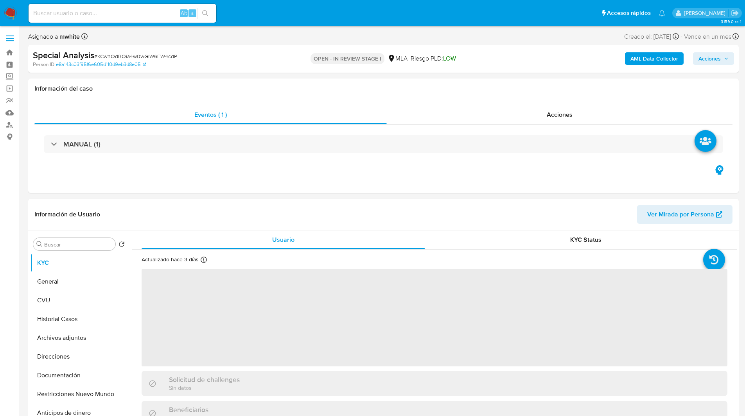
select select "10"
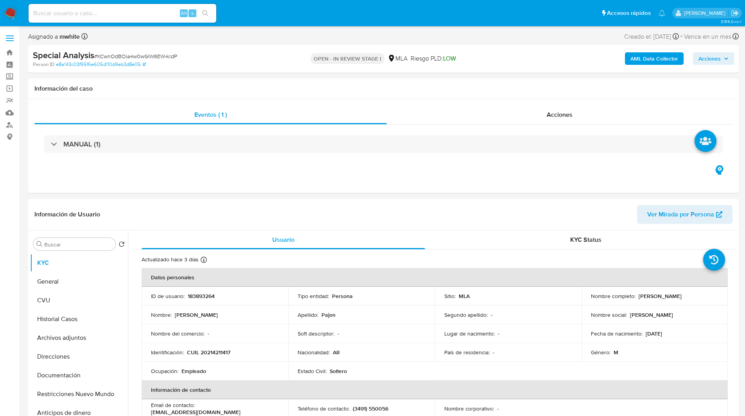
click at [231, 57] on div "Special Analysis # KCwnOdBOia4w0wGlW6EW4cdP" at bounding box center [148, 56] width 231 height 12
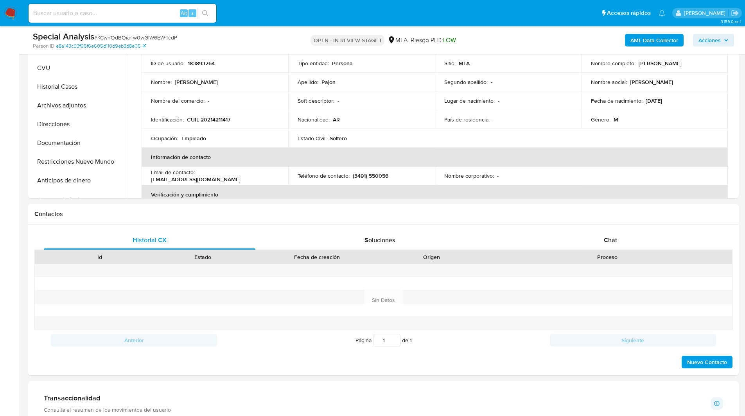
scroll to position [216, 0]
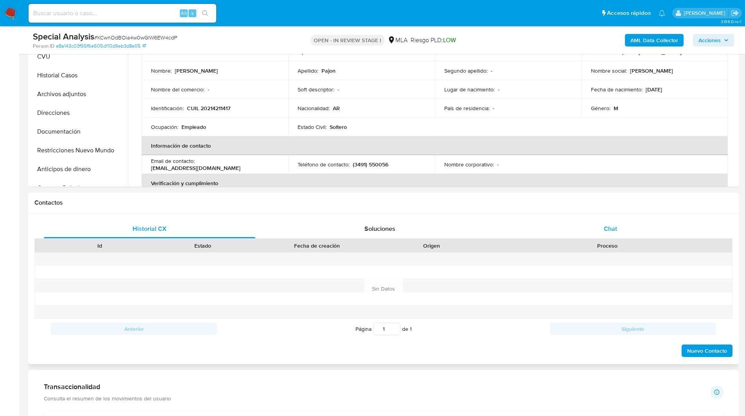
click at [602, 227] on div "Chat" at bounding box center [610, 229] width 212 height 19
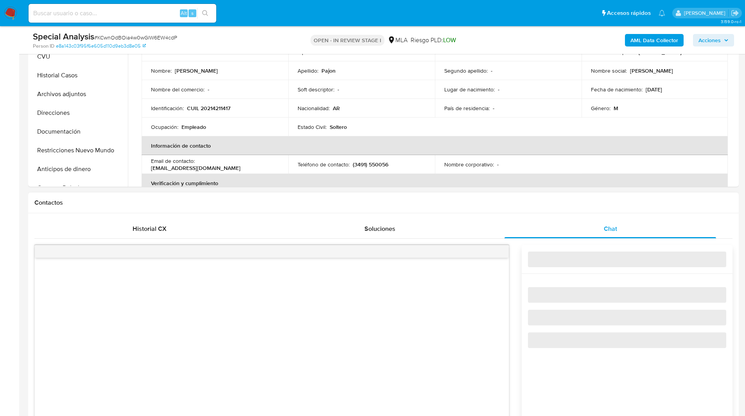
click at [514, 208] on div "Contactos" at bounding box center [383, 203] width 710 height 21
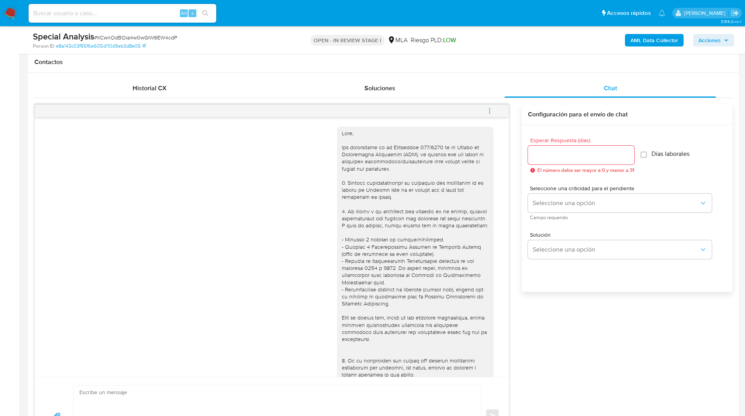
scroll to position [190, 0]
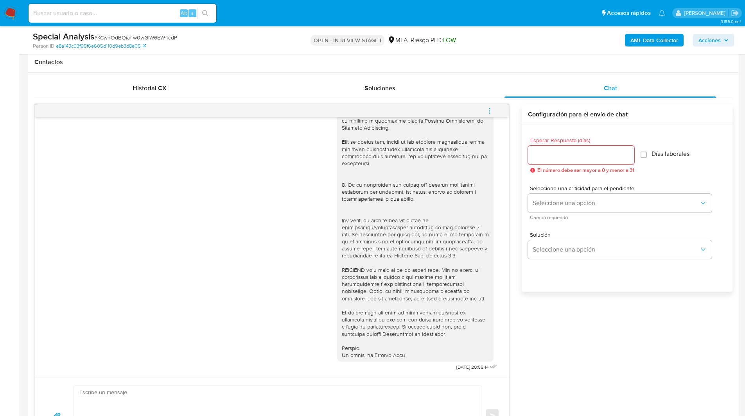
click at [493, 113] on button "menu-action" at bounding box center [490, 111] width 26 height 19
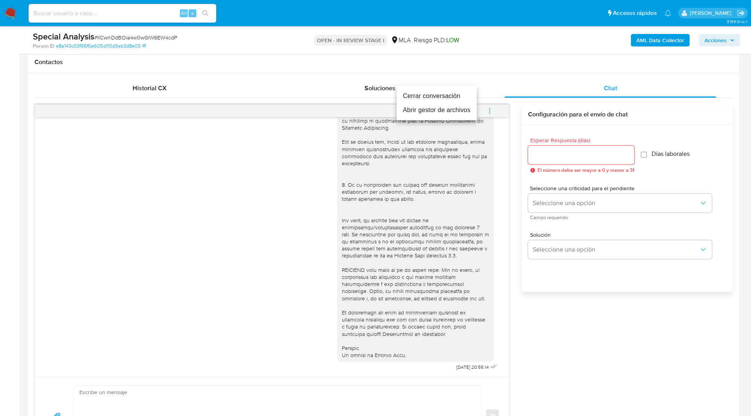
click at [448, 92] on li "Cerrar conversación" at bounding box center [436, 96] width 80 height 14
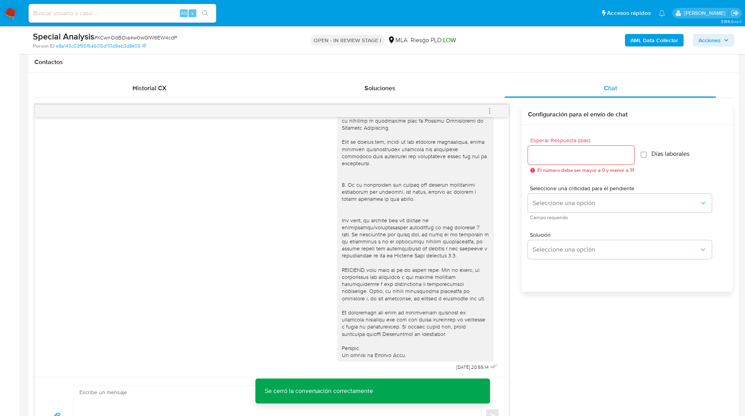
click at [676, 331] on div "[DATE] 20:55:14 Enviar Configuración para el envío de chat Esperar Respuesta (d…" at bounding box center [383, 279] width 698 height 350
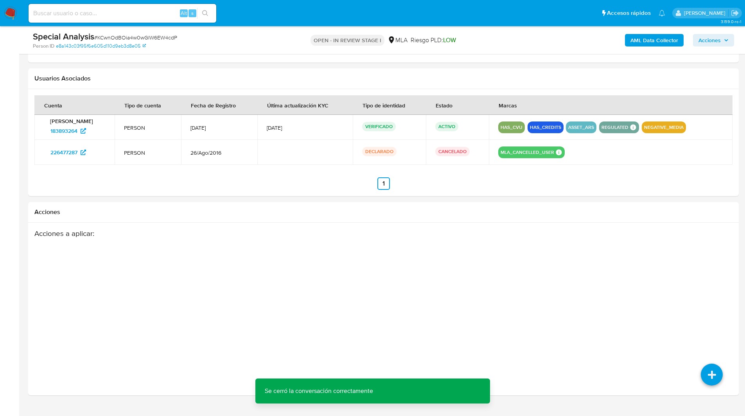
scroll to position [1221, 0]
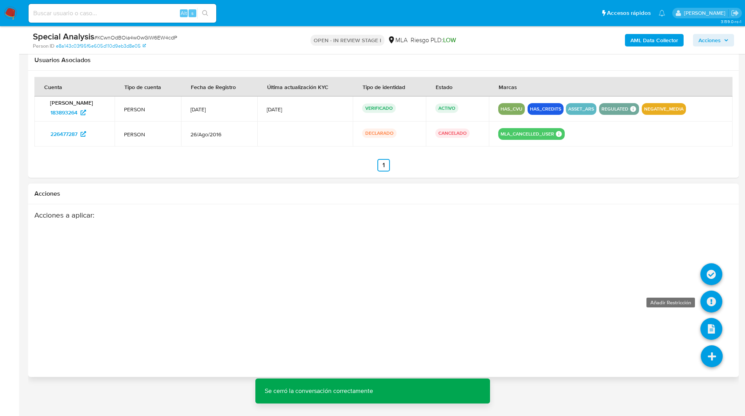
click at [708, 306] on icon at bounding box center [711, 302] width 22 height 22
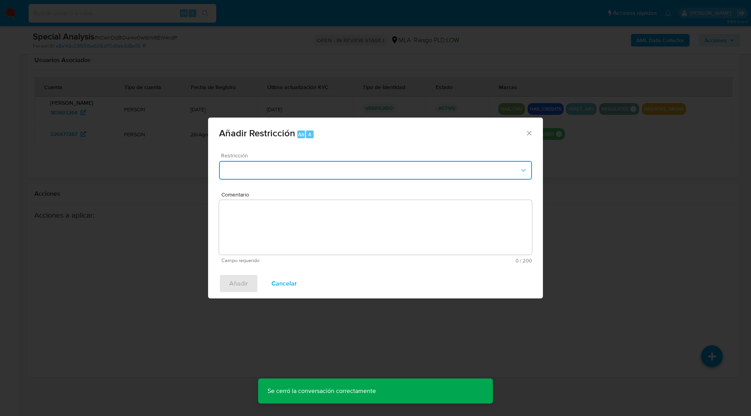
click at [348, 169] on button "Restriction" at bounding box center [375, 170] width 313 height 19
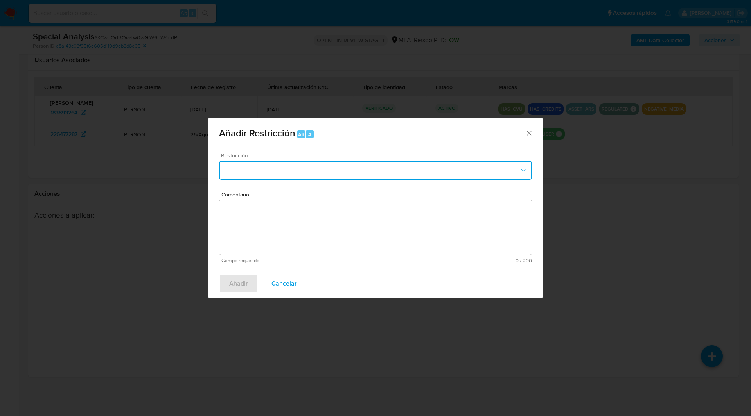
click at [278, 161] on div "Restricción" at bounding box center [375, 171] width 313 height 37
click at [298, 167] on button "Restriction" at bounding box center [375, 170] width 313 height 19
click at [304, 151] on div "Restricción No hay resultados Comentario Campo requerido 0 / 200 200 caracteres…" at bounding box center [375, 208] width 335 height 122
click at [430, 89] on div "Añadir Restricción Alt 4 Restricción Comentario Campo requerido 0 / 200 200 car…" at bounding box center [375, 208] width 751 height 416
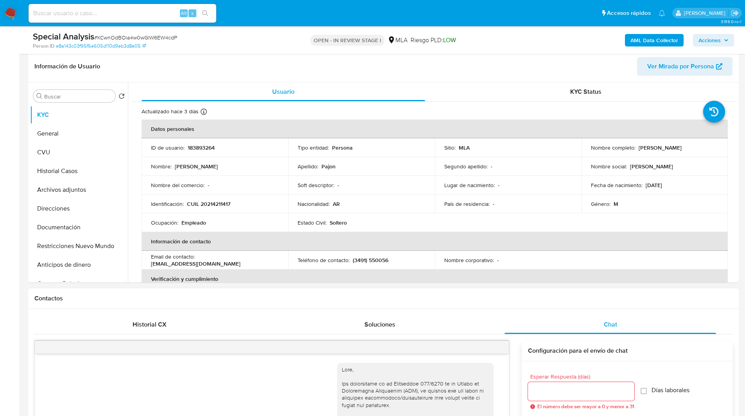
scroll to position [0, 0]
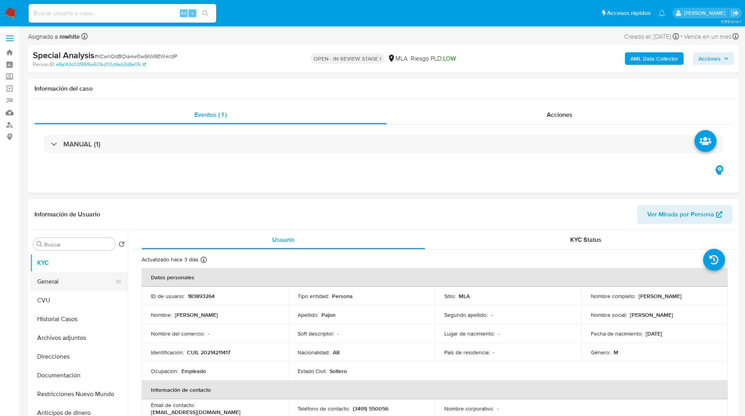
click at [61, 288] on button "General" at bounding box center [75, 281] width 91 height 19
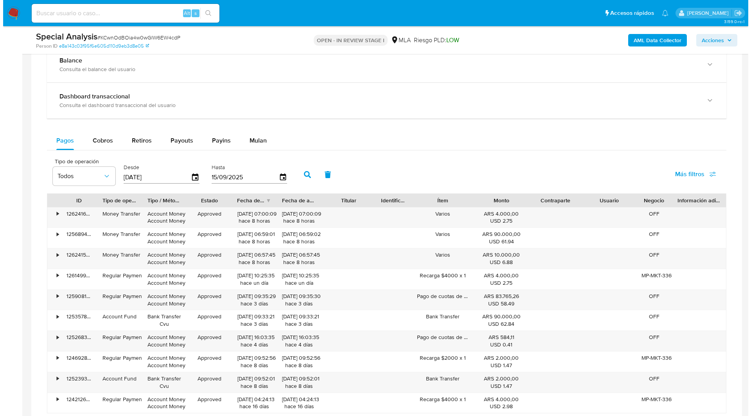
scroll to position [1221, 0]
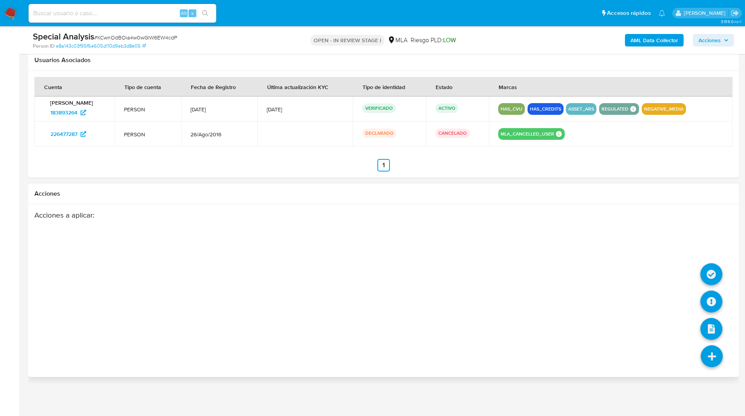
click at [711, 348] on icon at bounding box center [712, 357] width 22 height 22
click at [708, 317] on li at bounding box center [711, 303] width 22 height 32
click at [709, 307] on icon at bounding box center [711, 302] width 22 height 22
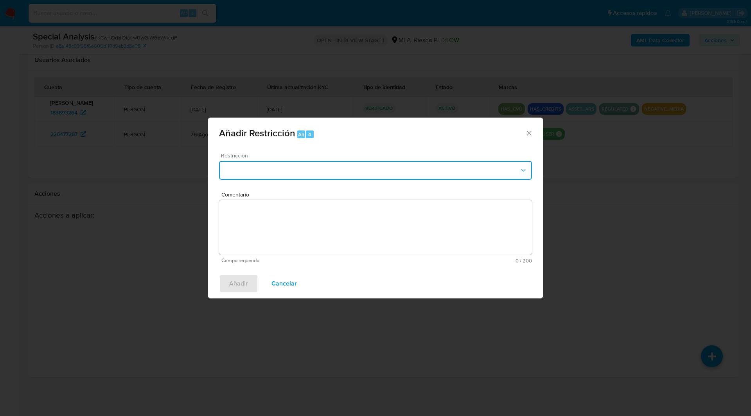
click at [322, 172] on button "Restriction" at bounding box center [375, 170] width 313 height 19
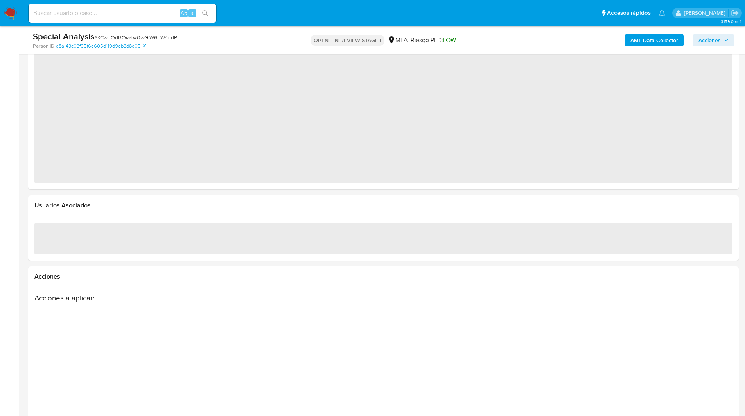
select select "10"
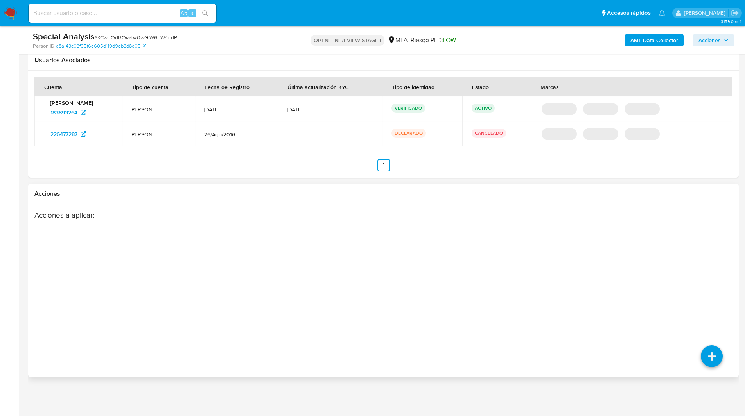
scroll to position [984, 0]
click at [717, 363] on icon at bounding box center [712, 357] width 22 height 22
click at [713, 306] on icon at bounding box center [711, 302] width 22 height 22
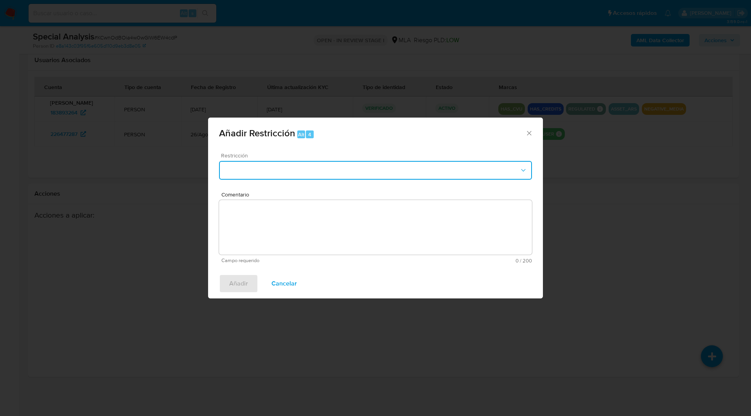
click at [282, 178] on button "Restriction" at bounding box center [375, 170] width 313 height 19
click at [284, 161] on button "Restriction" at bounding box center [375, 170] width 313 height 19
click at [404, 101] on div "Añadir Restricción Alt 4 Restricción Comentario Campo requerido 0 / 200 200 car…" at bounding box center [375, 208] width 751 height 416
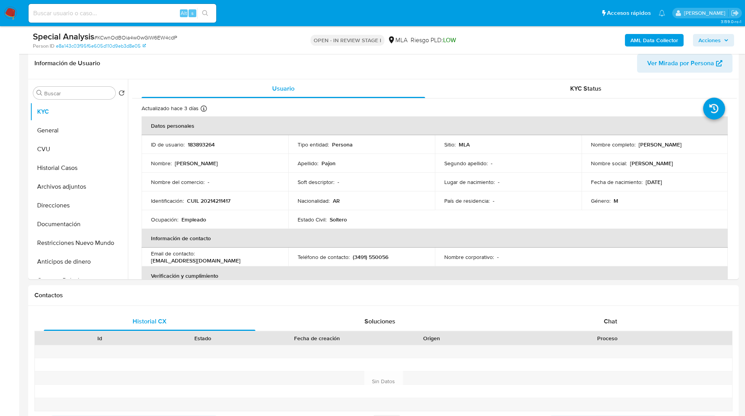
scroll to position [0, 0]
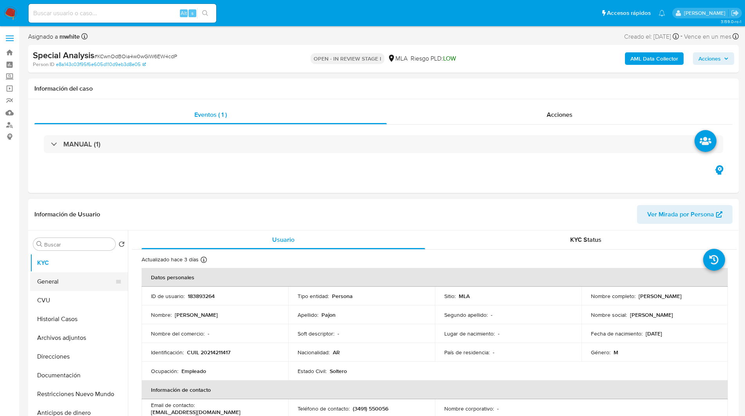
click at [73, 280] on button "General" at bounding box center [75, 281] width 91 height 19
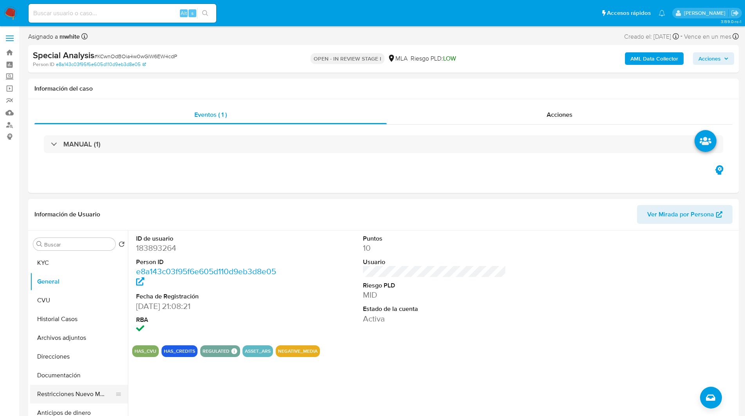
click at [76, 394] on button "Restricciones Nuevo Mundo" at bounding box center [75, 394] width 91 height 19
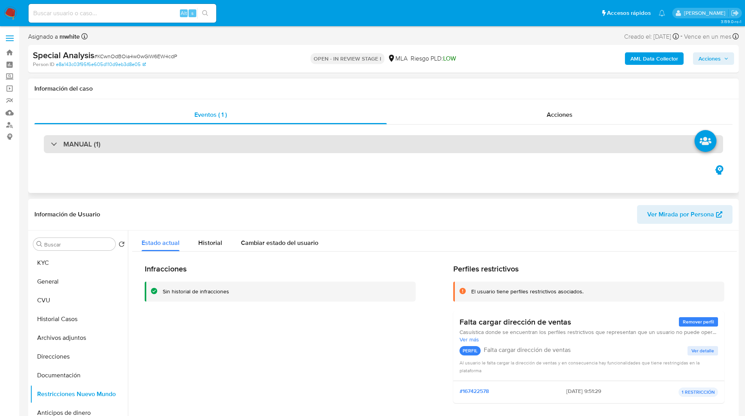
click at [213, 139] on div "MANUAL (1)" at bounding box center [383, 144] width 679 height 18
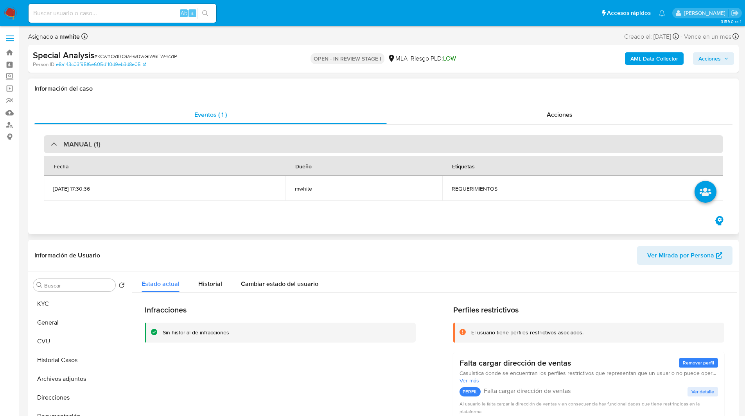
click at [279, 140] on div "MANUAL (1)" at bounding box center [383, 144] width 679 height 18
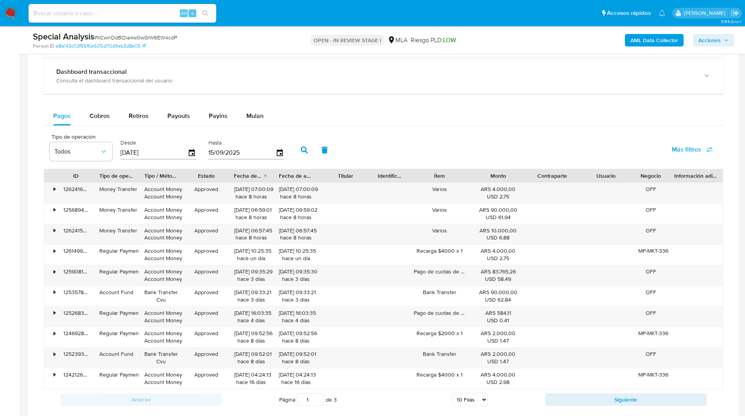
scroll to position [984, 0]
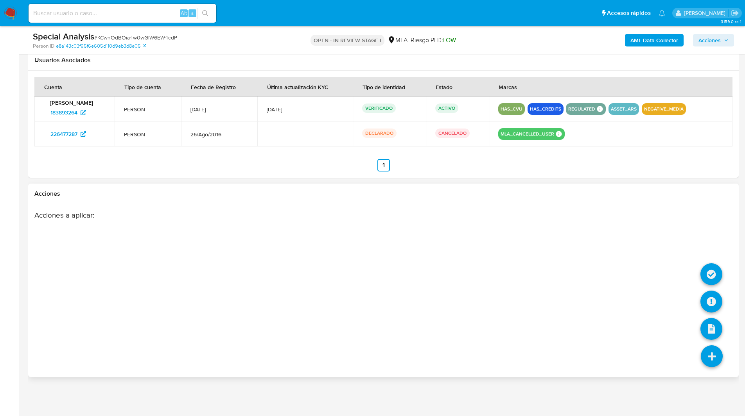
click at [716, 360] on icon at bounding box center [712, 357] width 22 height 22
click at [714, 311] on icon at bounding box center [711, 302] width 22 height 22
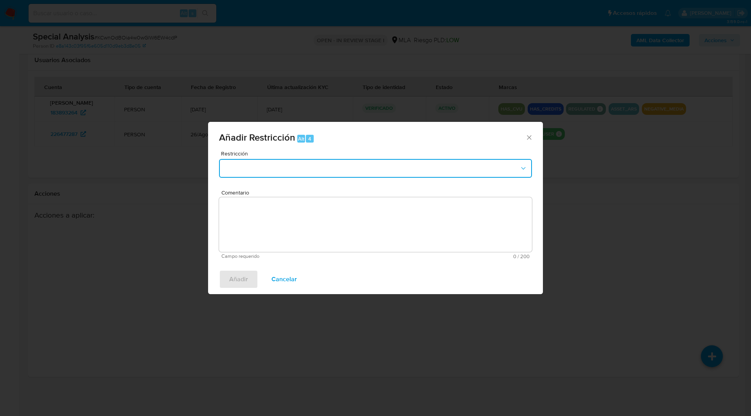
click at [445, 170] on button "Restriction" at bounding box center [375, 168] width 313 height 19
click at [609, 296] on div "Añadir Restricción Alt 4 Restricción No hay resultados Comentario Campo requeri…" at bounding box center [375, 208] width 751 height 416
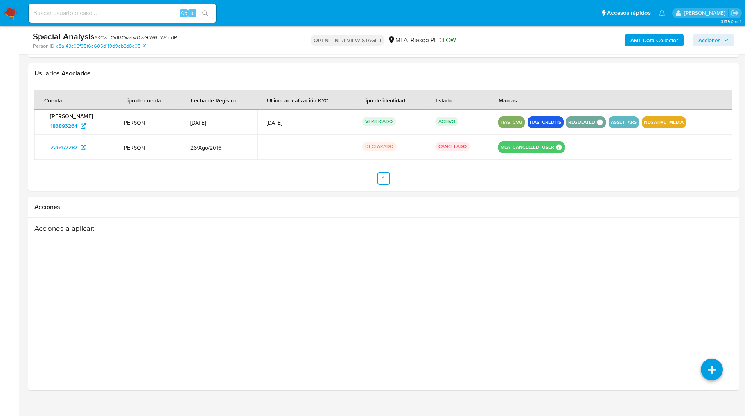
scroll to position [971, 0]
click at [712, 371] on icon at bounding box center [712, 370] width 22 height 22
click at [714, 312] on icon at bounding box center [711, 316] width 22 height 22
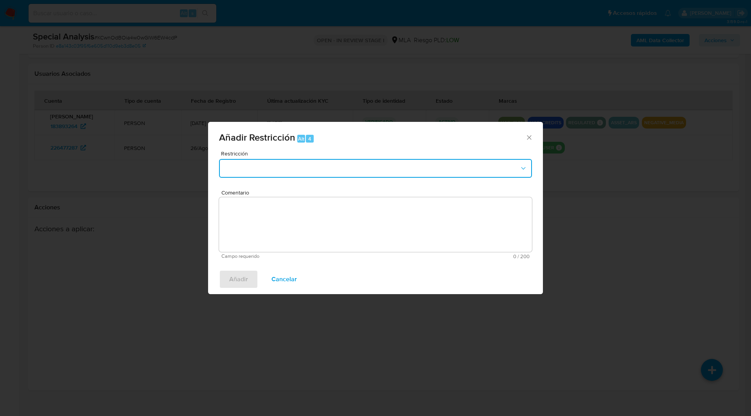
click at [247, 177] on button "Restriction" at bounding box center [375, 168] width 313 height 19
click at [291, 229] on textarea "Comentario" at bounding box center [375, 224] width 313 height 55
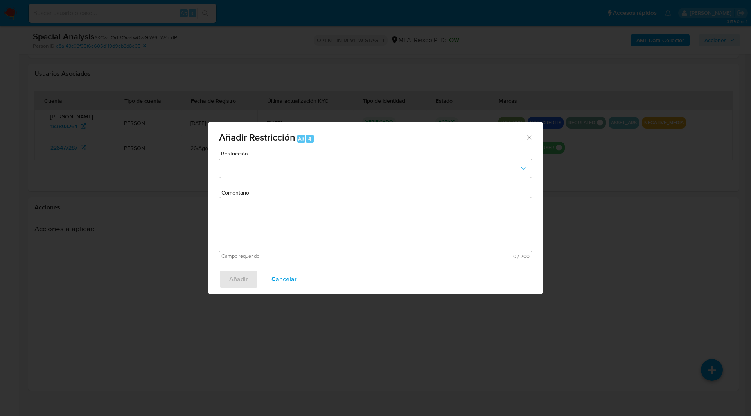
click at [282, 281] on span "Cancelar" at bounding box center [283, 279] width 25 height 17
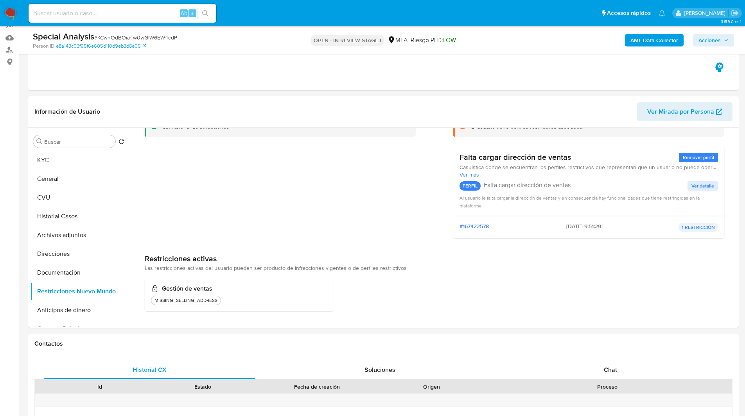
scroll to position [0, 0]
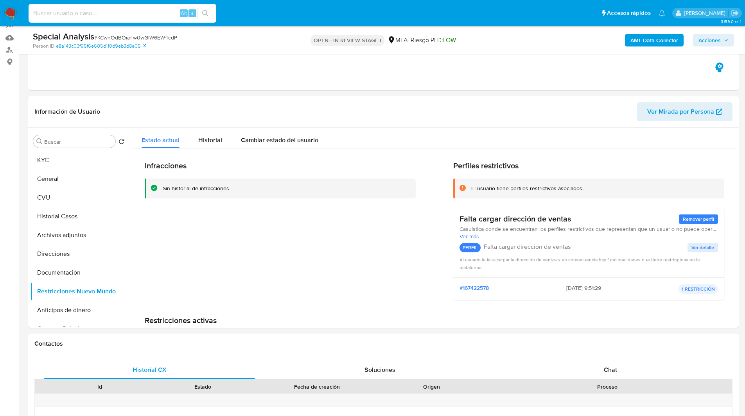
click at [151, 11] on input at bounding box center [123, 13] width 188 height 10
paste input "zn5bueZPyhU2jBVPp7g502Rs"
type input "zn5bueZPyhU2jBVPp7g502Rs"
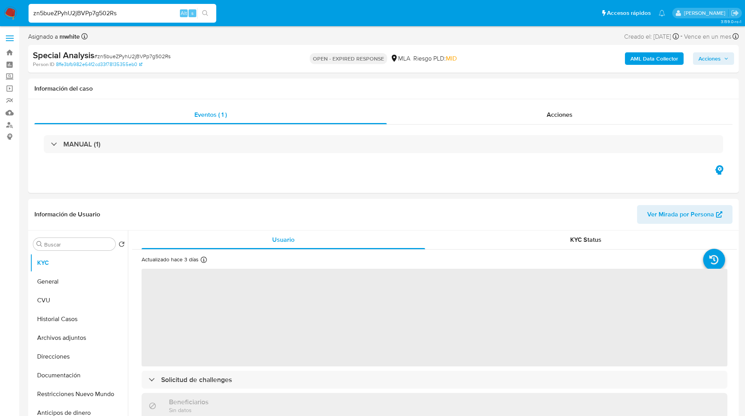
click at [448, 26] on nav "Pausado Ver notificaciones zn5bueZPyhU2jBVPp7g502Rs Alt s Accesos rápidos Presi…" at bounding box center [372, 13] width 745 height 26
select select "10"
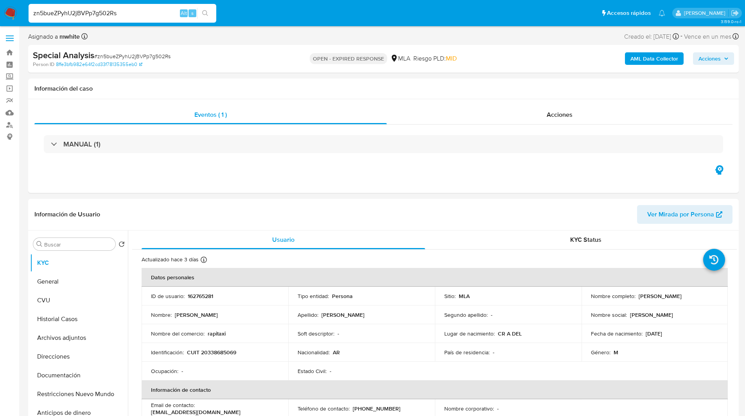
click at [62, 12] on input "zn5bueZPyhU2jBVPp7g502Rs" at bounding box center [123, 13] width 188 height 10
click at [9, 14] on img at bounding box center [10, 13] width 13 height 13
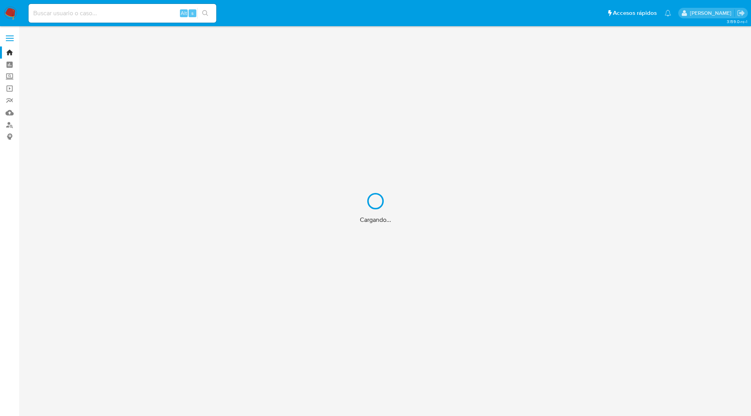
click at [374, 16] on div "Cargando..." at bounding box center [375, 208] width 751 height 416
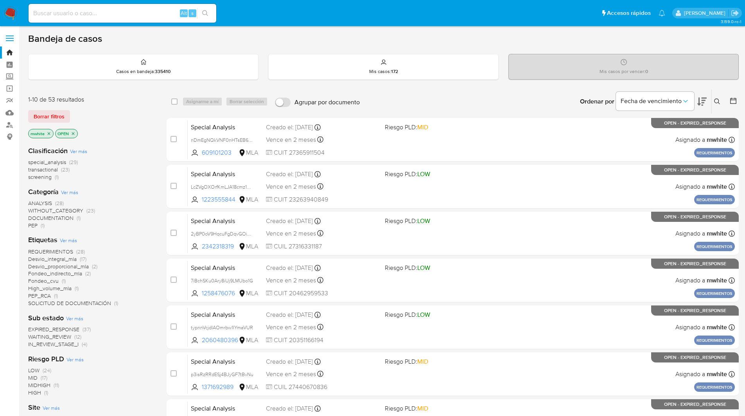
click at [715, 99] on icon at bounding box center [717, 102] width 6 height 6
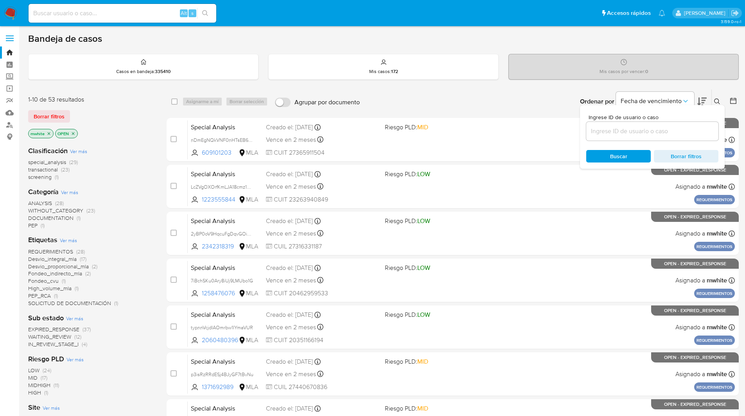
click at [646, 131] on input at bounding box center [652, 131] width 132 height 10
type input "zn5bueZPyhU2jBVPp7g502Rs"
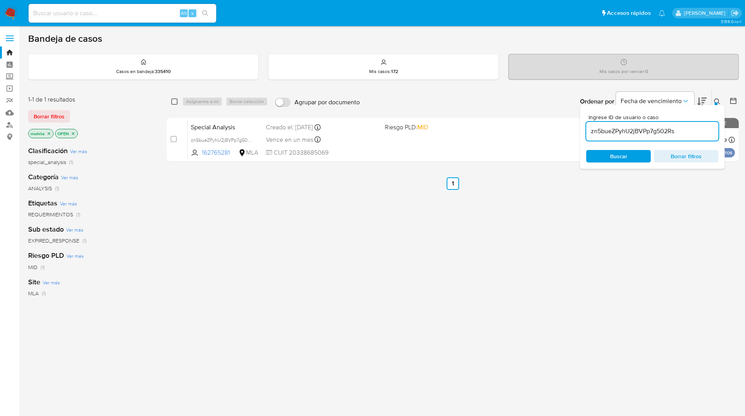
click at [173, 104] on input "checkbox" at bounding box center [174, 102] width 6 height 6
checkbox input "true"
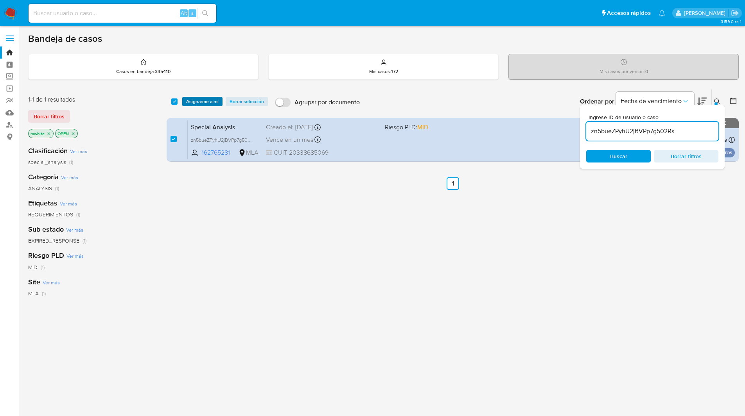
click at [189, 100] on span "Asignarme a mí" at bounding box center [202, 102] width 32 height 8
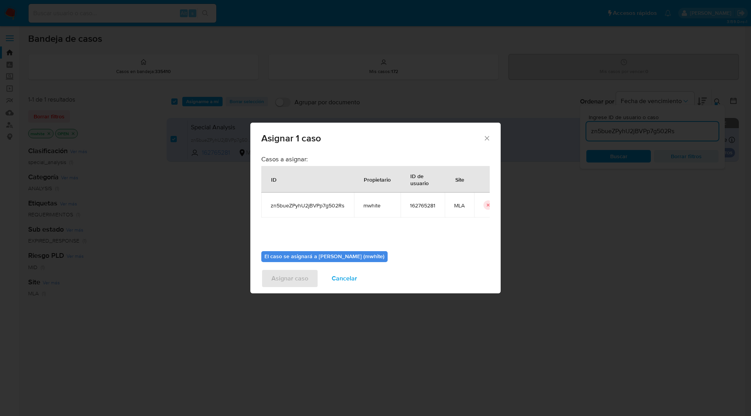
click at [368, 202] on span "mwhite" at bounding box center [377, 205] width 28 height 7
copy span "mwhite"
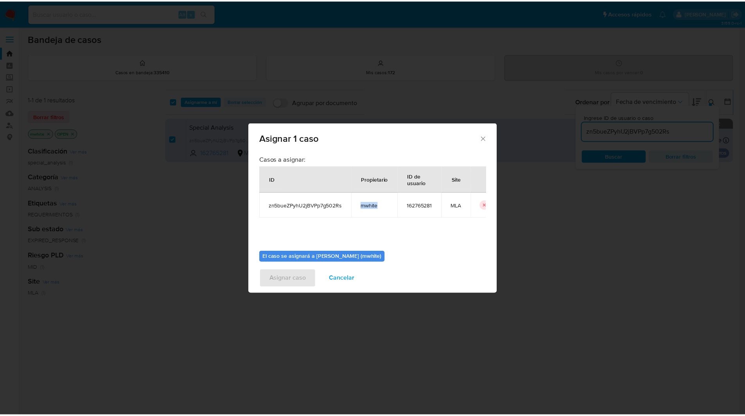
scroll to position [41, 0]
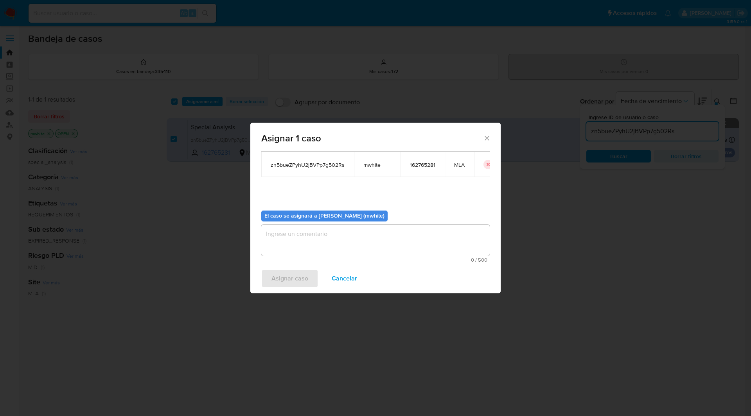
click at [289, 246] on textarea "assign-modal" at bounding box center [375, 240] width 228 height 31
paste textarea "mwhite"
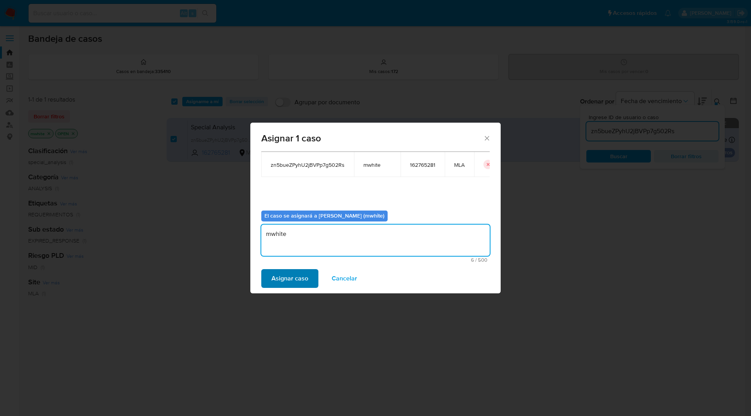
type textarea "mwhite"
click at [282, 283] on span "Asignar caso" at bounding box center [289, 278] width 37 height 17
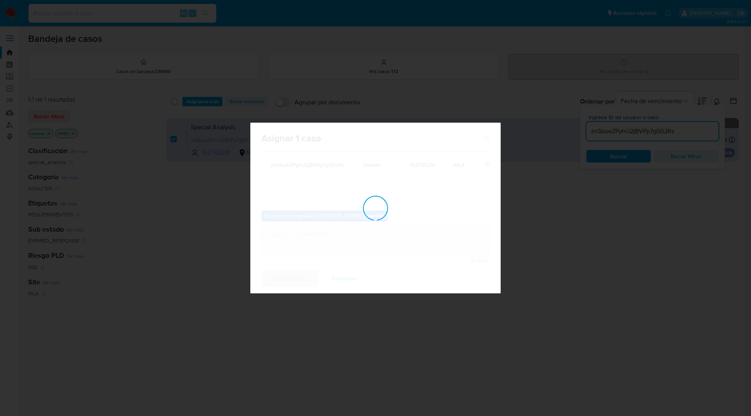
checkbox input "false"
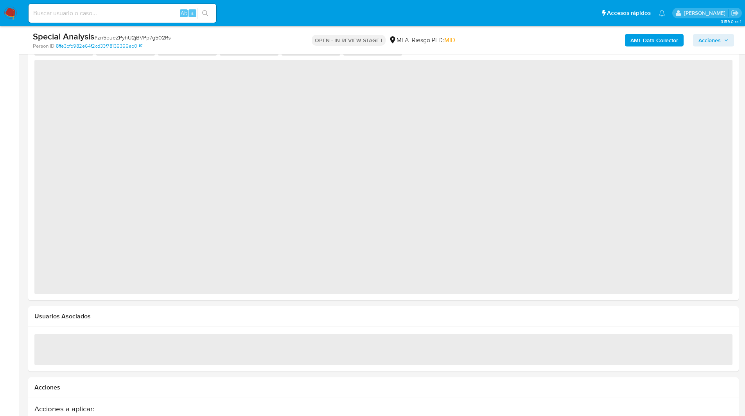
scroll to position [832, 0]
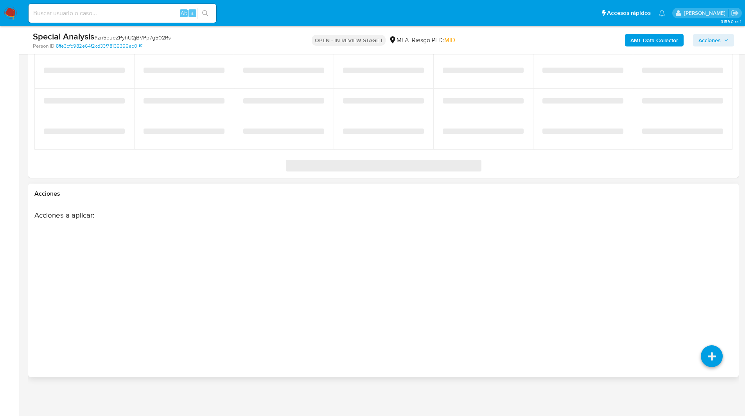
select select "10"
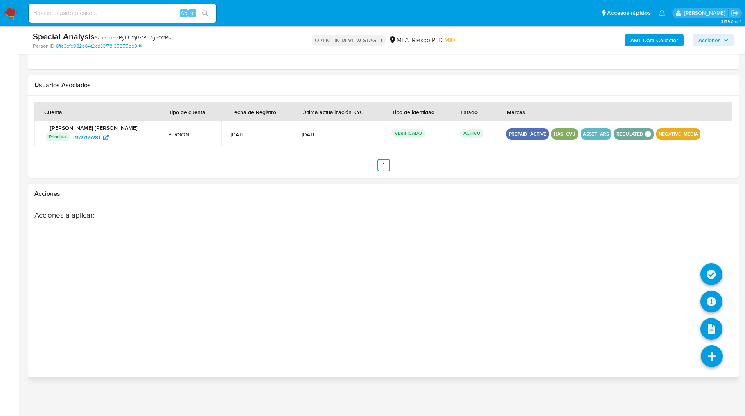
scroll to position [959, 0]
click at [708, 310] on icon at bounding box center [711, 302] width 22 height 22
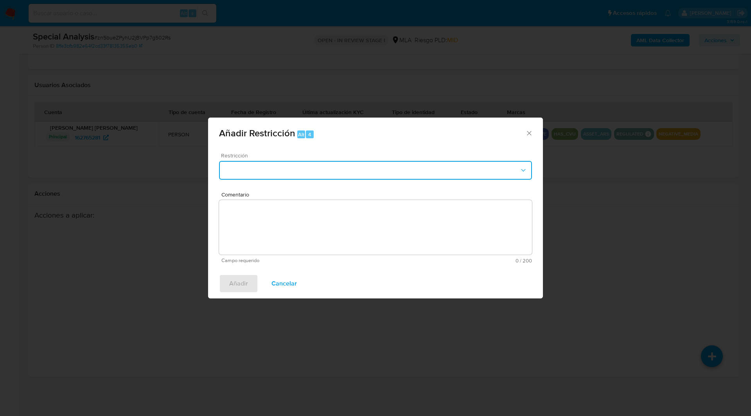
click at [368, 169] on button "Restriction" at bounding box center [375, 170] width 313 height 19
click at [531, 129] on div "Añadir Restricción Alt 4" at bounding box center [375, 132] width 335 height 29
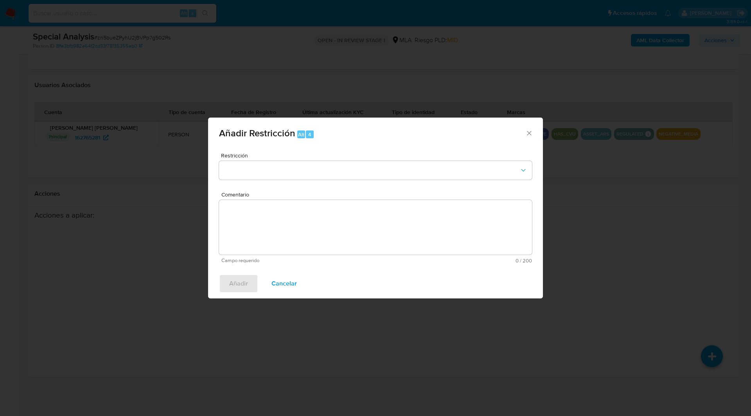
click at [530, 134] on icon "Cerrar ventana" at bounding box center [529, 133] width 4 height 4
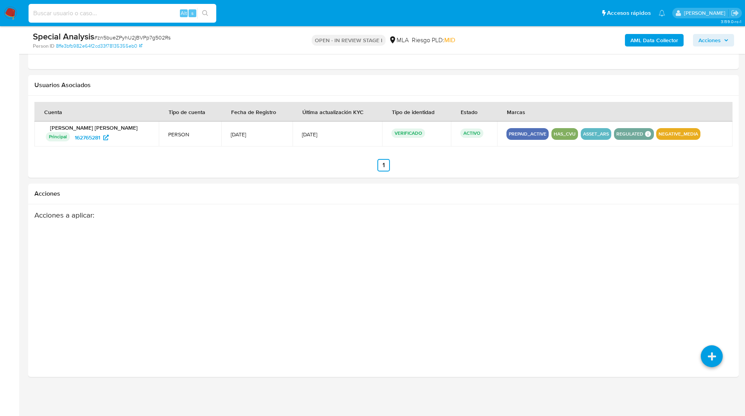
click at [115, 13] on input at bounding box center [123, 13] width 188 height 10
paste input "KCwnOdBOia4w0wGlW6EW4cdP"
type input "KCwnOdBOia4w0wGlW6EW4cdP"
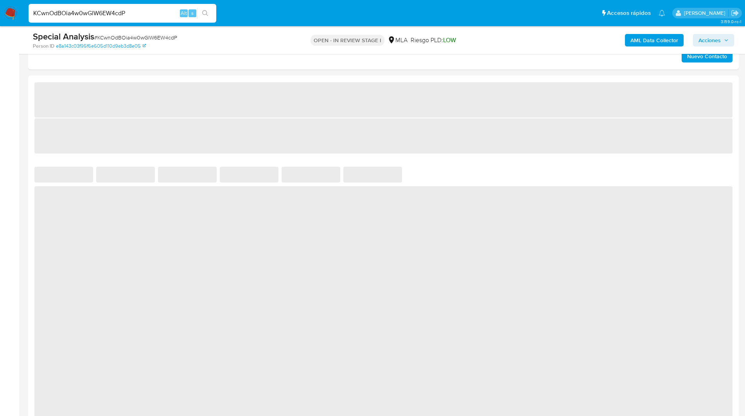
scroll to position [894, 0]
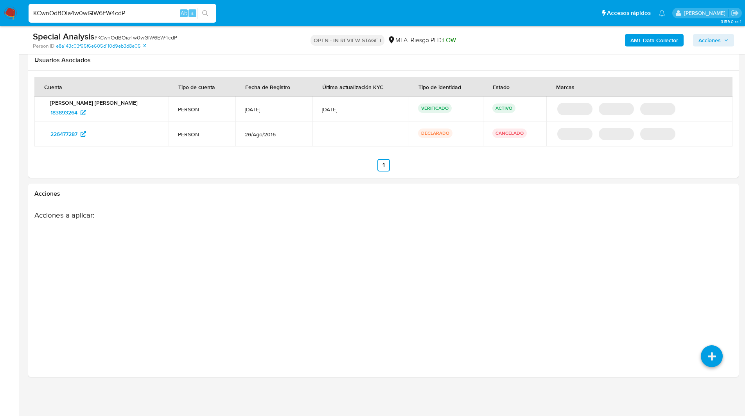
select select "10"
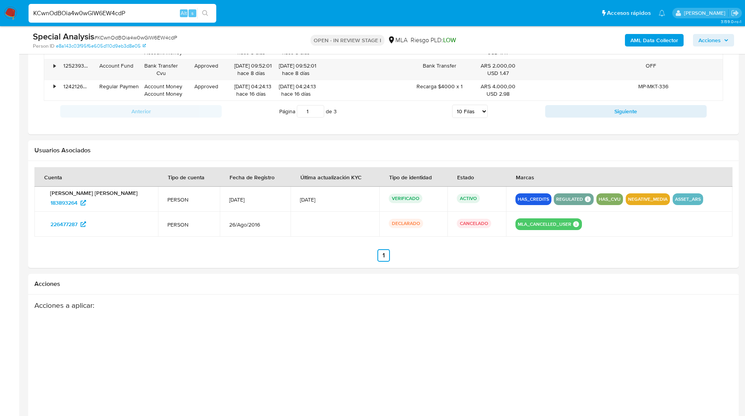
scroll to position [984, 0]
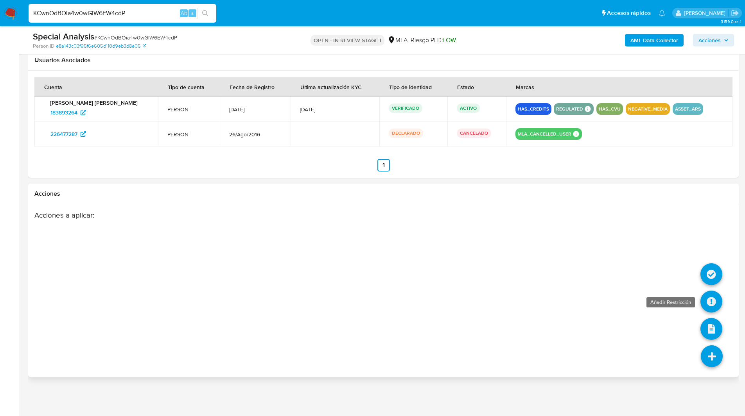
click at [706, 301] on icon at bounding box center [711, 302] width 22 height 22
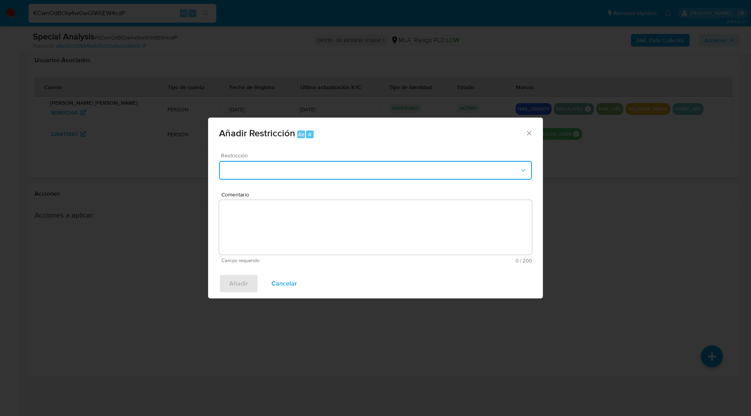
click at [423, 165] on button "Restriction" at bounding box center [375, 170] width 313 height 19
click at [192, 98] on div "Añadir Restricción Alt 4 Restricción No hay resultados Comentario Campo requeri…" at bounding box center [375, 208] width 751 height 416
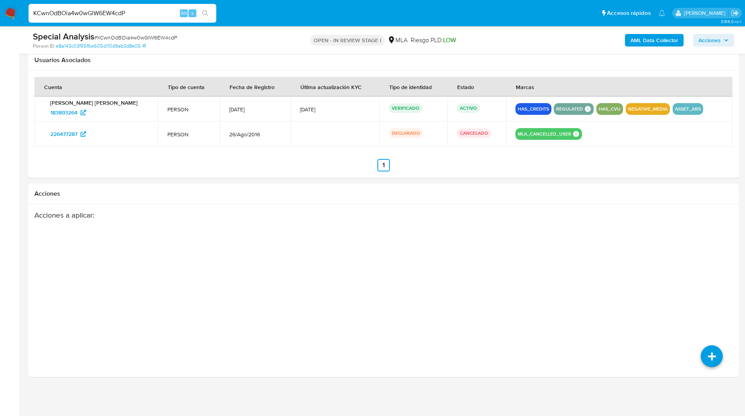
click at [249, 7] on ul "Pausado Ver notificaciones KCwnOdBOia4w0wGlW6EW4cdP Alt s Accesos rápidos Presi…" at bounding box center [347, 13] width 644 height 20
click at [261, 16] on ul "Pausado Ver notificaciones KCwnOdBOia4w0wGlW6EW4cdP Alt s Accesos rápidos Presi…" at bounding box center [347, 13] width 644 height 20
click at [415, 20] on ul "Pausado Ver notificaciones KCwnOdBOia4w0wGlW6EW4cdP Alt s Accesos rápidos Presi…" at bounding box center [347, 13] width 644 height 20
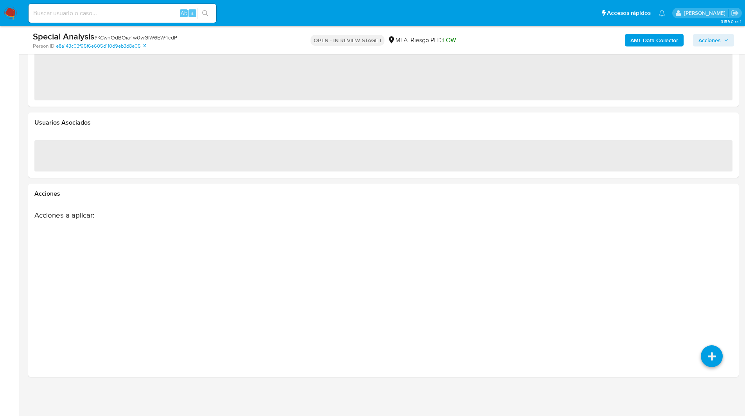
select select "10"
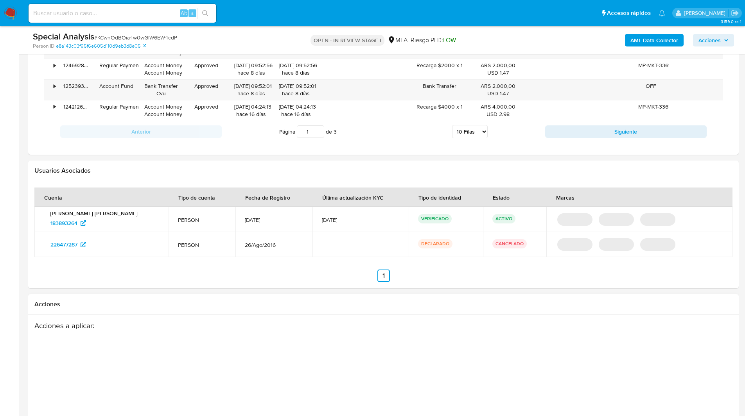
scroll to position [984, 0]
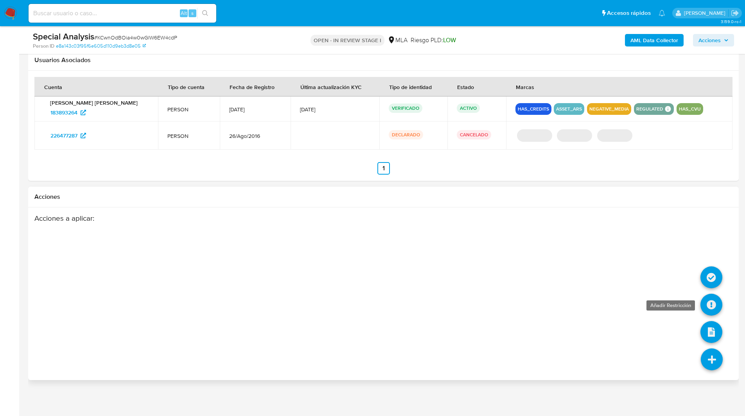
click at [705, 305] on icon at bounding box center [711, 305] width 22 height 22
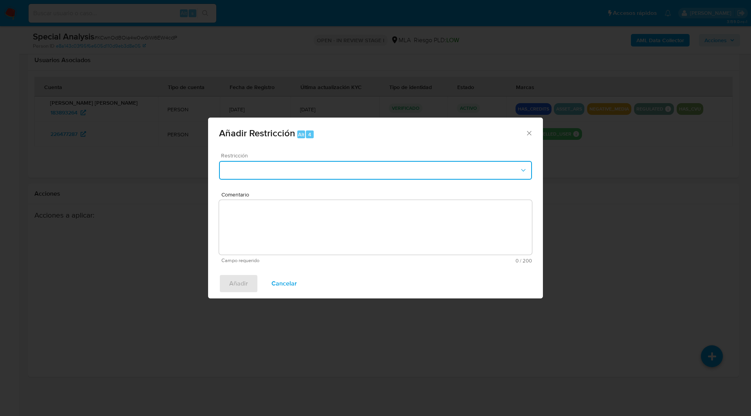
click at [242, 172] on button "Restriction" at bounding box center [375, 170] width 313 height 19
click at [393, 141] on div "Añadir Restricción Alt 4" at bounding box center [375, 132] width 335 height 29
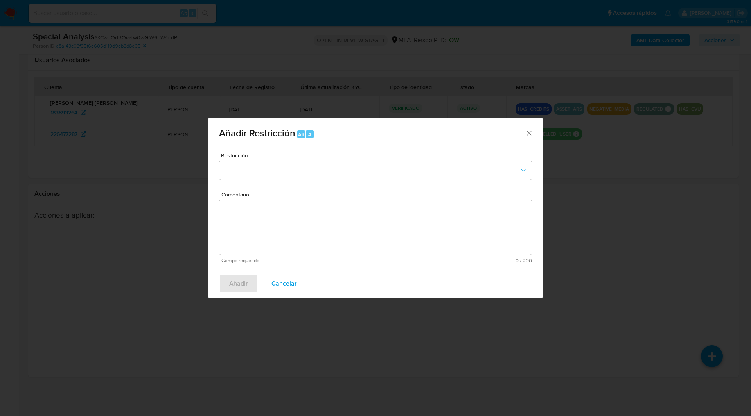
click at [531, 132] on icon "Cerrar ventana" at bounding box center [529, 133] width 8 height 8
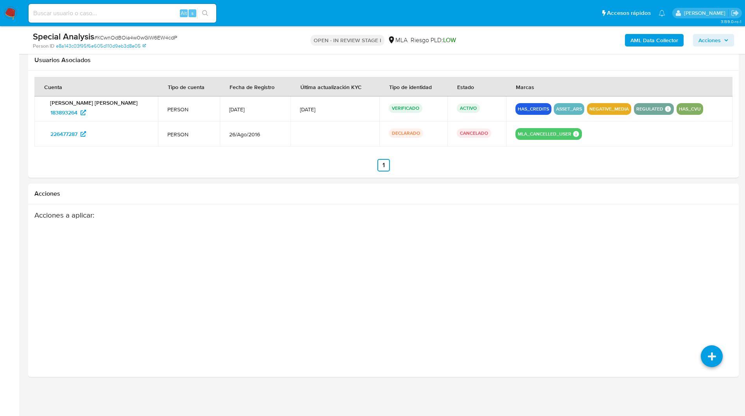
click at [257, 4] on ul "Pausado Ver notificaciones Alt s Accesos rápidos Presiona las siguientes teclas…" at bounding box center [347, 13] width 644 height 20
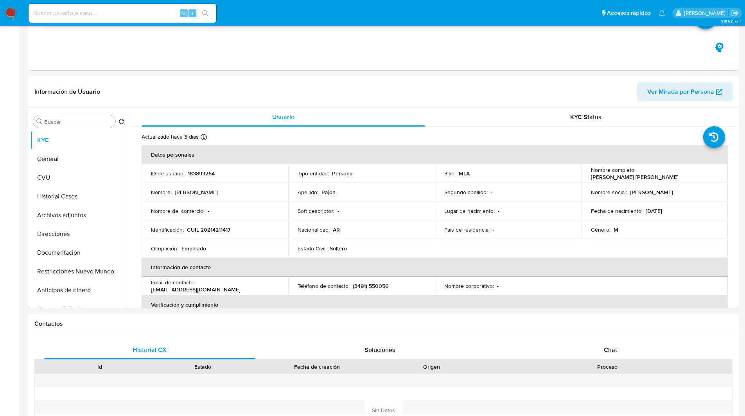
scroll to position [0, 0]
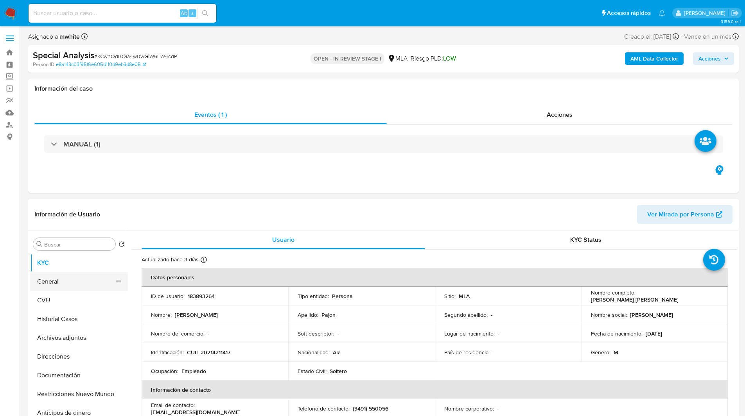
click at [65, 286] on button "General" at bounding box center [75, 281] width 91 height 19
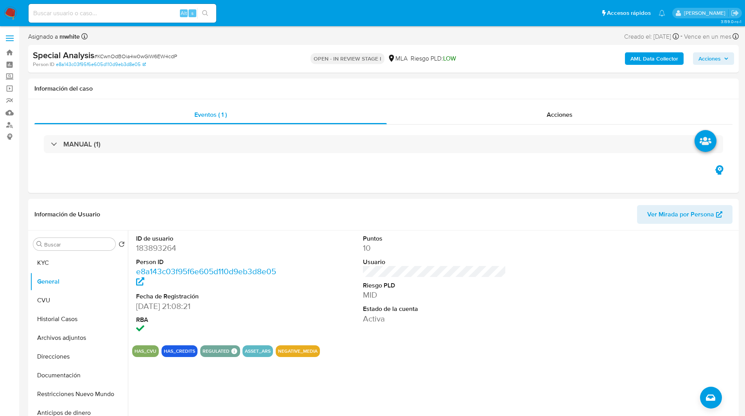
click at [249, 8] on ul "Pausado Ver notificaciones Alt s Accesos rápidos Presiona las siguientes teclas…" at bounding box center [347, 13] width 644 height 20
click at [259, 6] on ul "Pausado Ver notificaciones Alt s Accesos rápidos Presiona las siguientes teclas…" at bounding box center [347, 13] width 644 height 20
click at [244, 4] on ul "Pausado Ver notificaciones Alt s Accesos rápidos Presiona las siguientes teclas…" at bounding box center [347, 13] width 644 height 20
click at [246, 7] on ul "Pausado Ver notificaciones Alt s Accesos rápidos Presiona las siguientes teclas…" at bounding box center [347, 13] width 644 height 20
click at [269, 8] on ul "Pausado Ver notificaciones Alt s Accesos rápidos Presiona las siguientes teclas…" at bounding box center [347, 13] width 644 height 20
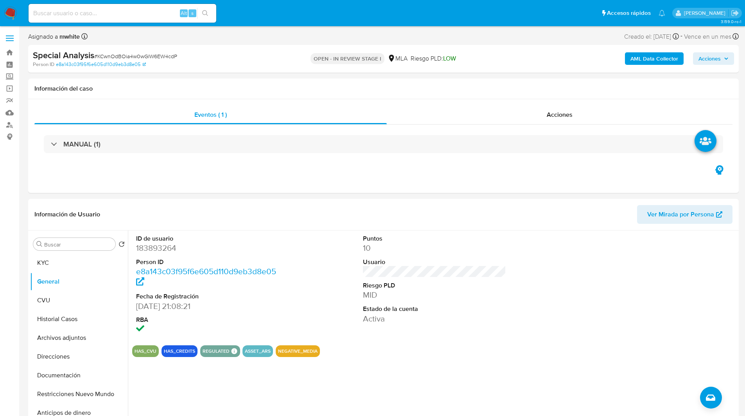
click at [257, 6] on ul "Pausado Ver notificaciones Alt s Accesos rápidos Presiona las siguientes teclas…" at bounding box center [347, 13] width 644 height 20
click at [254, 15] on ul "Pausado Ver notificaciones Alt s Accesos rápidos Presiona las siguientes teclas…" at bounding box center [347, 13] width 644 height 20
click at [282, 5] on ul "Pausado Ver notificaciones Alt s Accesos rápidos Presiona las siguientes teclas…" at bounding box center [347, 13] width 644 height 20
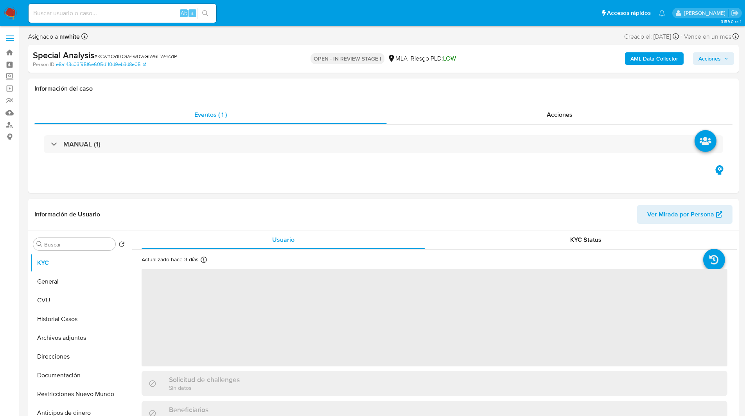
select select "10"
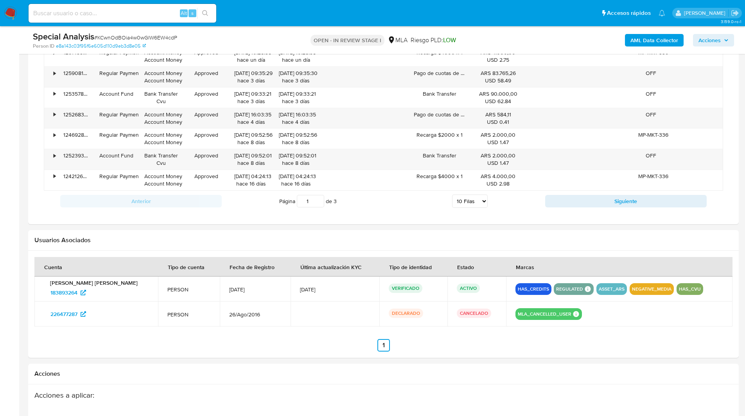
scroll to position [984, 0]
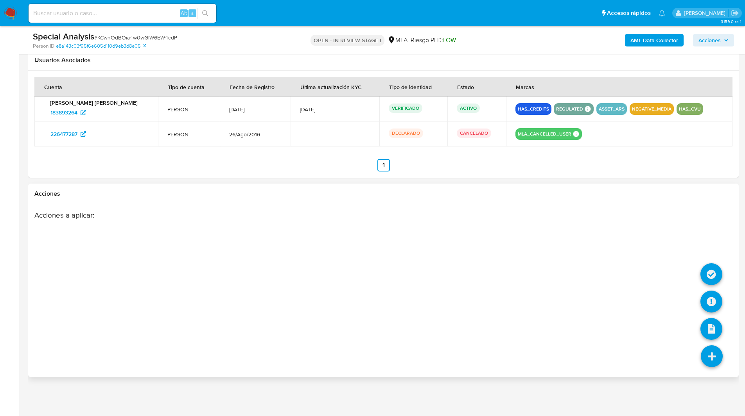
click at [715, 357] on icon at bounding box center [712, 357] width 22 height 22
click at [706, 310] on icon at bounding box center [711, 302] width 22 height 22
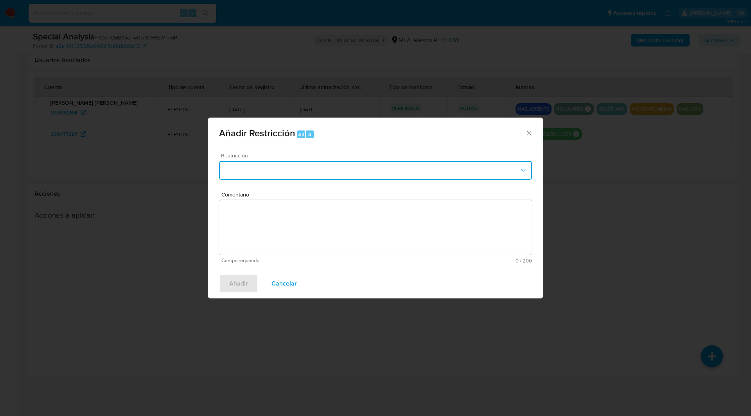
click at [270, 174] on button "Restriction" at bounding box center [375, 170] width 313 height 19
click at [347, 152] on div "Restricción No hay resultados Comentario Campo requerido 0 / 200 200 caracteres…" at bounding box center [375, 208] width 335 height 122
click at [292, 97] on div "Añadir Restricción Alt 4 Restricción Comentario Campo requerido 0 / 200 200 car…" at bounding box center [375, 208] width 751 height 416
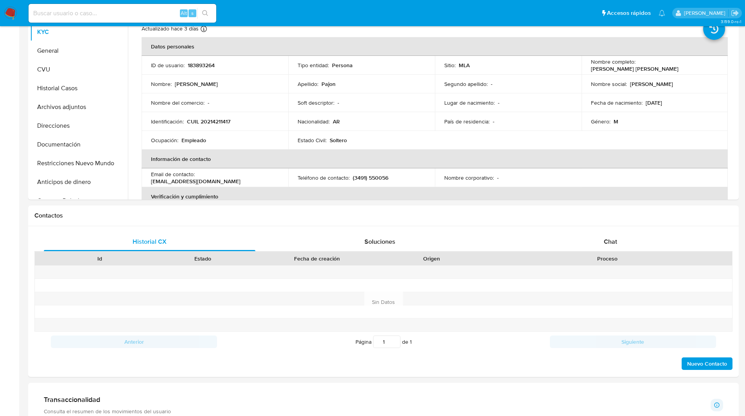
scroll to position [0, 0]
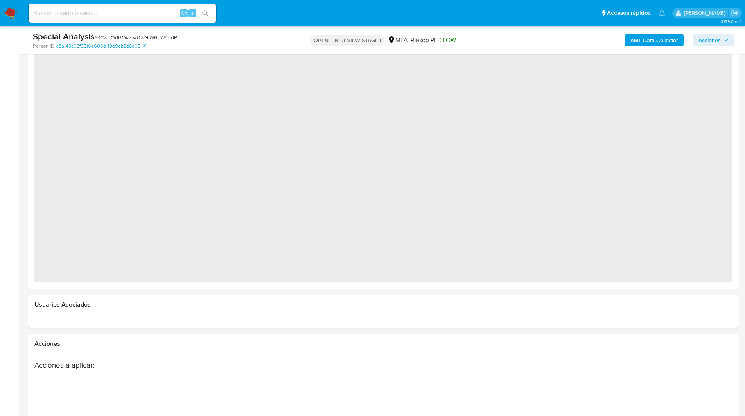
select select "10"
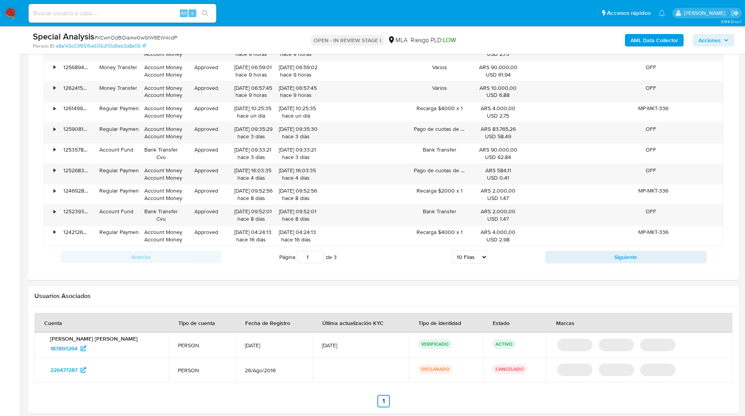
scroll to position [984, 0]
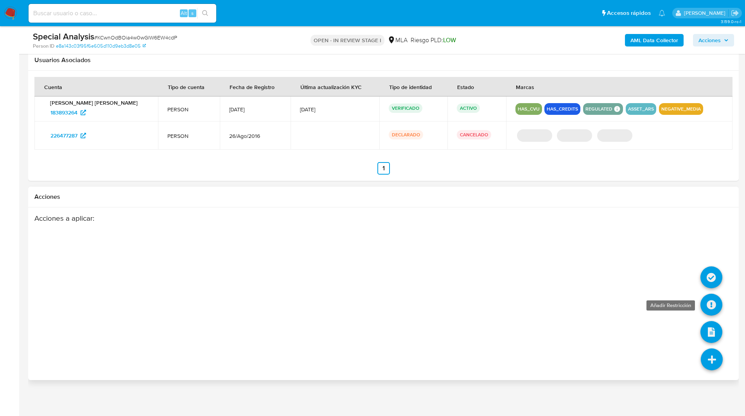
click at [714, 306] on icon at bounding box center [711, 305] width 22 height 22
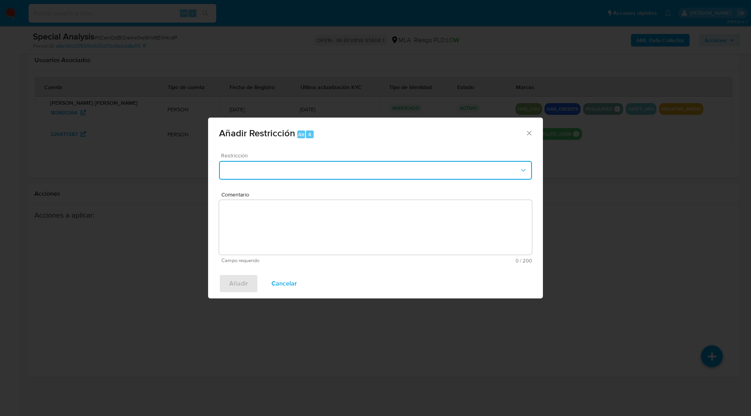
click at [341, 177] on button "Restriction" at bounding box center [375, 170] width 313 height 19
click at [401, 114] on div "Añadir Restricción Alt 4 Restricción No hay resultados Comentario Campo requeri…" at bounding box center [375, 208] width 751 height 416
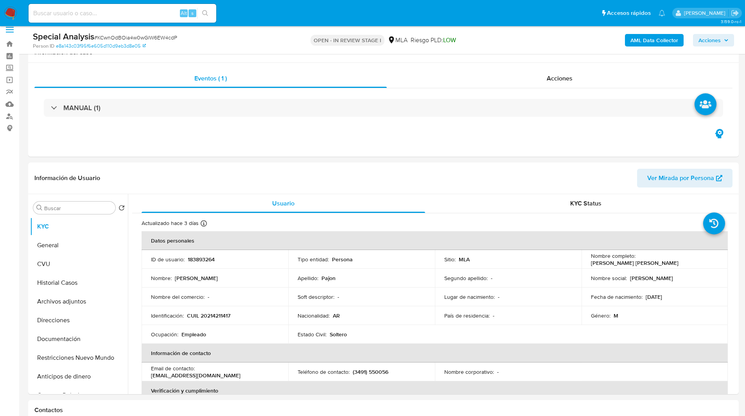
scroll to position [0, 0]
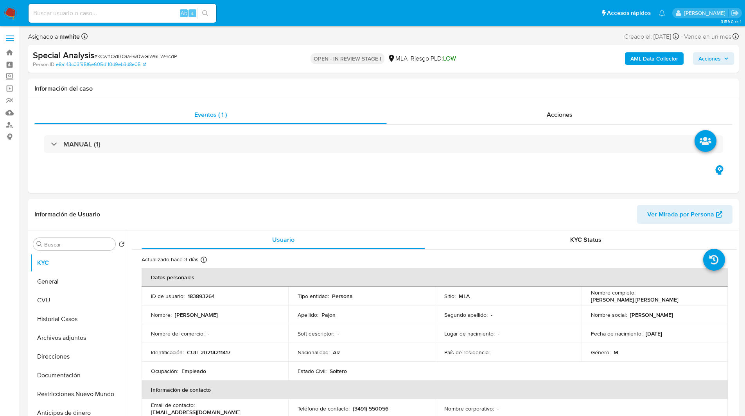
click at [256, 60] on div "Special Analysis # KCwnOdBOia4w0wGlW6EW4cdP" at bounding box center [148, 56] width 231 height 12
click at [265, 57] on div "Special Analysis # KCwnOdBOia4w0wGlW6EW4cdP Person ID e8a143c03f95f6e605d110d9e…" at bounding box center [383, 59] width 710 height 28
click at [264, 13] on ul "Pausado Ver notificaciones Alt s Accesos rápidos Presiona las siguientes teclas…" at bounding box center [347, 13] width 644 height 20
click at [283, 18] on ul "Pausado Ver notificaciones Alt s Accesos rápidos Presiona las siguientes teclas…" at bounding box center [347, 13] width 644 height 20
click at [397, 91] on h1 "Información del caso" at bounding box center [383, 89] width 698 height 8
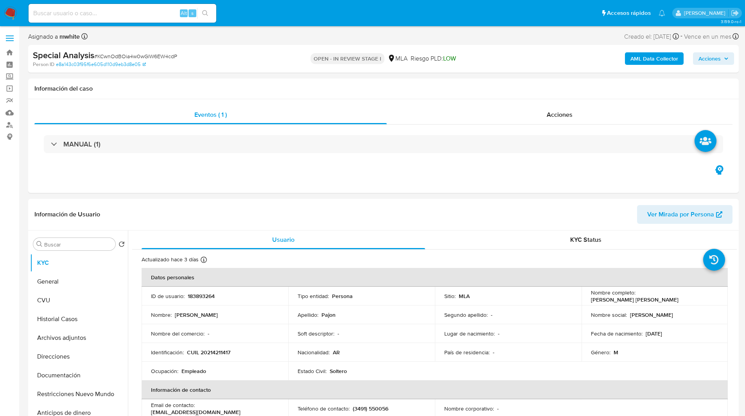
click at [265, 10] on ul "Pausado Ver notificaciones Alt s Accesos rápidos Presiona las siguientes teclas…" at bounding box center [347, 13] width 644 height 20
click at [254, 5] on ul "Pausado Ver notificaciones Alt s Accesos rápidos Presiona las siguientes teclas…" at bounding box center [347, 13] width 644 height 20
click at [285, 20] on ul "Pausado Ver notificaciones Alt s Accesos rápidos Presiona las siguientes teclas…" at bounding box center [347, 13] width 644 height 20
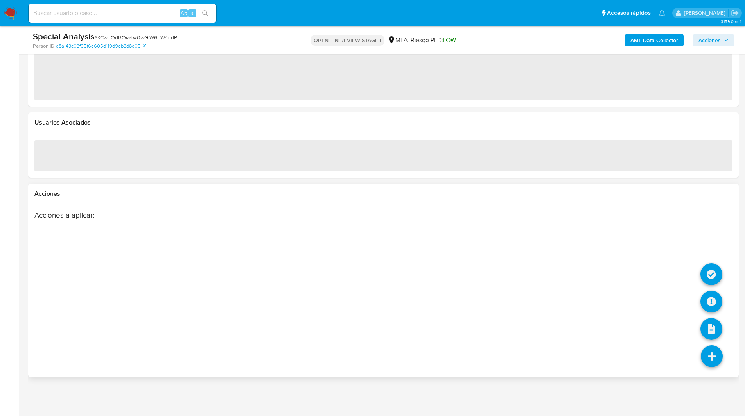
select select "10"
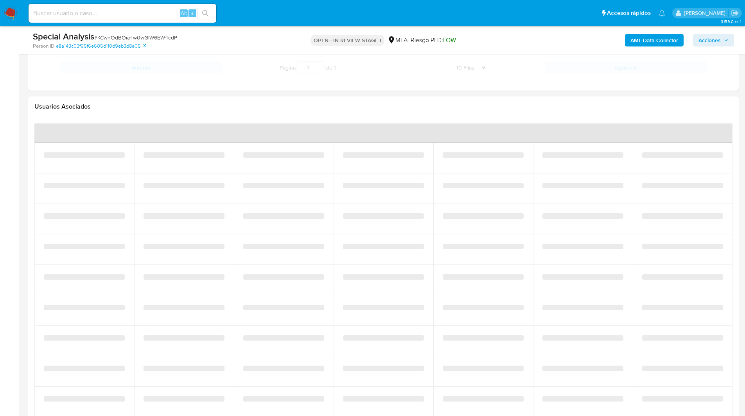
click at [714, 356] on div "‌" at bounding box center [682, 345] width 81 height 21
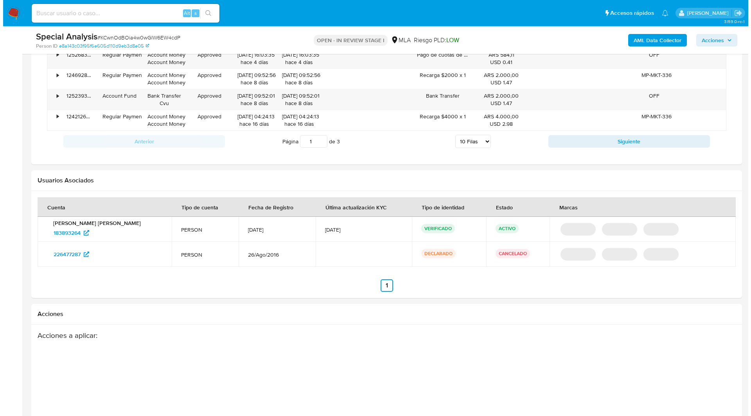
scroll to position [984, 0]
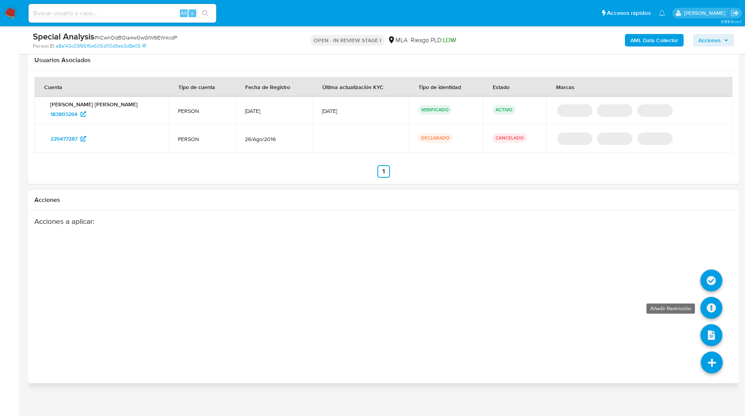
click at [707, 306] on icon at bounding box center [711, 308] width 22 height 22
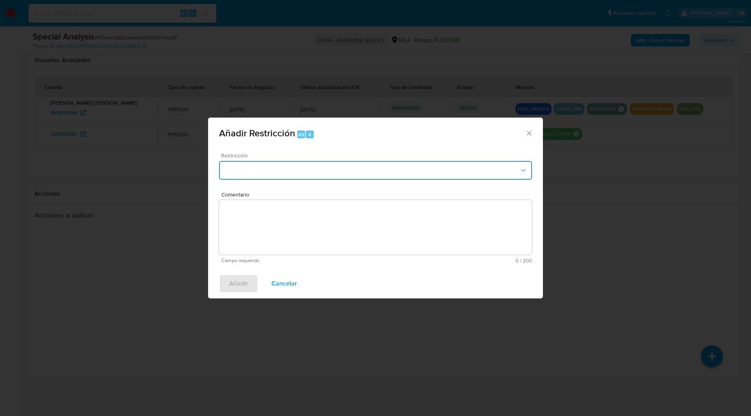
click at [465, 170] on button "Restriction" at bounding box center [375, 170] width 313 height 19
click at [622, 222] on div "Añadir Restricción Alt 4 Restricción No hay resultados Comentario Campo requeri…" at bounding box center [375, 208] width 751 height 416
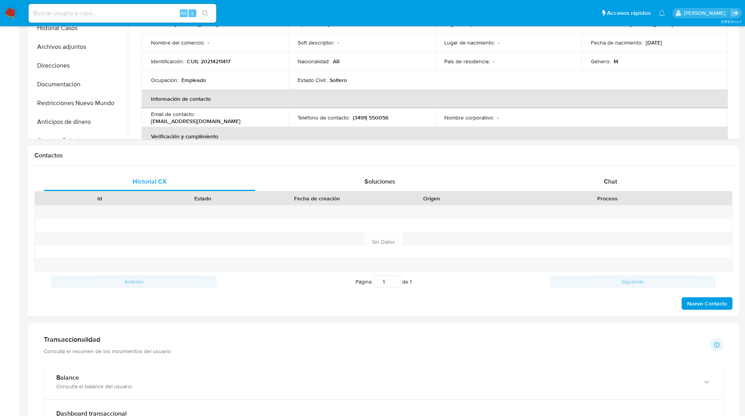
scroll to position [0, 0]
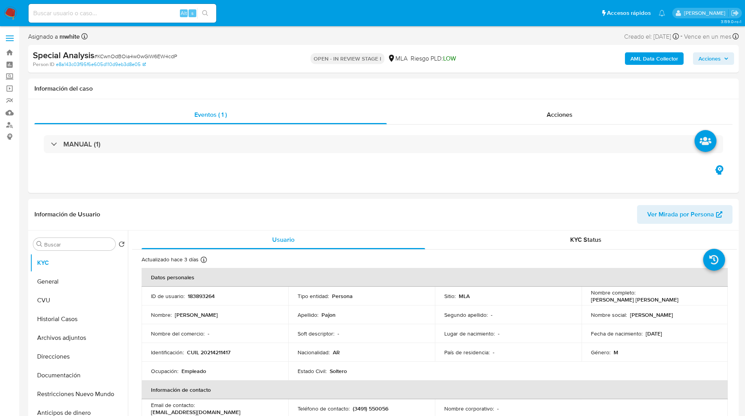
click at [319, 43] on div "Asignado a mwhite Asignado el: [DATE] 17:30:36 Creado el: [DATE] Creado el: [DA…" at bounding box center [383, 38] width 710 height 14
click at [356, 38] on div "Asignado a mwhite Asignado el: 16/07/2025 17:30:36 Creado el: 16/07/2025 Creado…" at bounding box center [383, 38] width 710 height 14
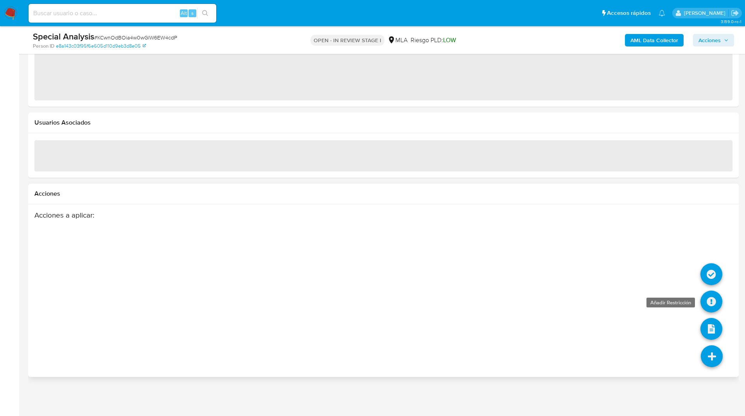
scroll to position [864, 0]
select select "10"
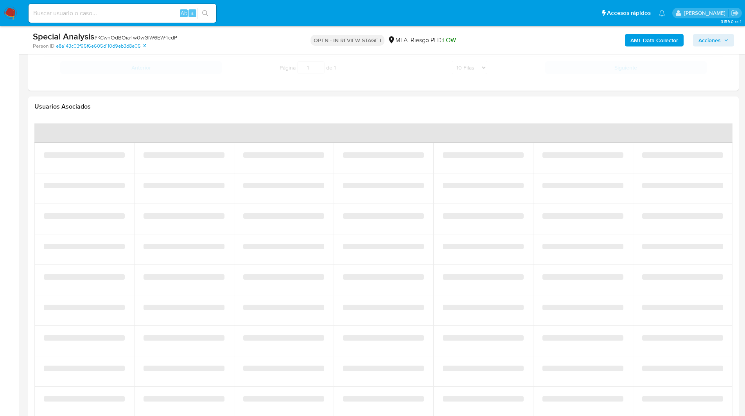
click at [713, 302] on td "‌" at bounding box center [683, 311] width 100 height 30
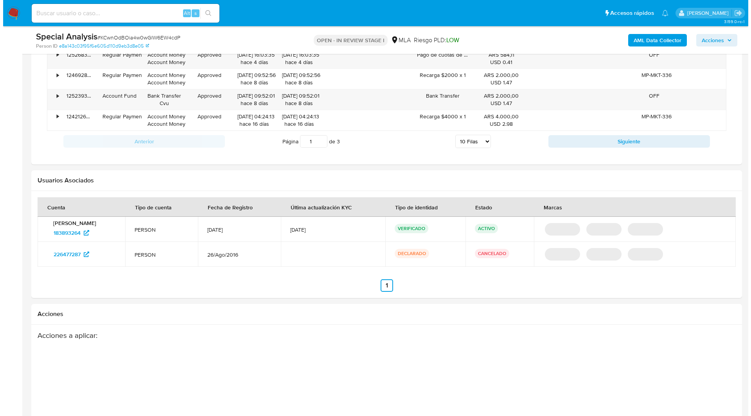
scroll to position [984, 0]
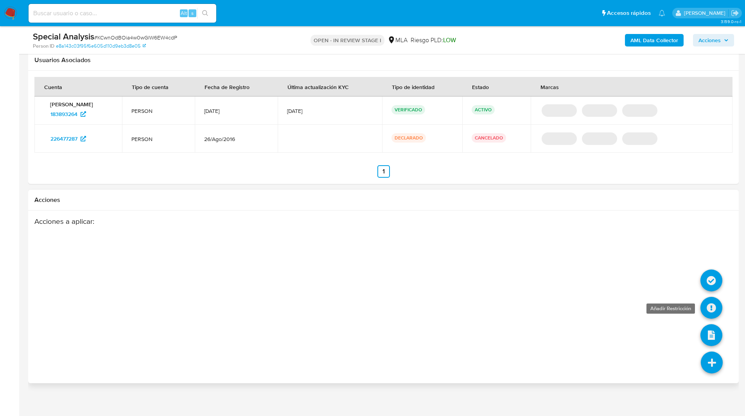
click at [712, 308] on icon at bounding box center [711, 308] width 22 height 22
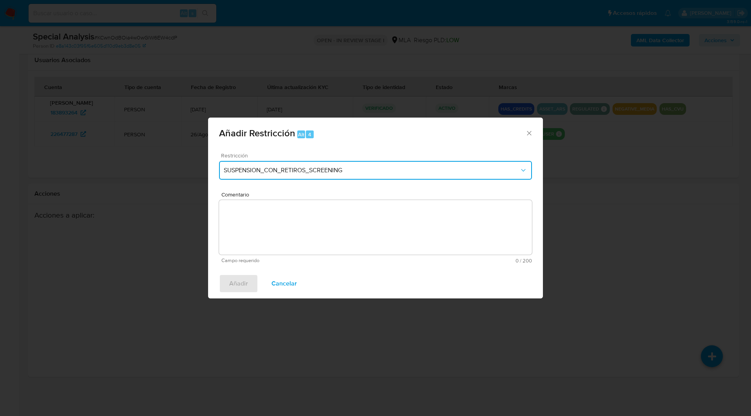
click at [304, 164] on button "SUSPENSION_CON_RETIROS_SCREENING" at bounding box center [375, 170] width 313 height 19
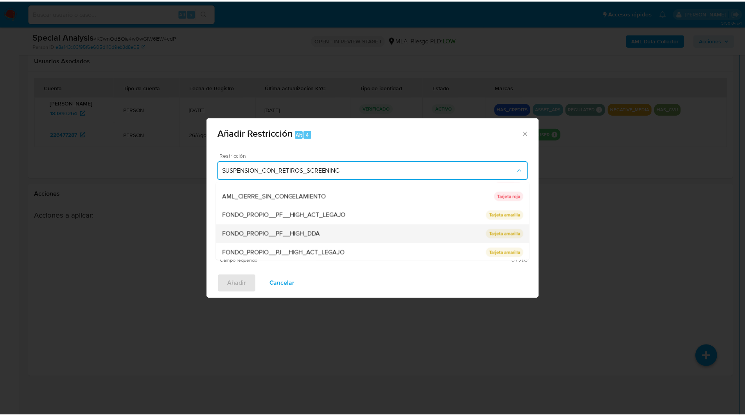
scroll to position [166, 0]
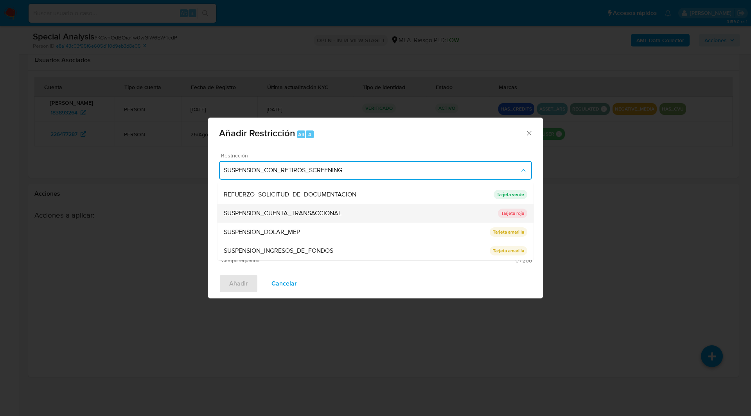
click at [287, 212] on span "SUSPENSION_CUENTA_TRANSACCIONAL" at bounding box center [283, 214] width 118 height 8
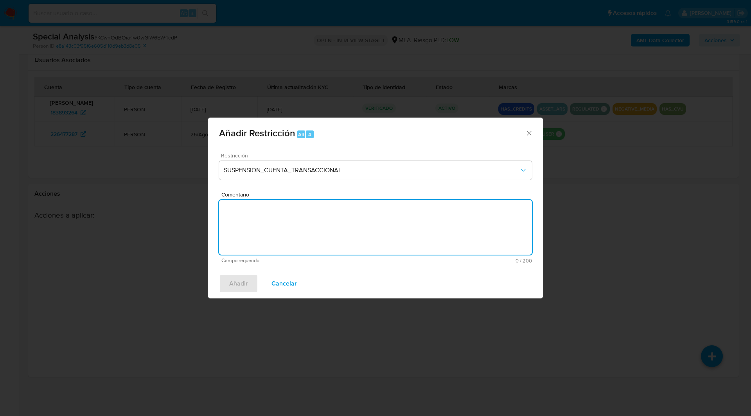
click at [273, 228] on textarea "Comentario" at bounding box center [375, 227] width 313 height 55
type textarea "AML"
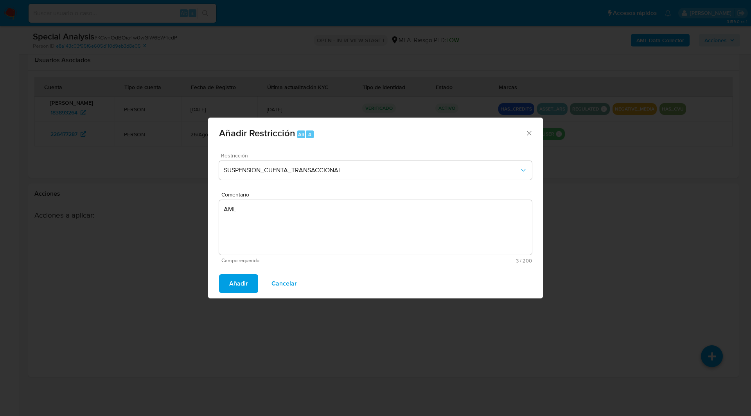
click at [226, 285] on button "Añadir" at bounding box center [238, 283] width 39 height 19
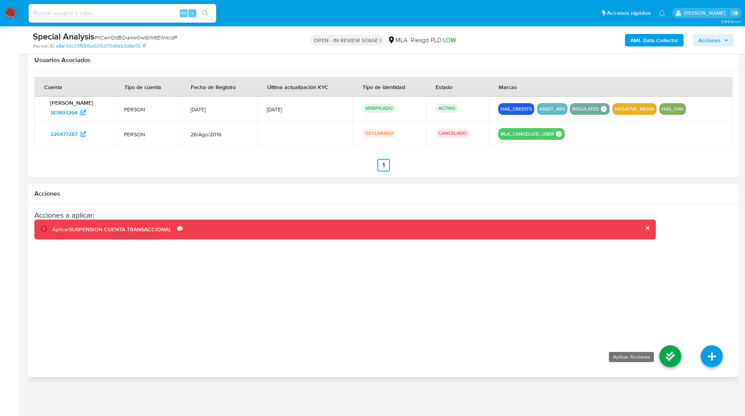
click at [672, 355] on icon at bounding box center [670, 357] width 22 height 22
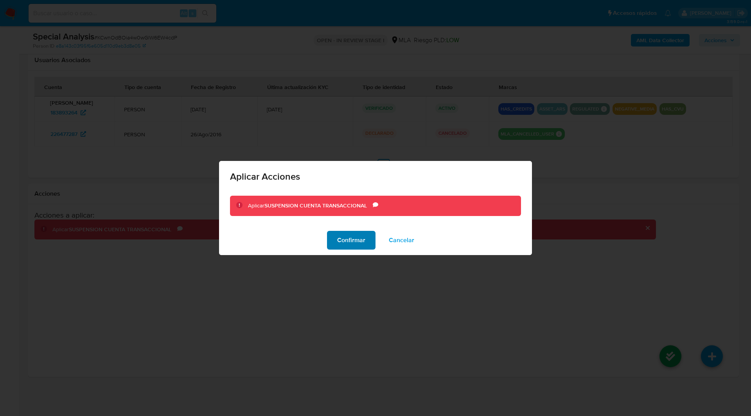
click at [353, 246] on span "Confirmar" at bounding box center [351, 240] width 28 height 17
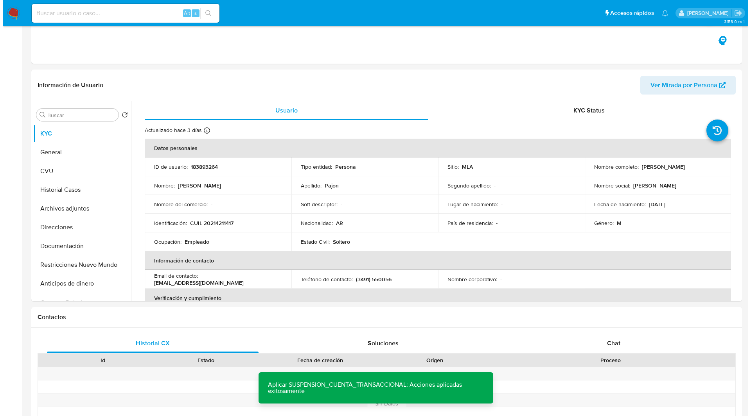
scroll to position [0, 0]
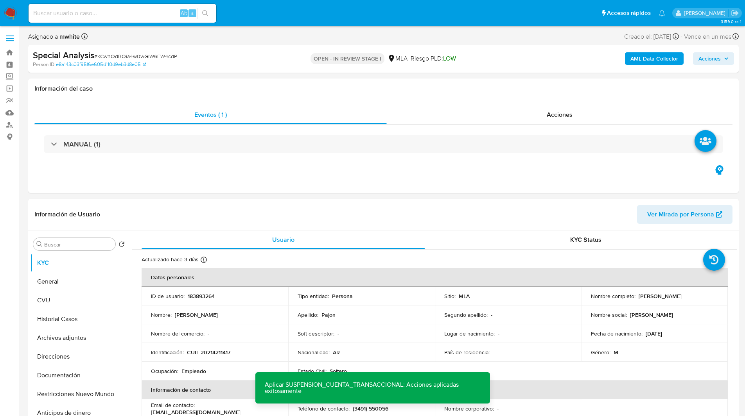
click at [70, 340] on button "Archivos adjuntos" at bounding box center [75, 338] width 91 height 19
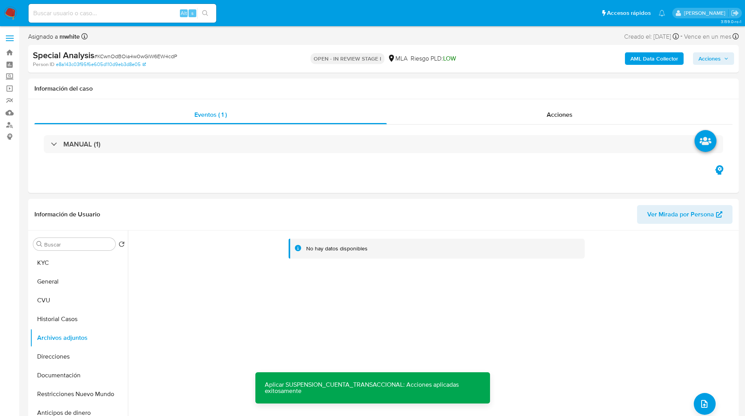
click at [664, 54] on b "AML Data Collector" at bounding box center [654, 58] width 48 height 13
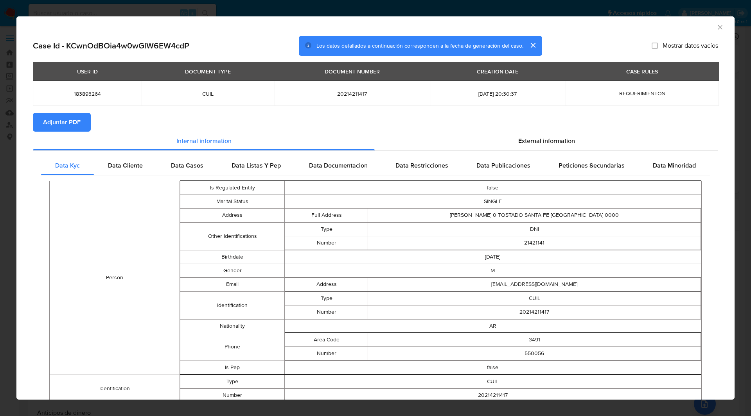
click at [86, 120] on button "Adjuntar PDF" at bounding box center [62, 122] width 58 height 19
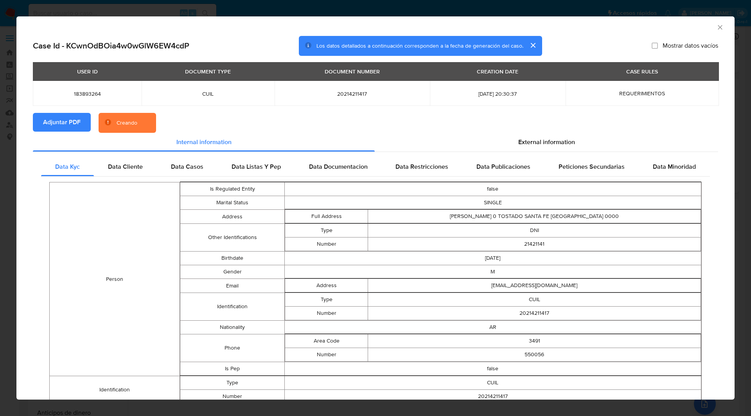
click at [179, 125] on section "Adjuntar PDF Creando" at bounding box center [375, 123] width 685 height 20
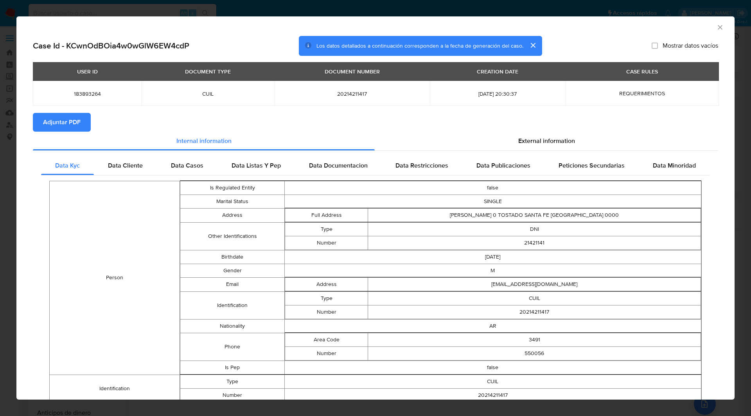
click at [716, 27] on icon "Cerrar ventana" at bounding box center [720, 27] width 8 height 8
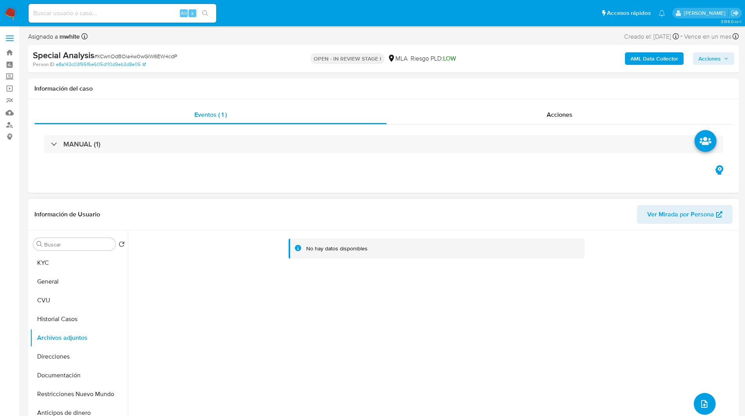
click at [696, 398] on button "upload-file" at bounding box center [705, 404] width 22 height 22
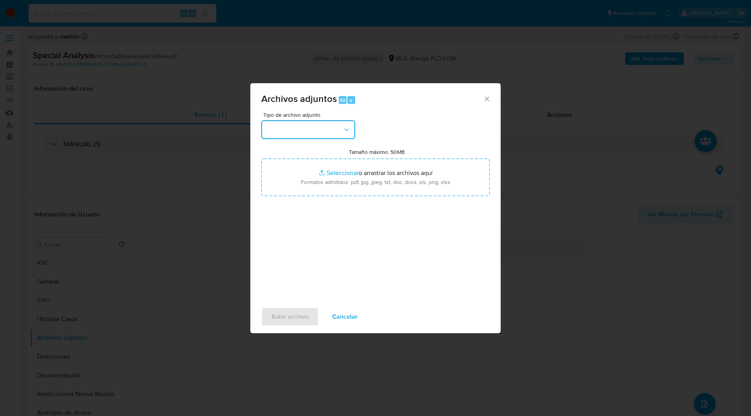
click at [299, 134] on button "button" at bounding box center [308, 129] width 94 height 19
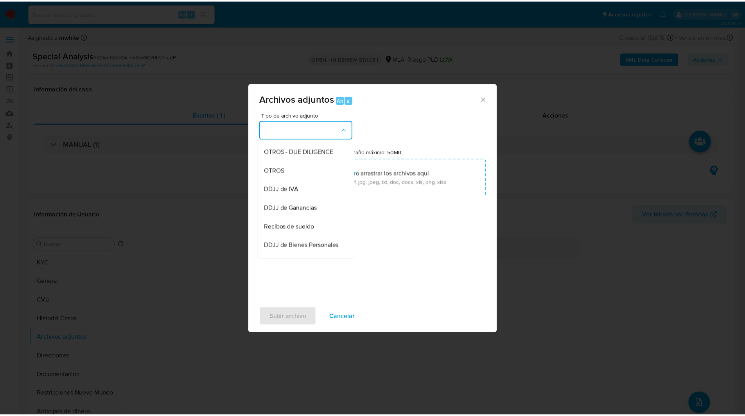
scroll to position [131, 0]
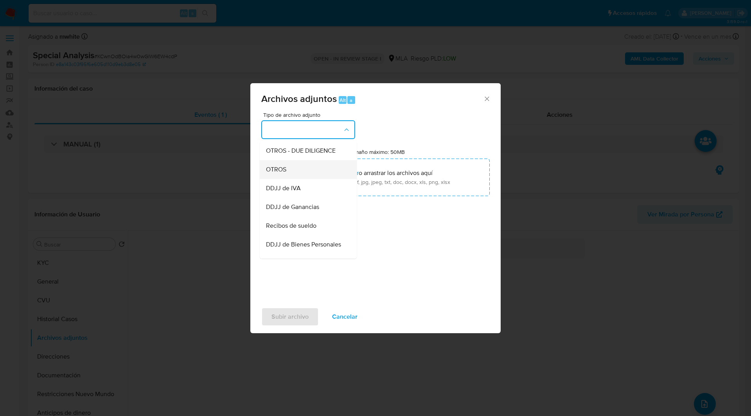
click at [280, 174] on span "OTROS" at bounding box center [276, 170] width 20 height 8
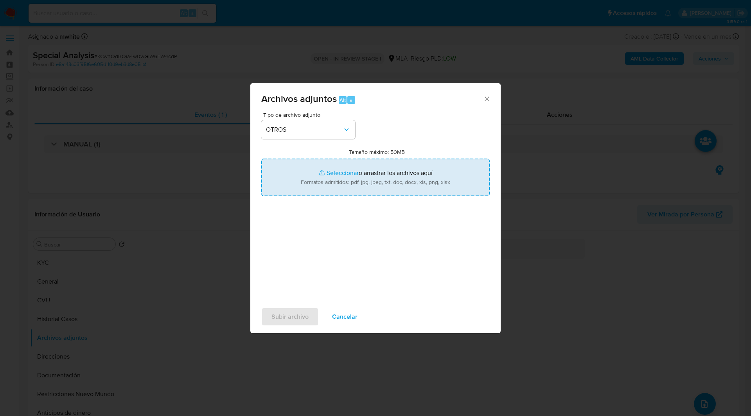
type input "C:\fakepath\NOSIS_Manager_InformeIndividual_20214211417_654924_20250915152342.p…"
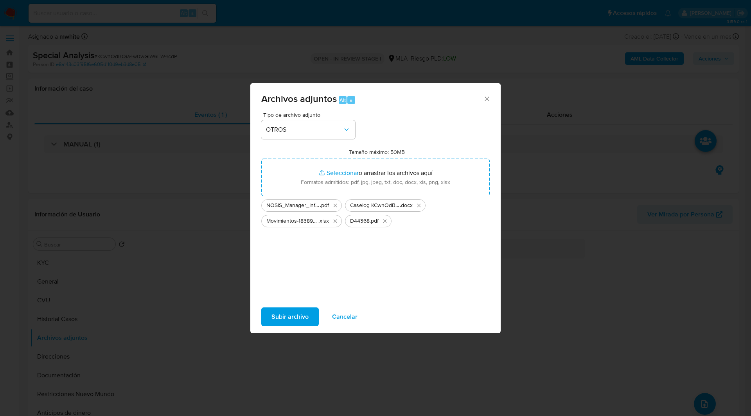
click at [291, 317] on span "Subir archivo" at bounding box center [289, 316] width 37 height 17
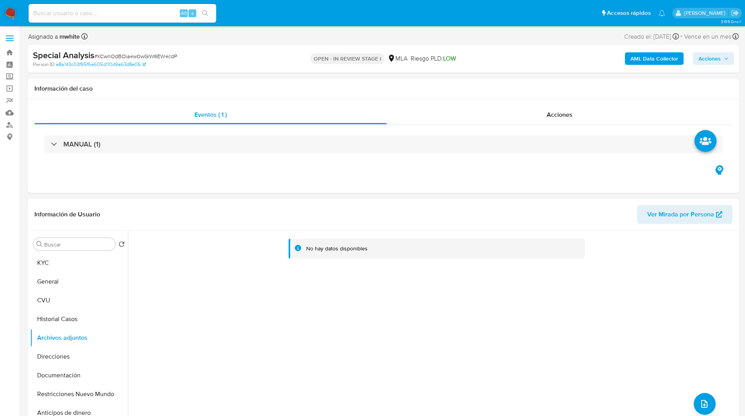
click at [718, 56] on span "Acciones" at bounding box center [709, 58] width 22 height 13
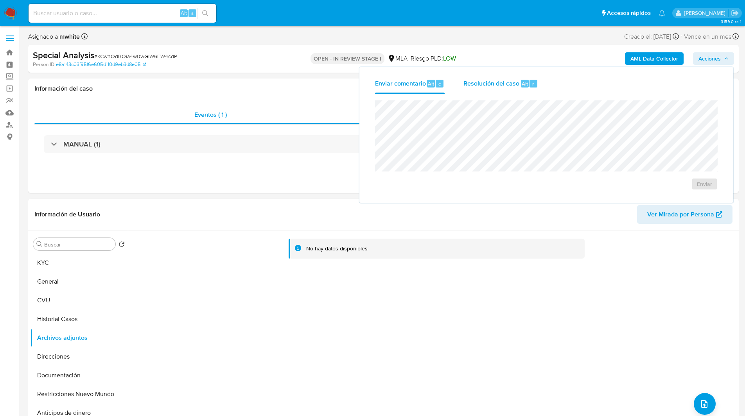
click at [477, 77] on div "Resolución del caso Alt r" at bounding box center [500, 83] width 75 height 20
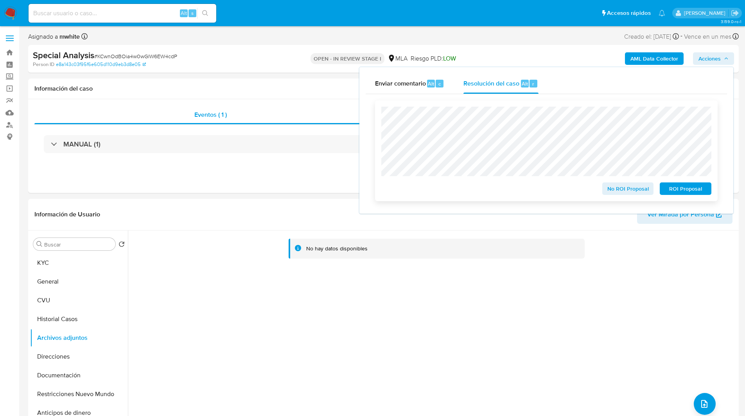
click at [688, 194] on span "ROI Proposal" at bounding box center [685, 188] width 41 height 11
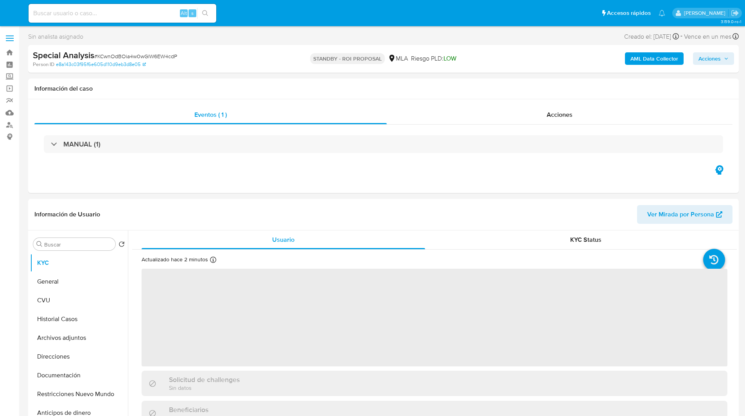
select select "10"
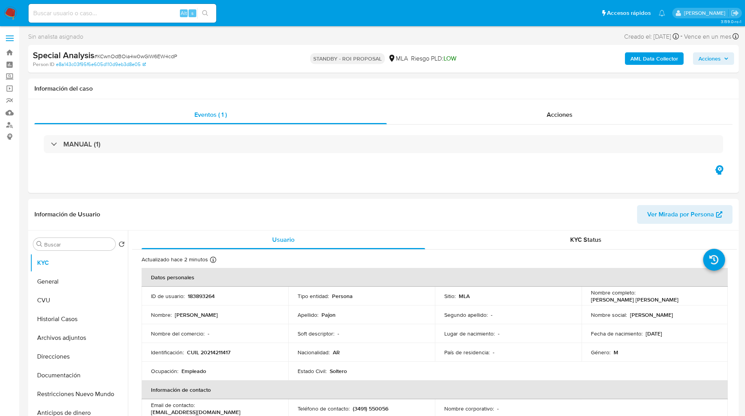
click at [249, 18] on ul "Pausado Ver notificaciones Alt s Accesos rápidos Presiona las siguientes teclas…" at bounding box center [347, 13] width 644 height 20
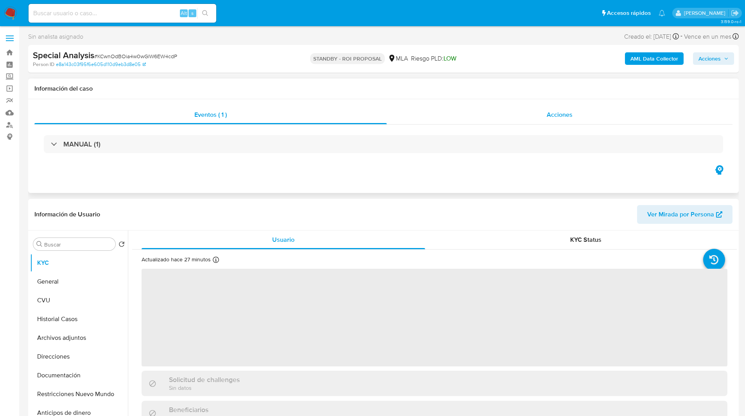
click at [445, 118] on div "Acciones" at bounding box center [560, 115] width 346 height 19
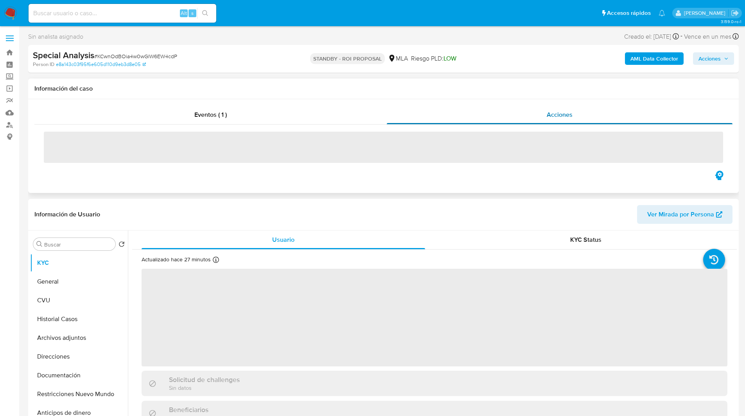
select select "10"
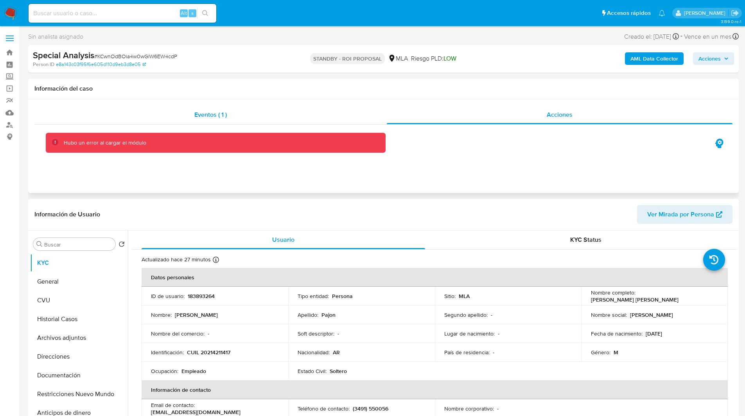
click at [156, 119] on div "Eventos ( 1 )" at bounding box center [210, 115] width 352 height 19
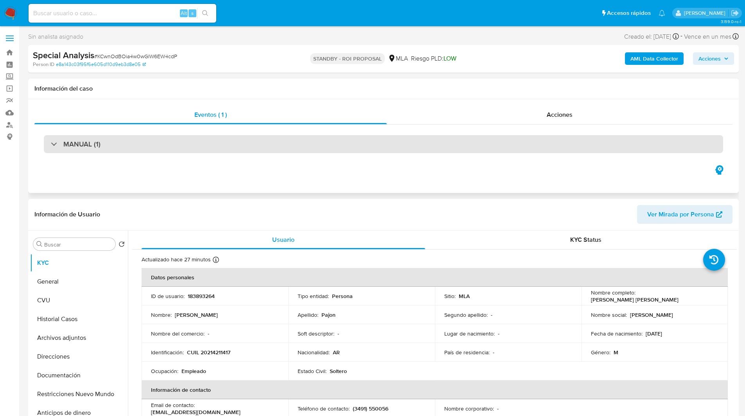
click at [256, 152] on div "MANUAL (1)" at bounding box center [383, 144] width 679 height 18
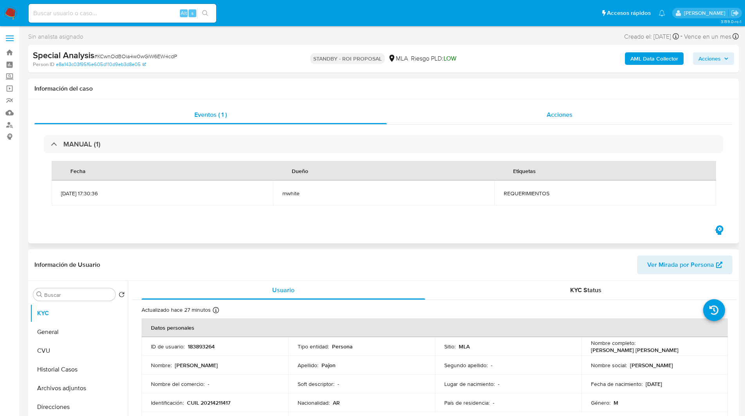
click at [473, 113] on div "Acciones" at bounding box center [560, 115] width 346 height 19
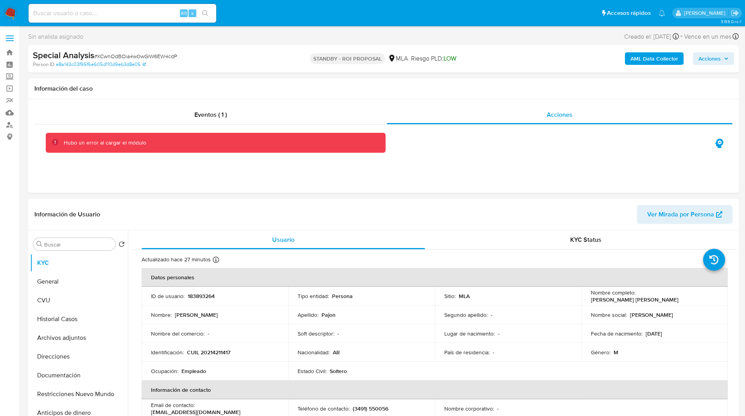
click at [219, 61] on div "Person ID e8a143c03f95f6e605d110d9eb3d8e05" at bounding box center [148, 64] width 231 height 7
click at [82, 16] on input at bounding box center [123, 13] width 188 height 10
paste input "190645496"
type input "190645496"
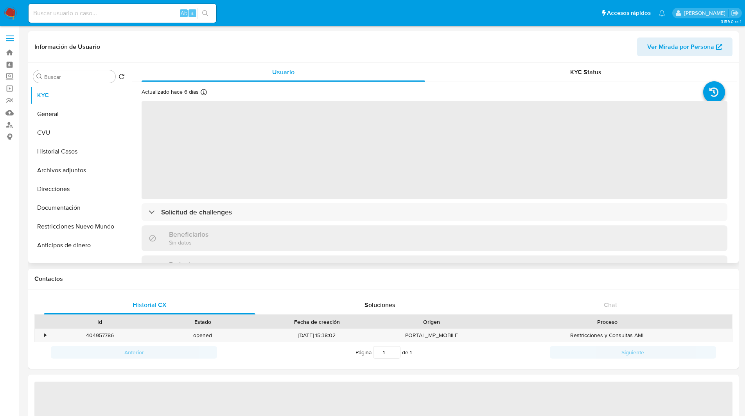
select select "10"
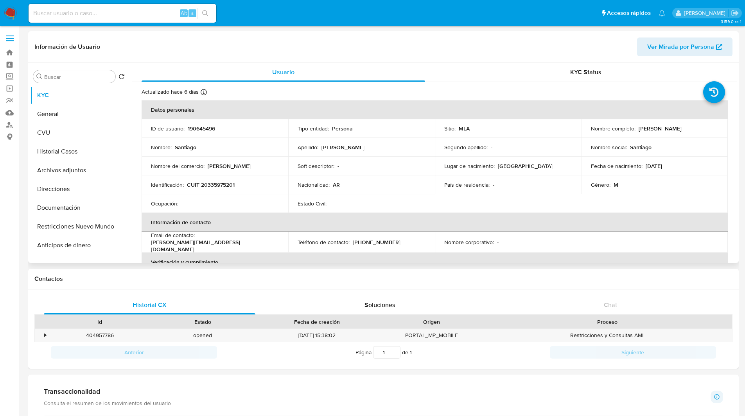
click at [443, 32] on div "Información de Usuario Ver Mirada por Persona" at bounding box center [383, 47] width 710 height 32
click at [424, 271] on div "Contactos" at bounding box center [383, 279] width 710 height 21
click at [54, 145] on button "Historial Casos" at bounding box center [75, 151] width 91 height 19
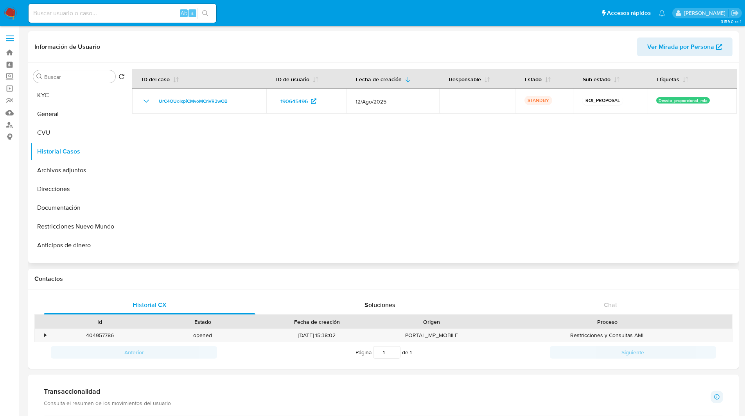
click at [282, 171] on div at bounding box center [432, 163] width 609 height 200
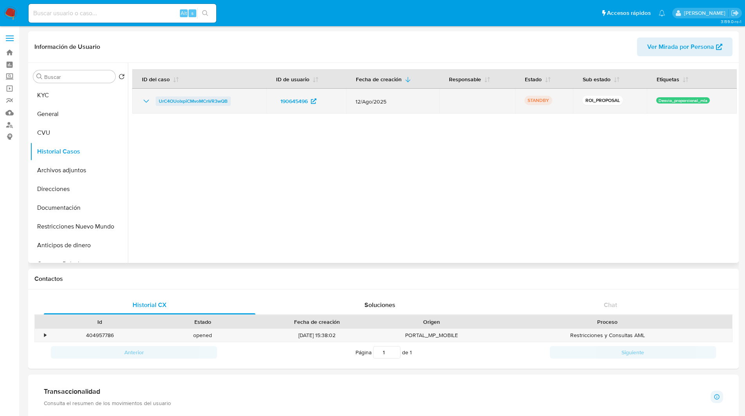
click at [189, 97] on span "UrC4OUoIxpiCMvoMCnVR3wQB" at bounding box center [193, 101] width 69 height 9
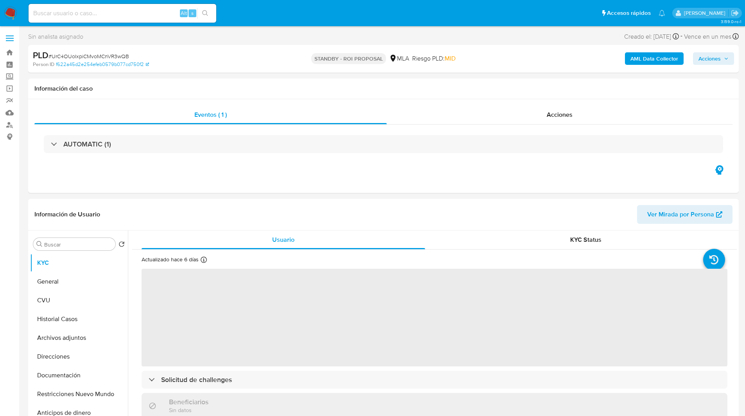
select select "10"
click at [255, 18] on ul "Pausado Ver notificaciones Alt s Accesos rápidos Presiona las siguientes teclas…" at bounding box center [347, 13] width 644 height 20
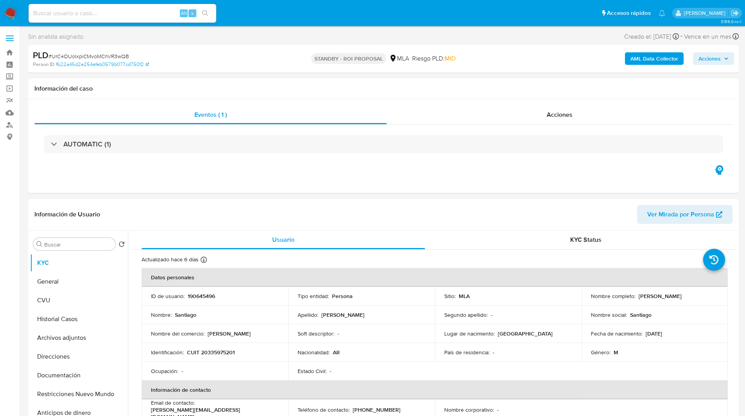
click at [166, 53] on div "PLD # UrC4OUoIxpiCMvoMCnVR3wQB" at bounding box center [148, 56] width 231 height 12
click at [268, 23] on nav "Pausado Ver notificaciones Alt s Accesos rápidos Presiona las siguientes teclas…" at bounding box center [372, 13] width 745 height 26
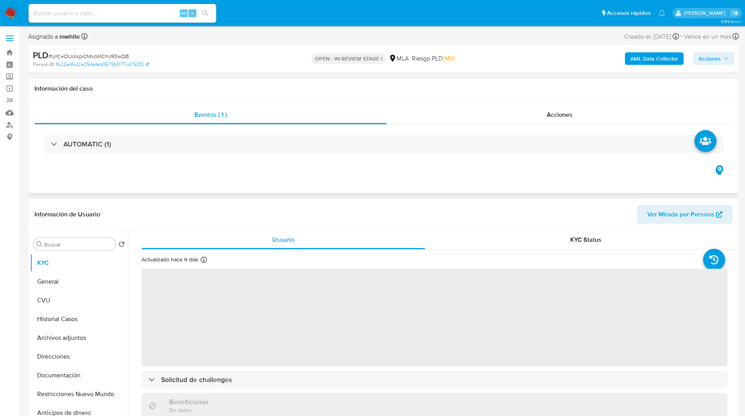
select select "10"
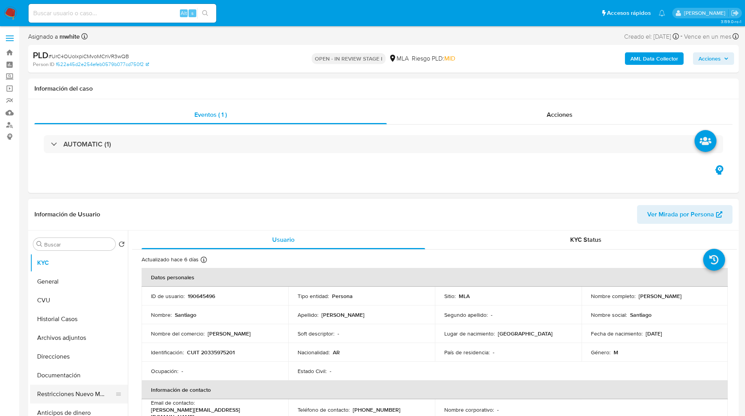
click at [59, 395] on button "Restricciones Nuevo Mundo" at bounding box center [75, 394] width 91 height 19
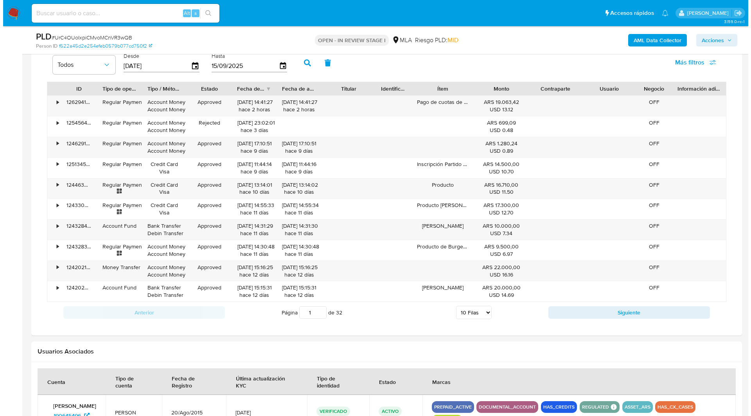
scroll to position [931, 0]
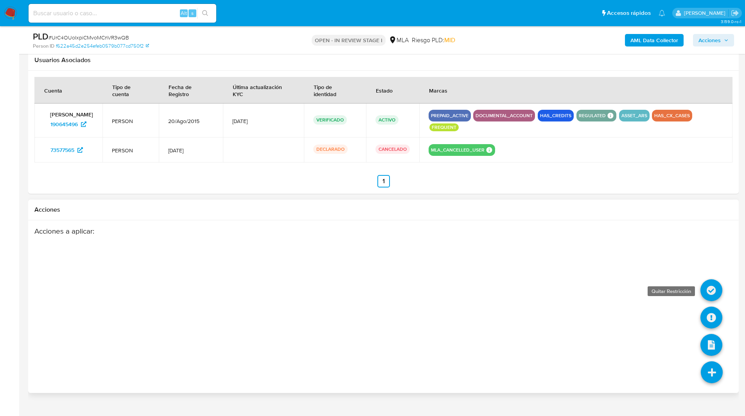
click at [713, 280] on icon at bounding box center [711, 291] width 22 height 22
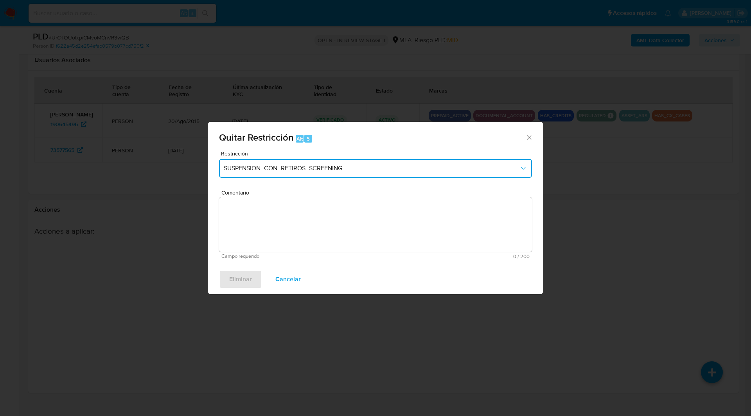
click at [371, 167] on span "SUSPENSION_CON_RETIROS_SCREENING" at bounding box center [372, 169] width 296 height 8
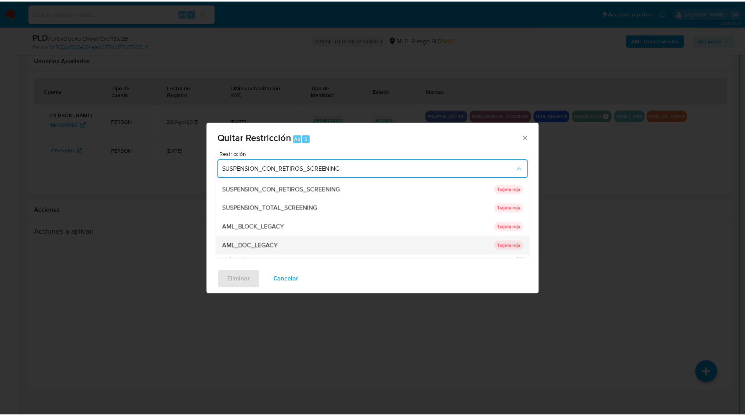
scroll to position [166, 0]
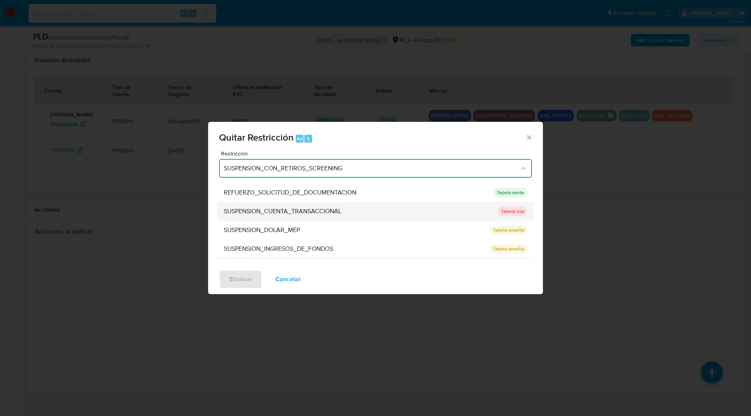
click at [285, 215] on span "SUSPENSION_CUENTA_TRANSACCIONAL" at bounding box center [283, 212] width 118 height 8
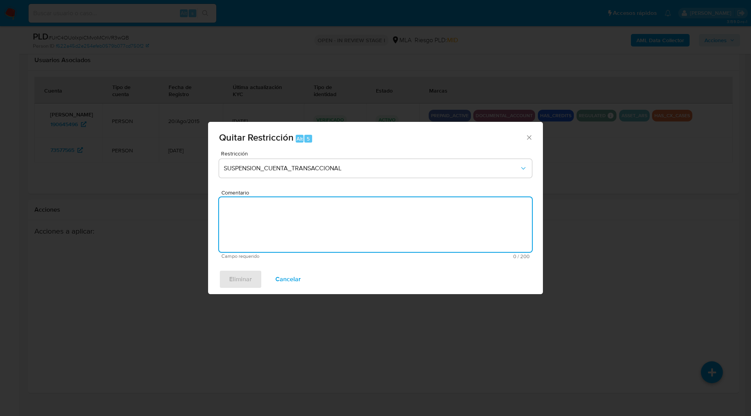
click at [355, 218] on div "Comentario Campo requerido 0 / 200 200 caracteres restantes" at bounding box center [375, 224] width 313 height 69
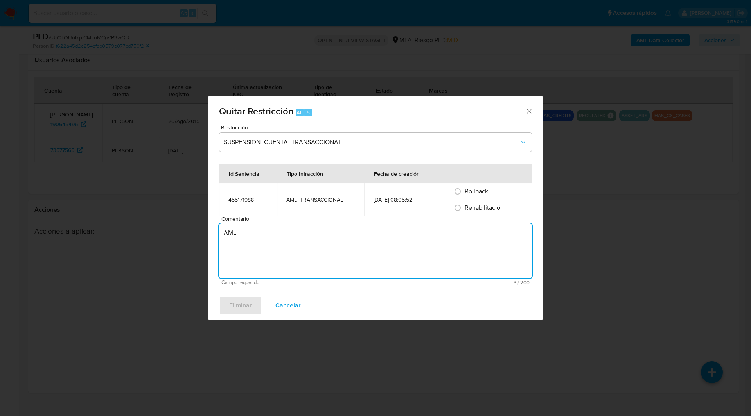
type textarea "AML"
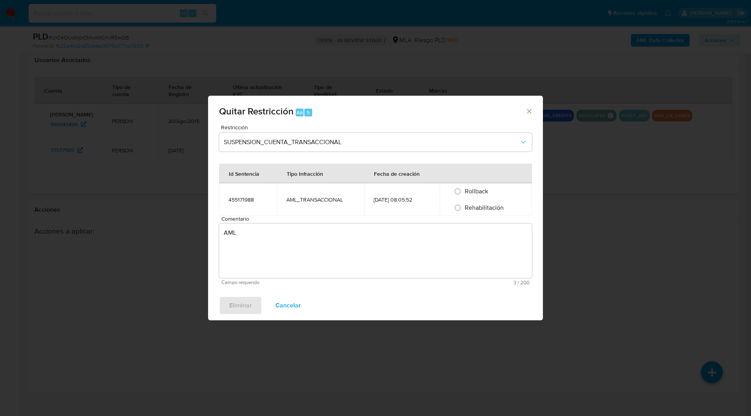
click at [493, 210] on span "Rehabilitación" at bounding box center [483, 207] width 39 height 9
click at [464, 210] on input "Rehabilitación" at bounding box center [457, 208] width 13 height 13
radio input "true"
click at [249, 305] on span "Eliminar" at bounding box center [240, 305] width 23 height 17
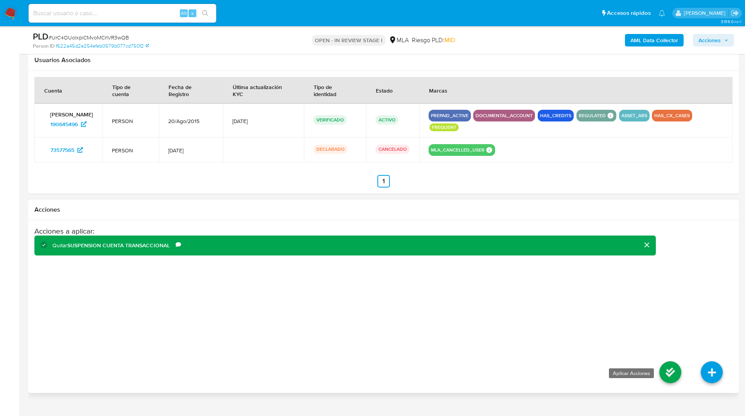
click at [672, 362] on icon at bounding box center [670, 373] width 22 height 22
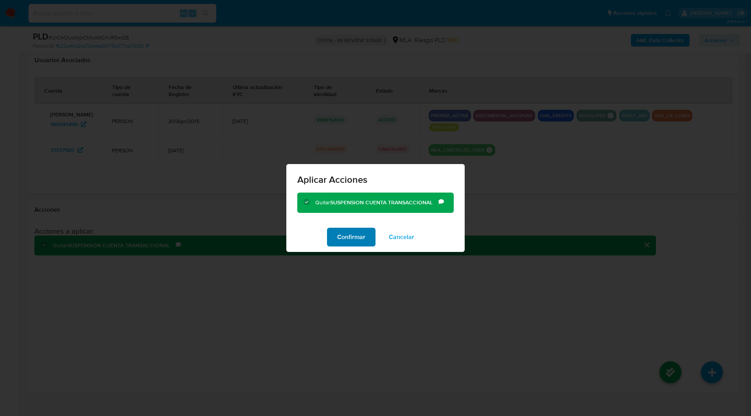
click at [342, 237] on span "Confirmar" at bounding box center [351, 237] width 28 height 17
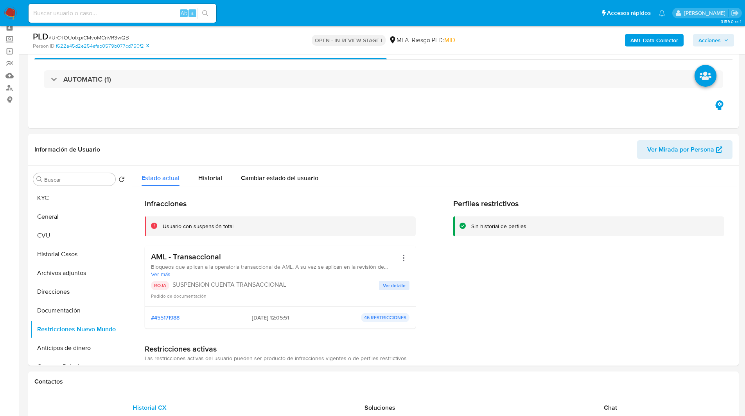
scroll to position [0, 0]
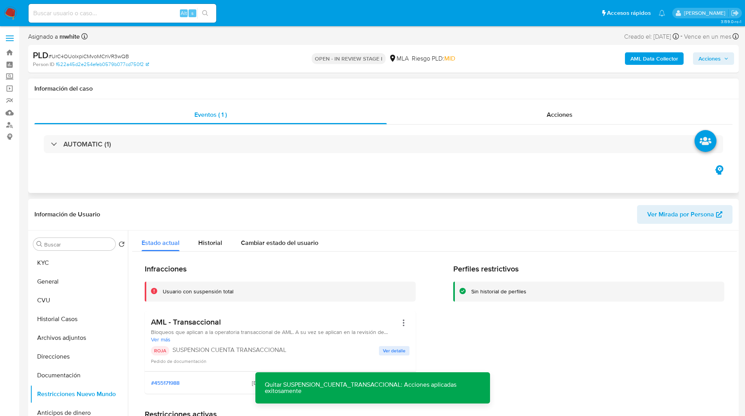
click at [522, 171] on div "Eventos ( 1 ) Acciones AUTOMATIC (1)" at bounding box center [383, 146] width 710 height 94
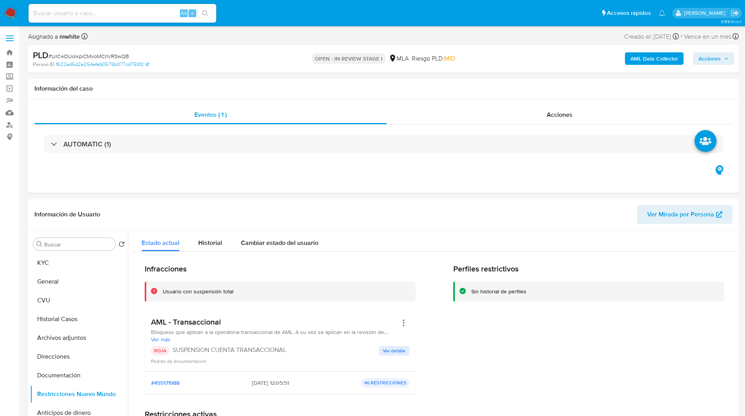
click at [236, 11] on ul "Pausado Ver notificaciones Alt s Accesos rápidos Presiona las siguientes teclas…" at bounding box center [347, 13] width 644 height 20
click at [235, 11] on ul "Pausado Ver notificaciones Alt s Accesos rápidos Presiona las siguientes teclas…" at bounding box center [347, 13] width 644 height 20
click at [240, 12] on ul "Pausado Ver notificaciones Alt s Accesos rápidos Presiona las siguientes teclas…" at bounding box center [347, 13] width 644 height 20
